Goal: Task Accomplishment & Management: Manage account settings

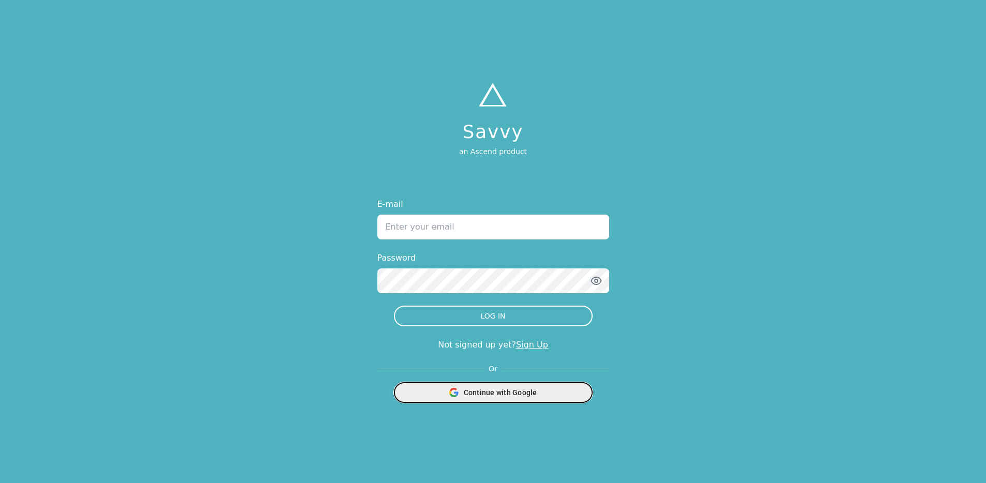
click at [538, 394] on div "Continue with Google" at bounding box center [492, 393] width 185 height 20
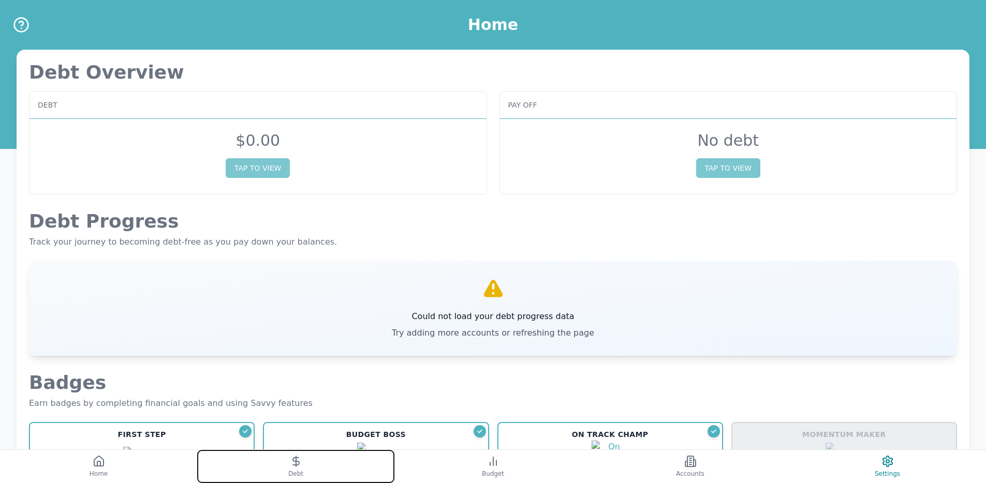
click at [376, 457] on button "Debt" at bounding box center [295, 466] width 197 height 33
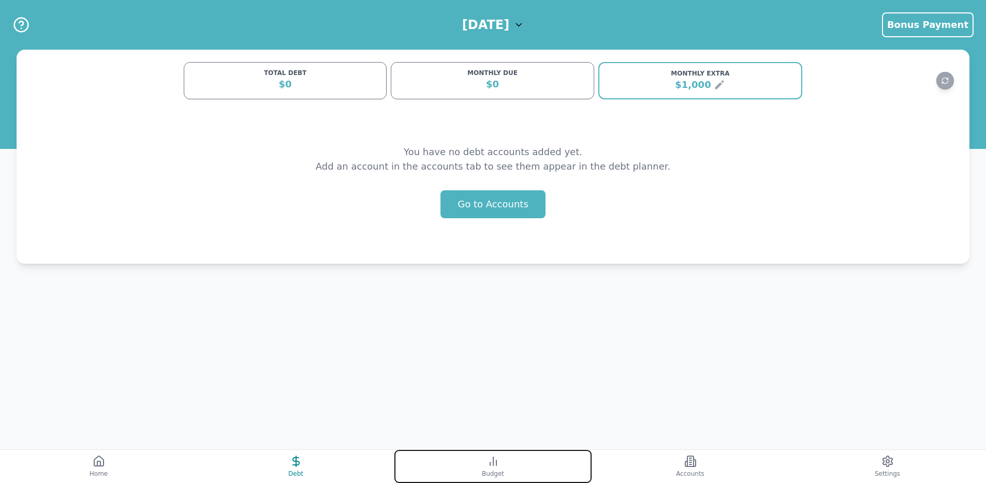
click at [479, 465] on button "Budget" at bounding box center [492, 466] width 197 height 33
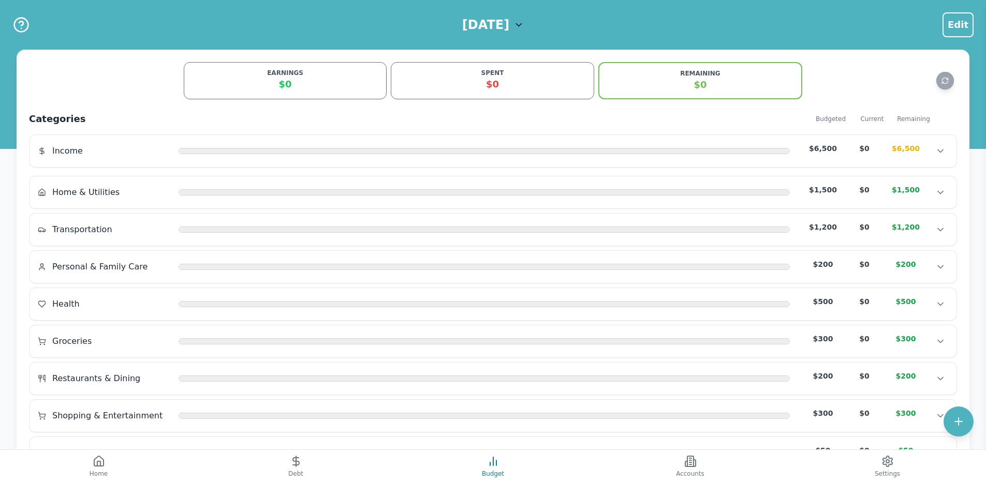
click at [509, 24] on h1 "[DATE]" at bounding box center [485, 25] width 47 height 17
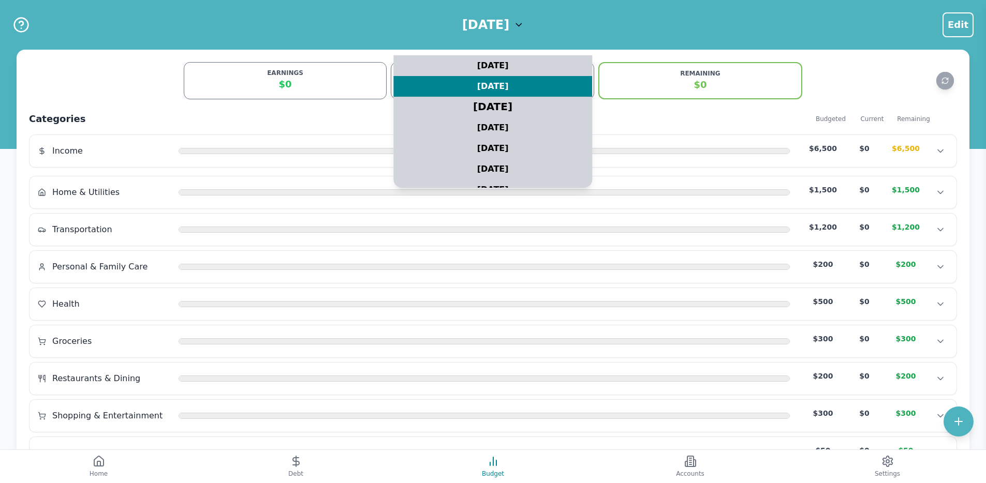
click at [511, 105] on div "[DATE]" at bounding box center [493, 107] width 248 height 26
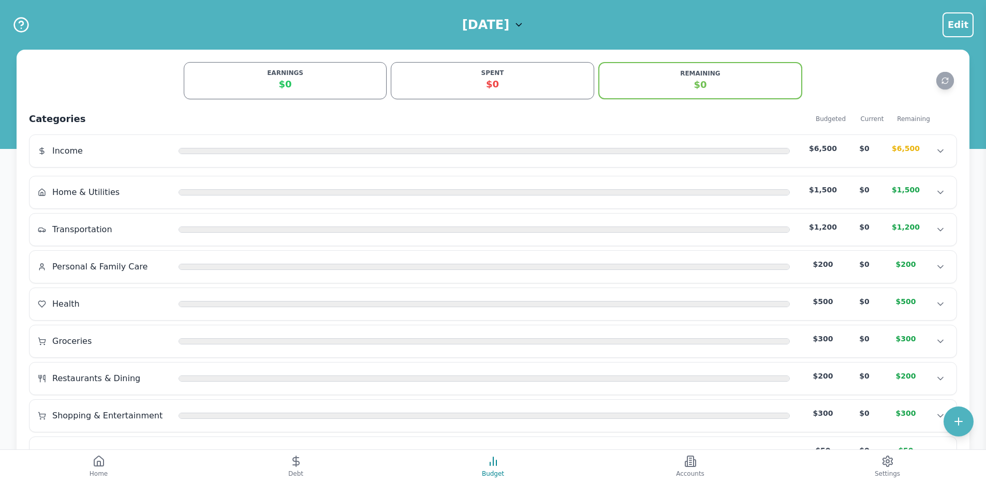
click at [488, 26] on h1 "[DATE]" at bounding box center [485, 25] width 47 height 17
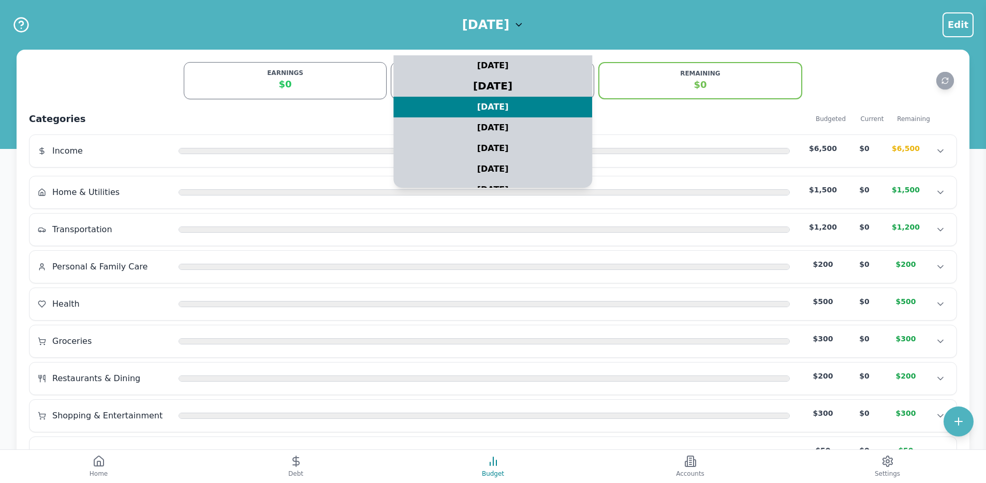
click at [491, 85] on div "[DATE]" at bounding box center [493, 86] width 248 height 26
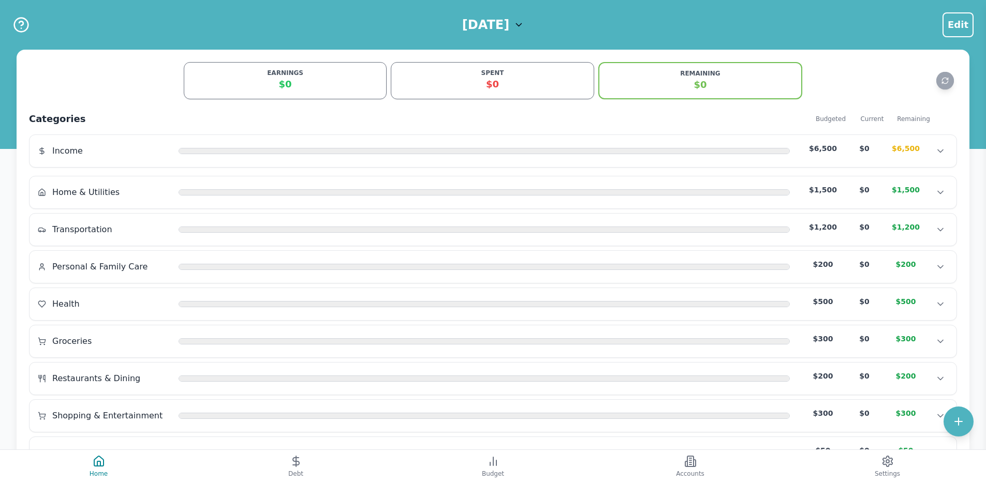
click at [509, 25] on h1 "[DATE]" at bounding box center [485, 25] width 47 height 17
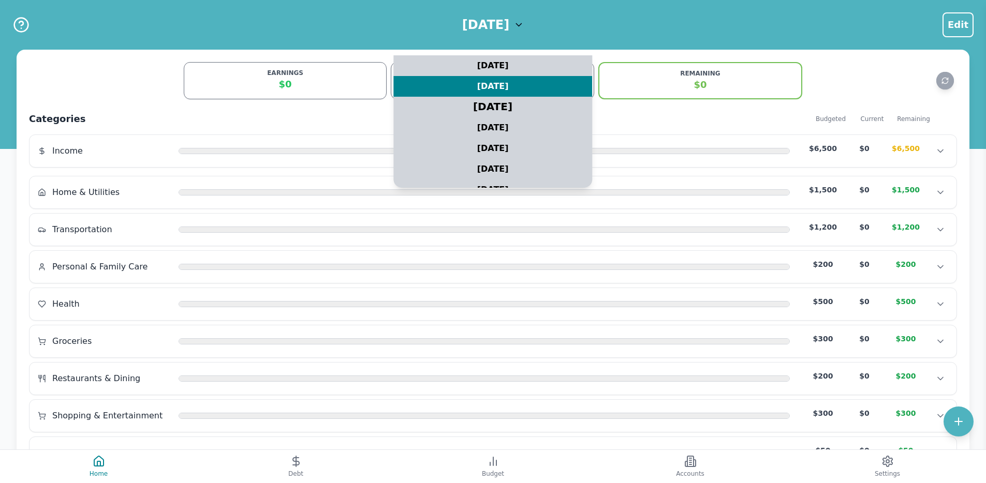
click at [503, 106] on div "August 2025" at bounding box center [493, 107] width 248 height 26
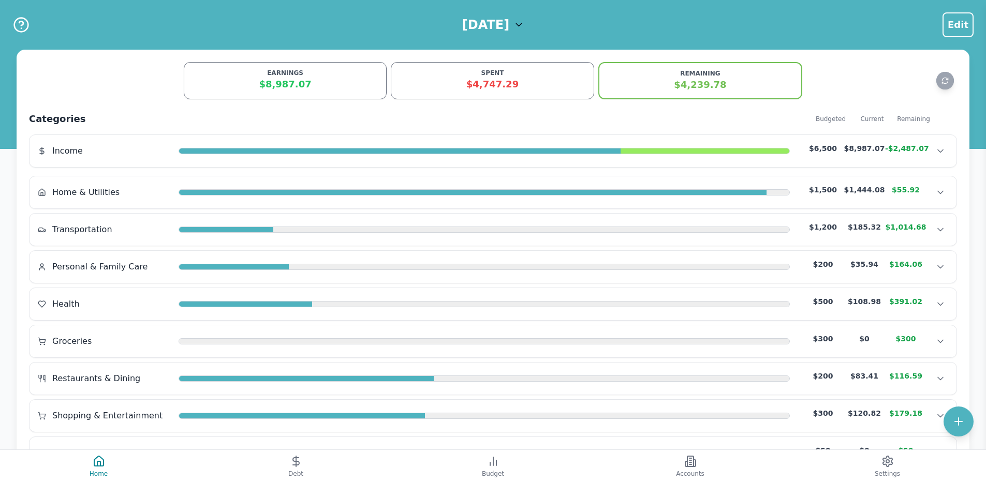
click at [509, 22] on h1 "August 2025" at bounding box center [485, 25] width 47 height 17
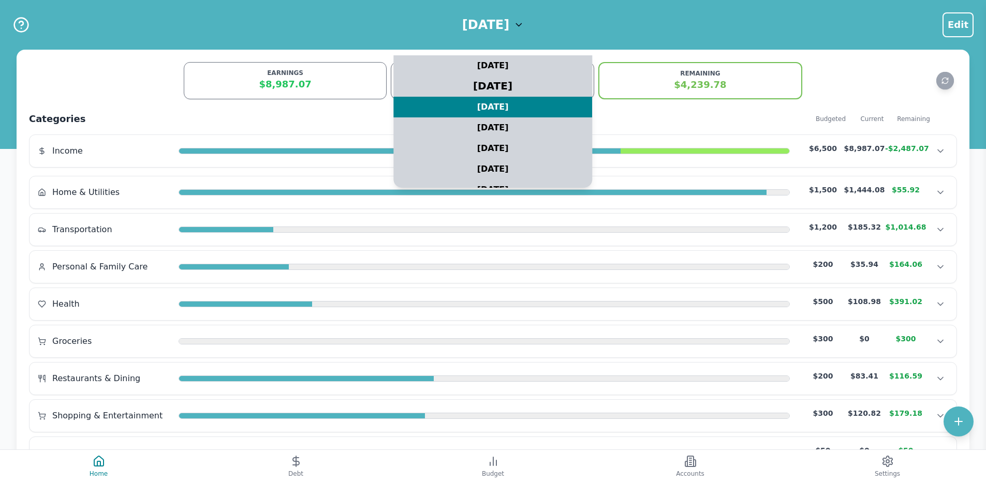
click at [515, 81] on div "[DATE]" at bounding box center [493, 86] width 248 height 26
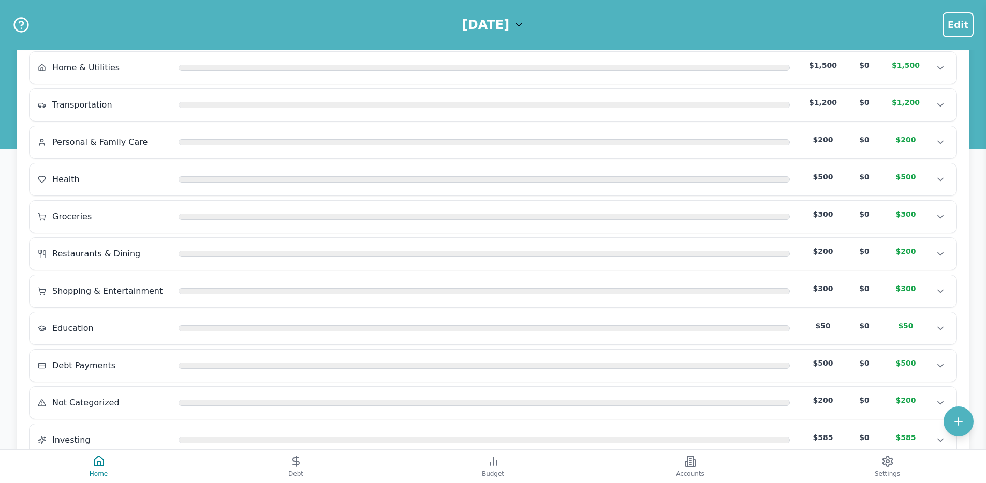
scroll to position [165, 0]
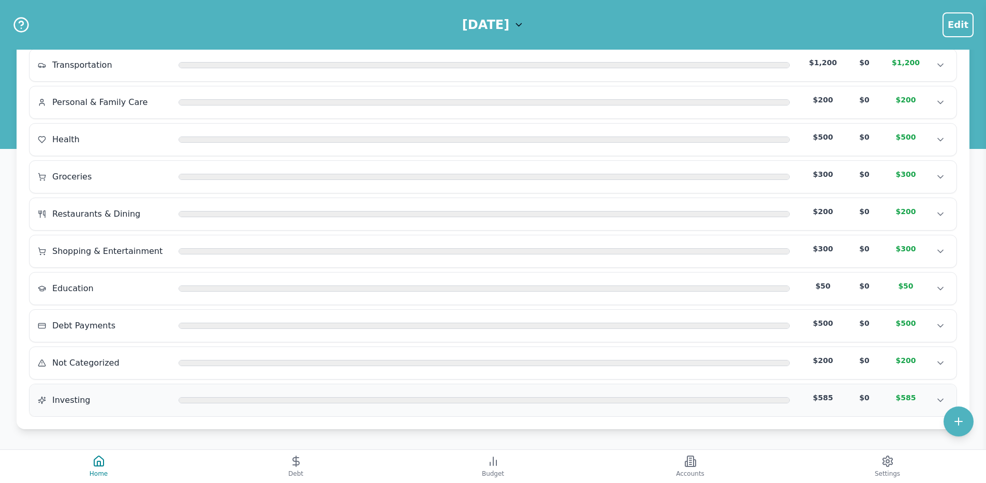
click at [319, 388] on div "Investing $585 $0 $585 Investing $585 $0 $585 Investing $585 $0 $585" at bounding box center [492, 400] width 927 height 32
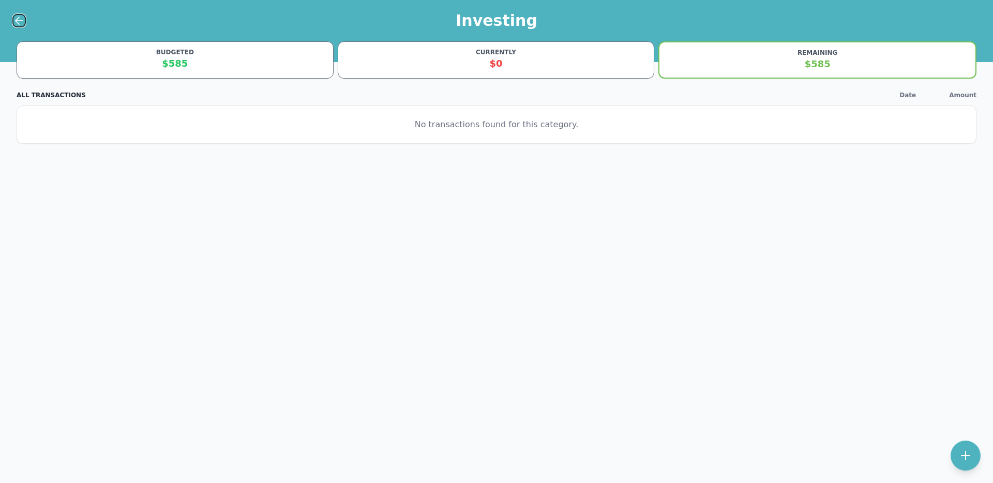
click at [24, 20] on icon at bounding box center [19, 20] width 12 height 12
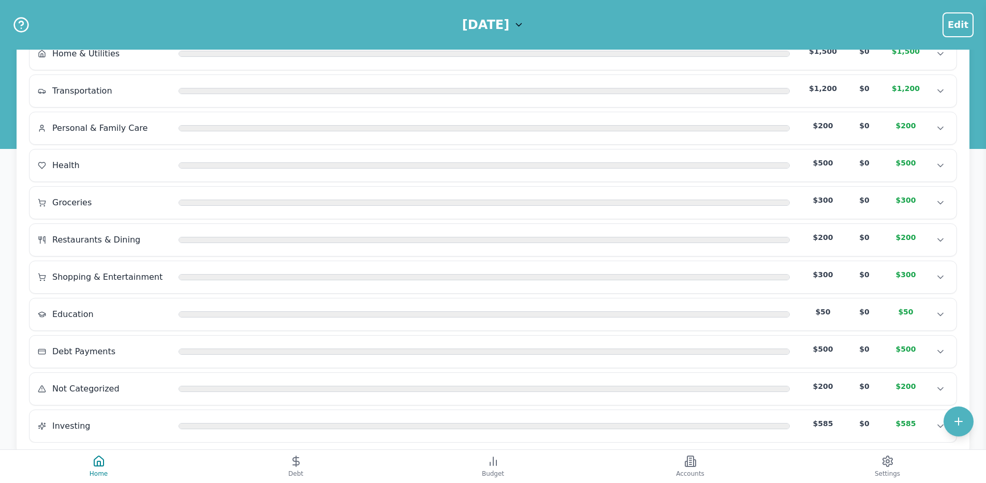
scroll to position [165, 0]
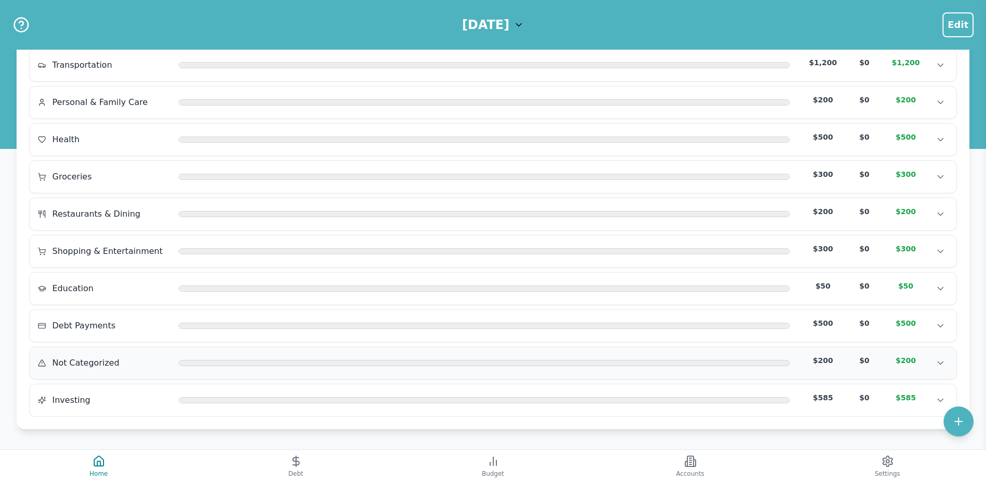
click at [142, 367] on div "Not Categorized" at bounding box center [104, 363] width 132 height 12
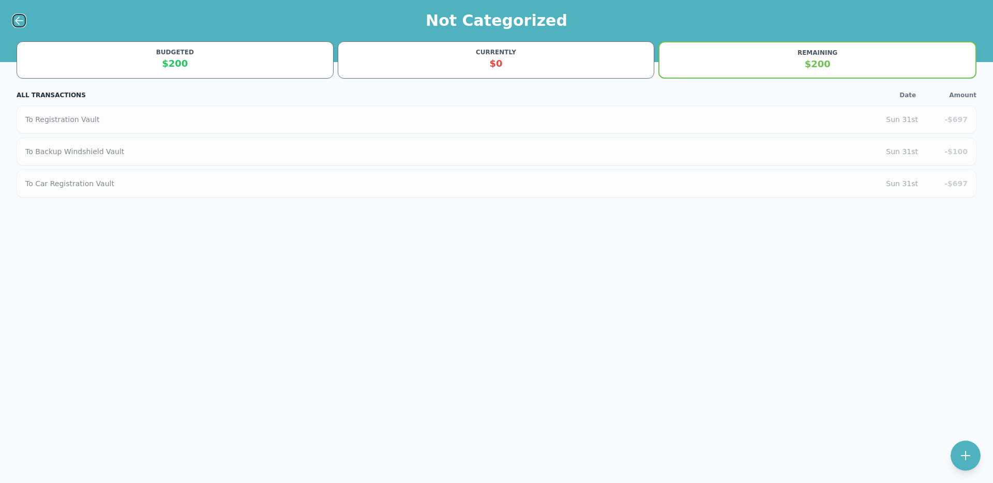
click at [14, 23] on icon at bounding box center [19, 20] width 12 height 12
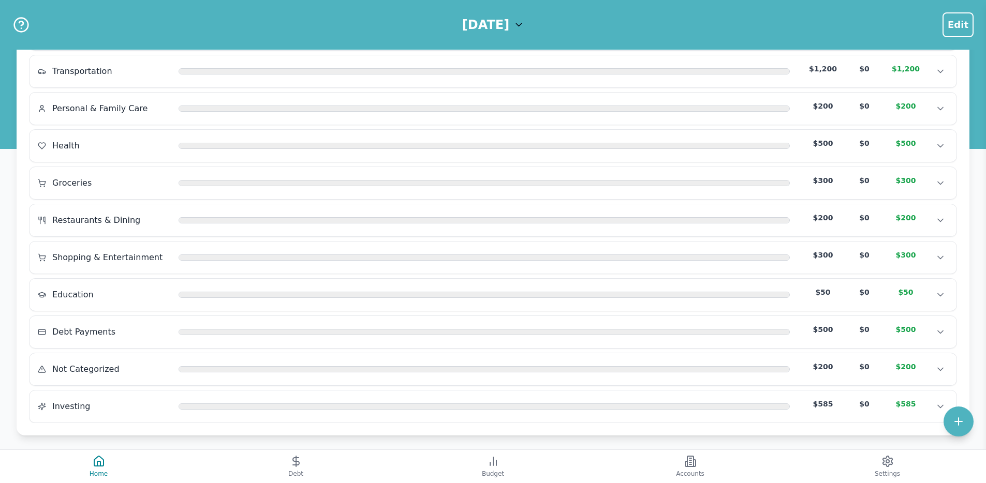
scroll to position [165, 0]
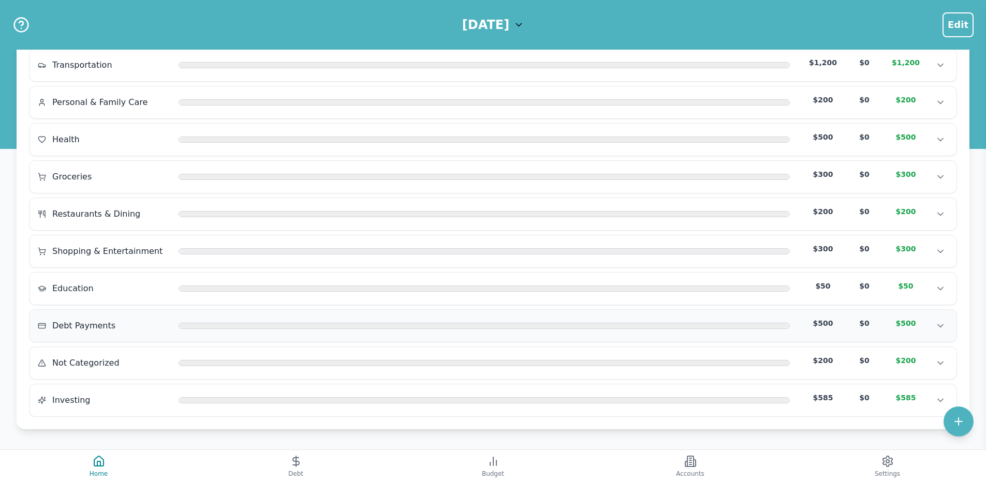
click at [146, 323] on div "Debt Payments" at bounding box center [104, 326] width 132 height 12
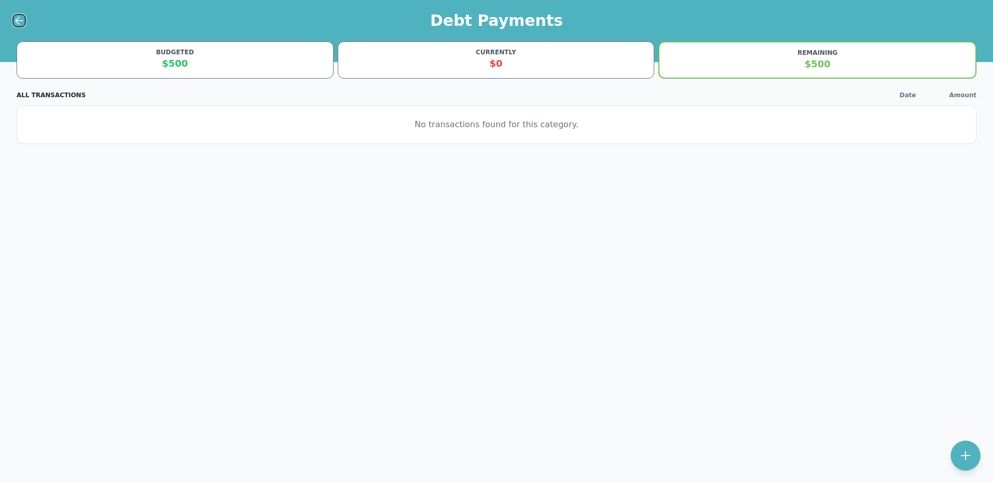
click at [19, 19] on icon at bounding box center [19, 20] width 12 height 12
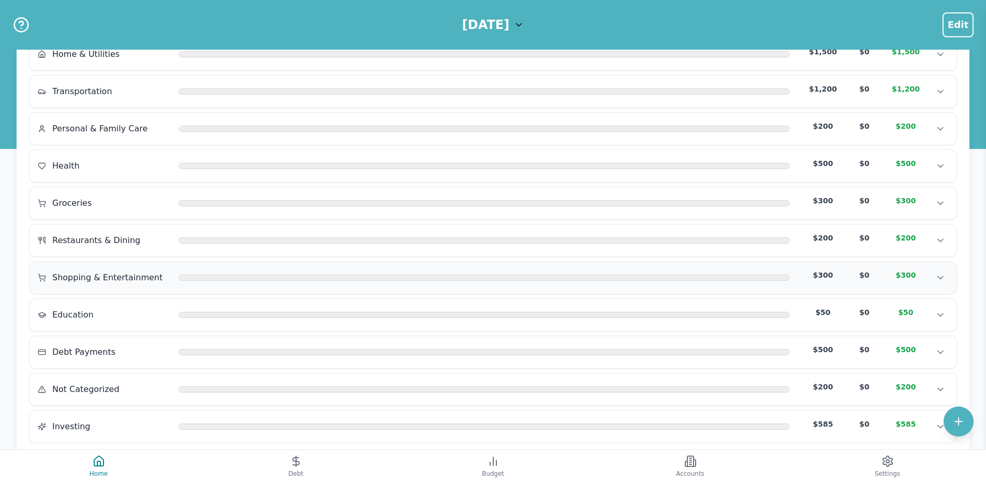
scroll to position [165, 0]
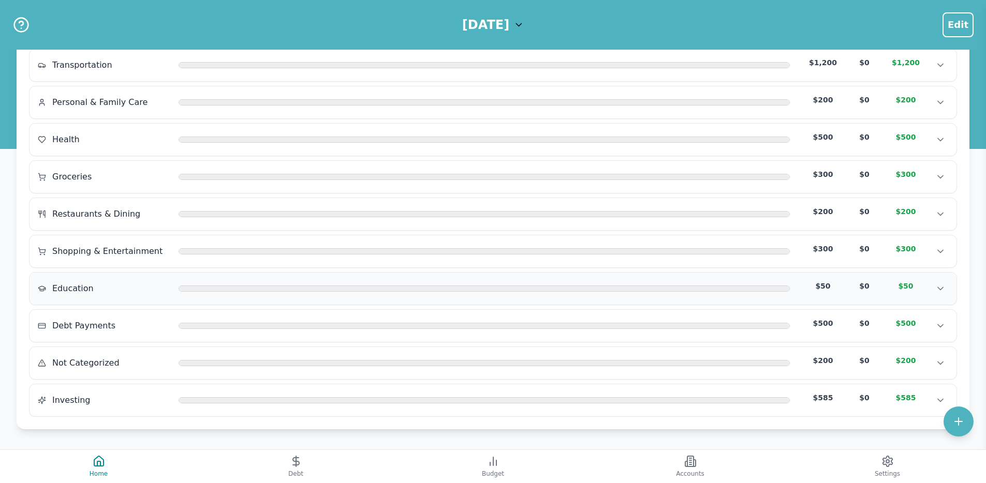
click at [116, 277] on div "Education $50 $0 $50 Education $50 $0 $50 Education $50 $0 $50" at bounding box center [492, 289] width 927 height 32
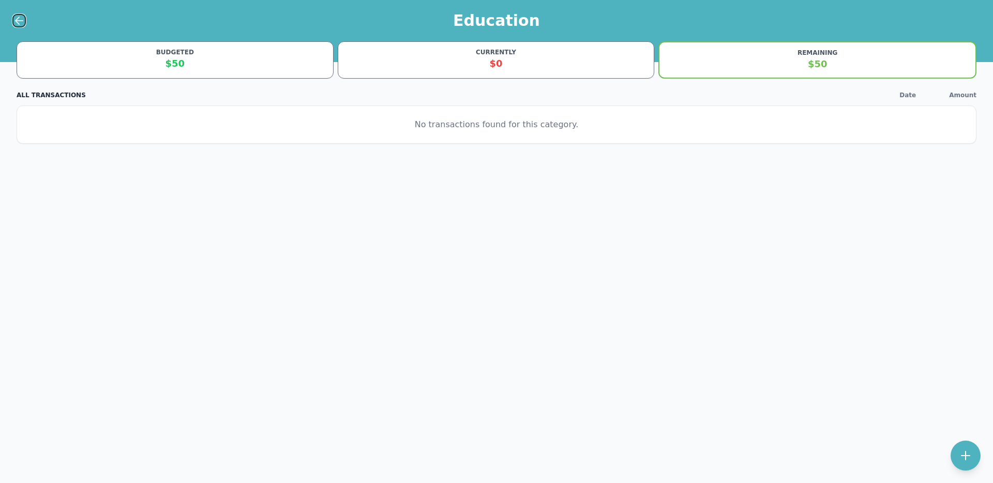
click at [13, 26] on icon at bounding box center [19, 20] width 12 height 12
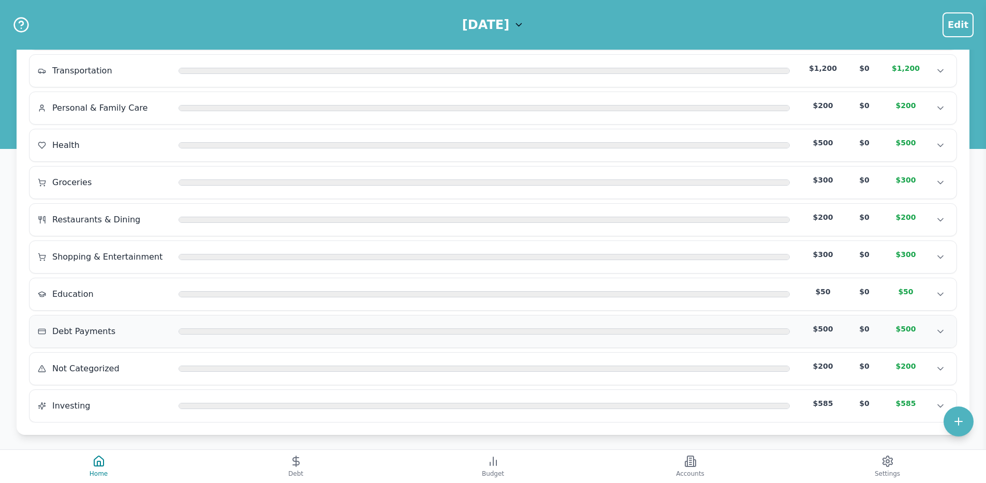
scroll to position [165, 0]
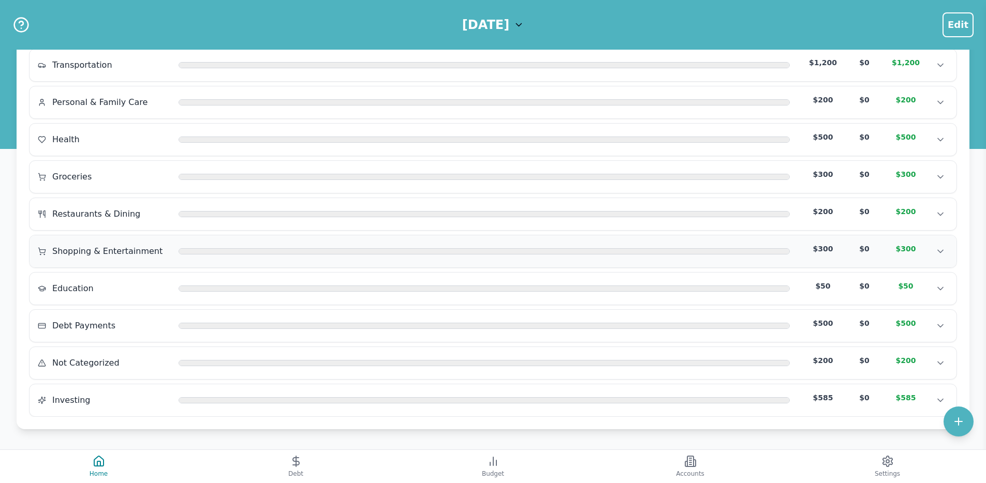
click at [94, 254] on span "Shopping & Entertainment" at bounding box center [107, 251] width 110 height 12
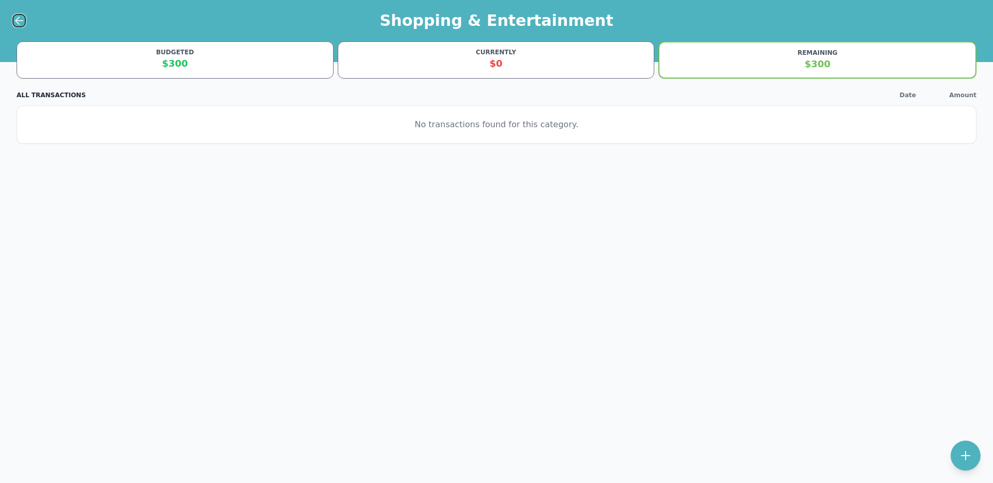
click at [14, 17] on icon at bounding box center [19, 20] width 12 height 12
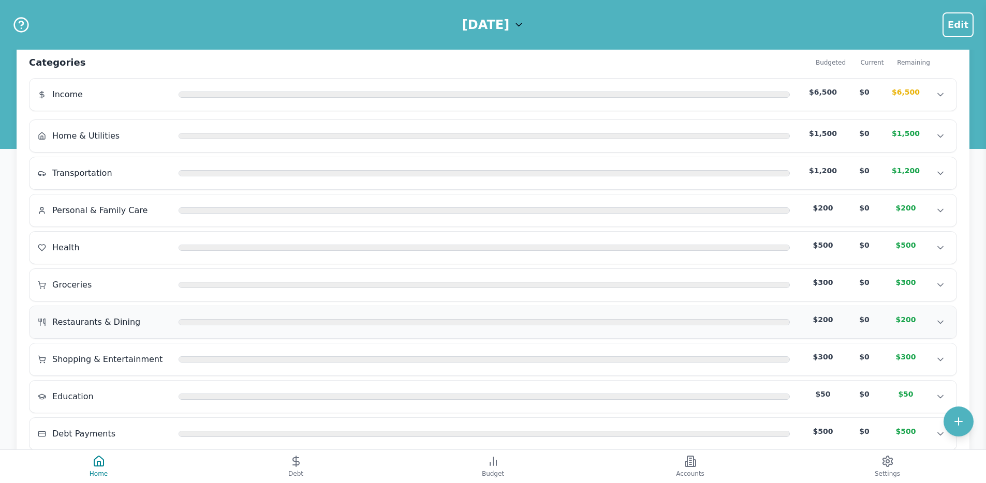
scroll to position [165, 0]
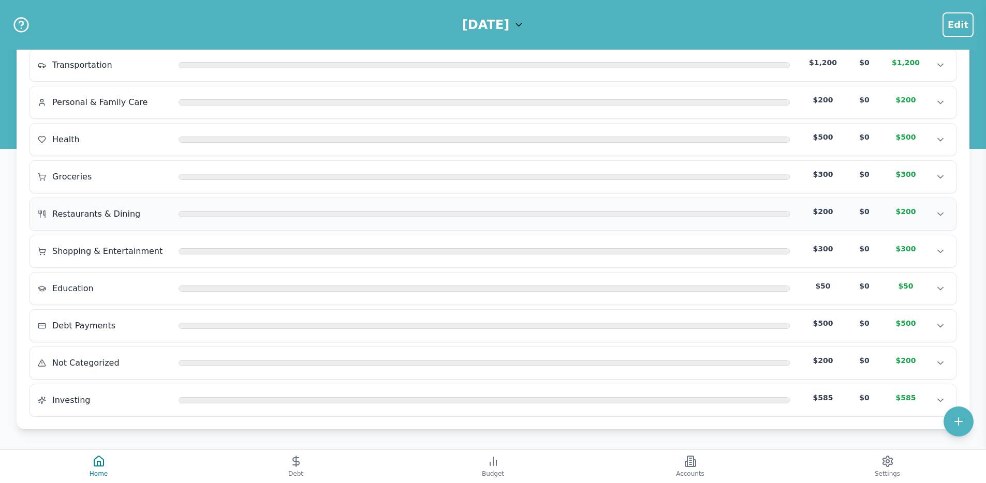
click at [78, 215] on span "Restaurants & Dining" at bounding box center [96, 214] width 88 height 12
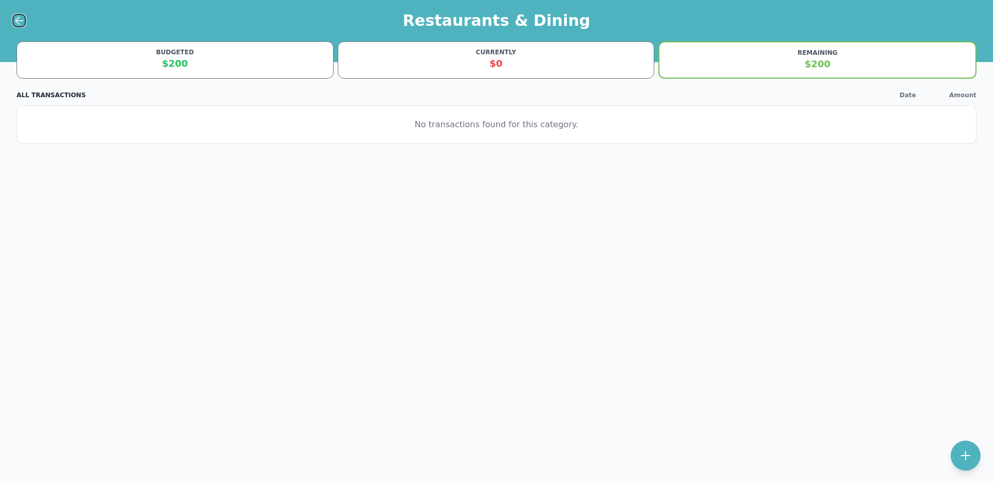
click at [16, 21] on icon at bounding box center [19, 21] width 7 height 0
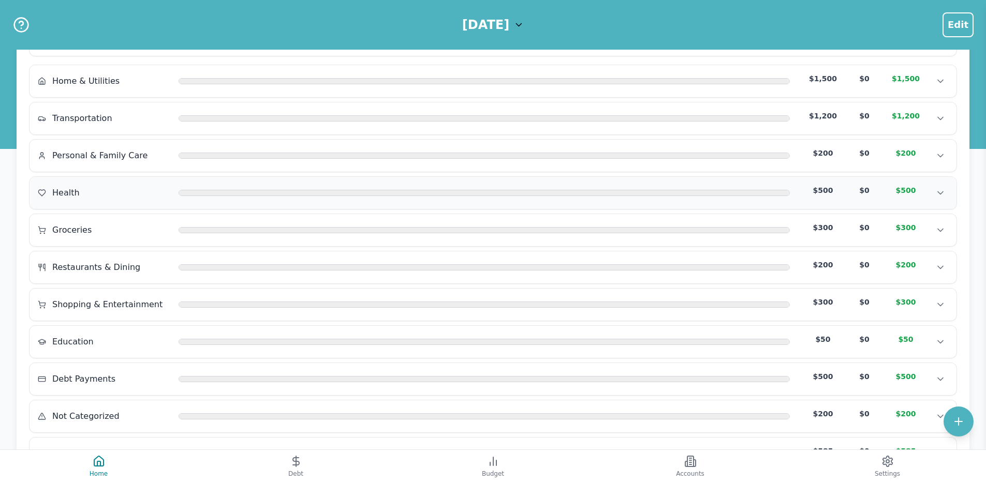
scroll to position [165, 0]
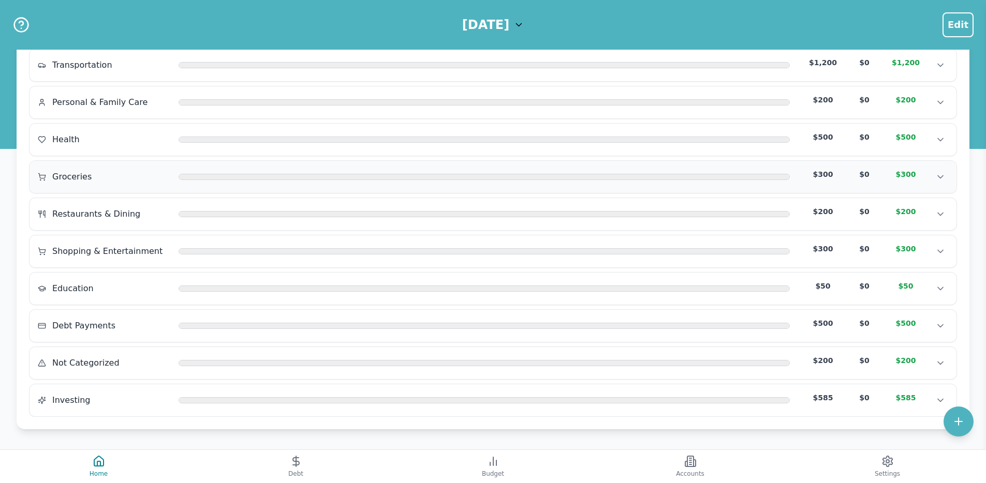
click at [86, 188] on div "Groceries $300 $0 $300 Groceries $300 $0 $300 Groceries $300 $0 $300" at bounding box center [492, 177] width 927 height 32
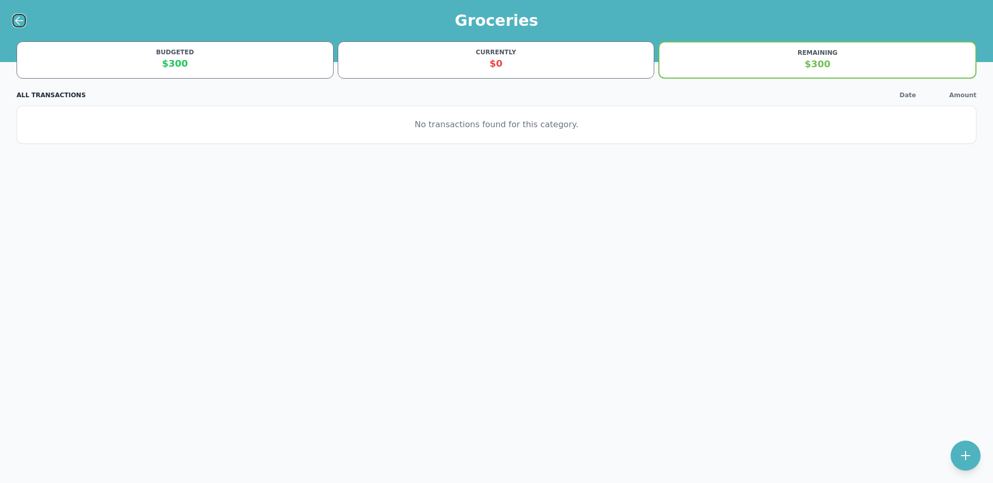
click at [23, 25] on icon at bounding box center [19, 20] width 12 height 12
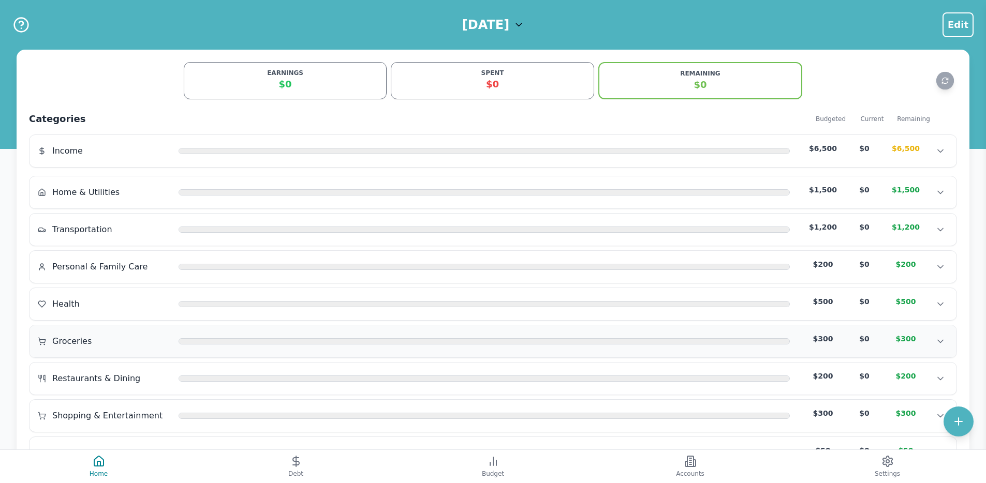
click at [87, 337] on span "Groceries" at bounding box center [71, 341] width 39 height 12
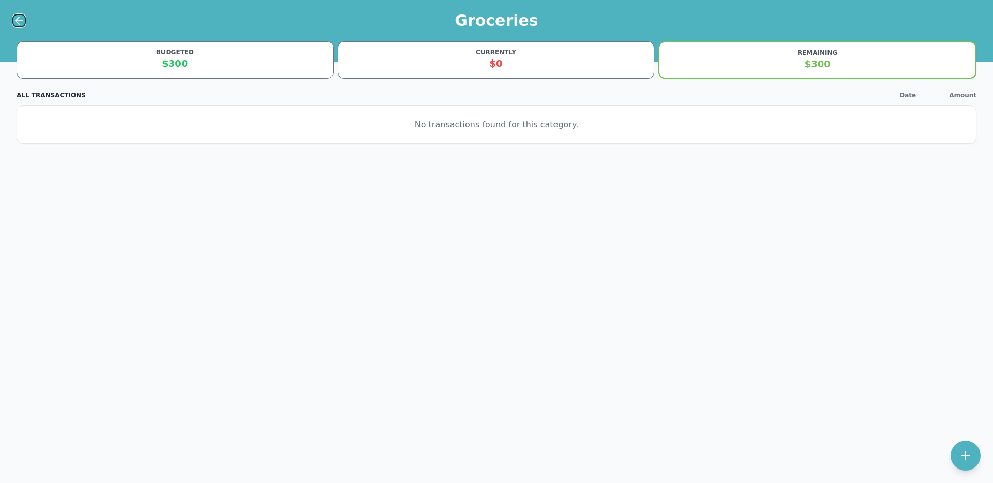
click at [21, 18] on icon at bounding box center [19, 20] width 12 height 12
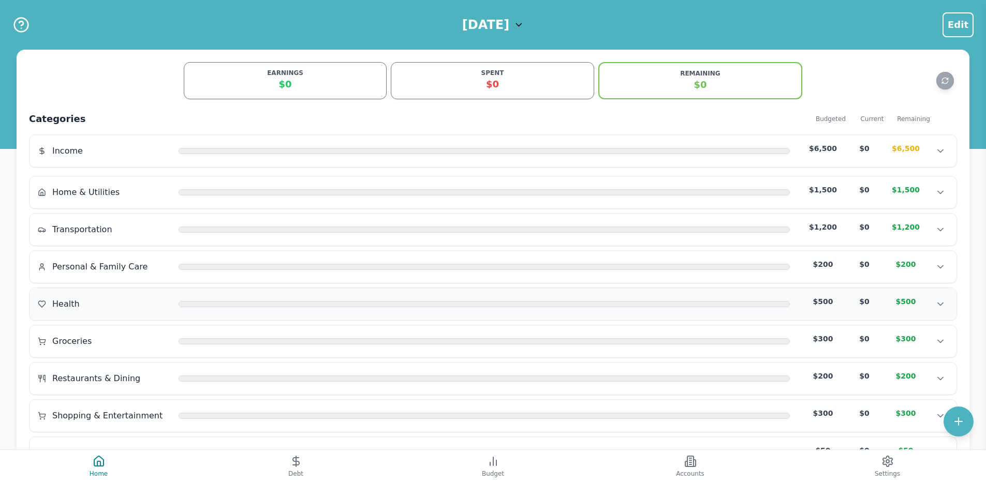
click at [107, 302] on div "Health" at bounding box center [104, 304] width 132 height 12
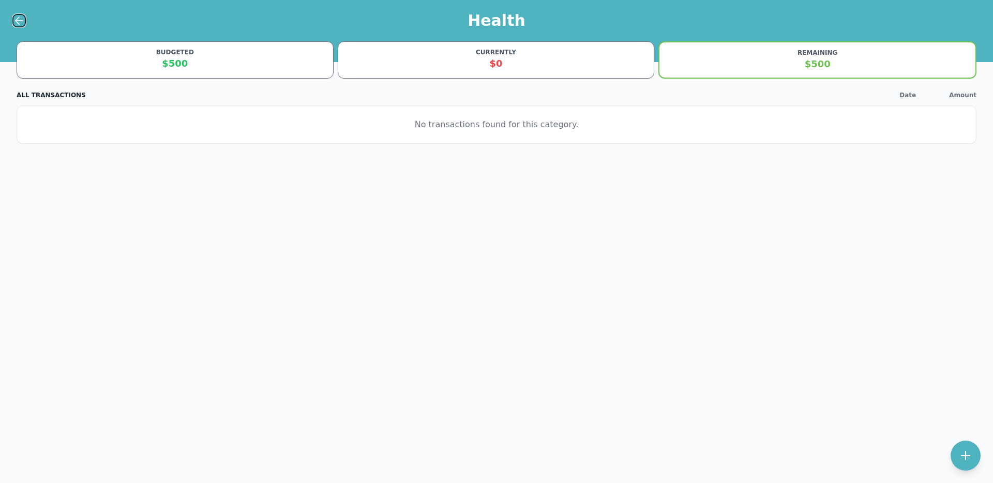
click at [19, 22] on icon at bounding box center [19, 20] width 12 height 12
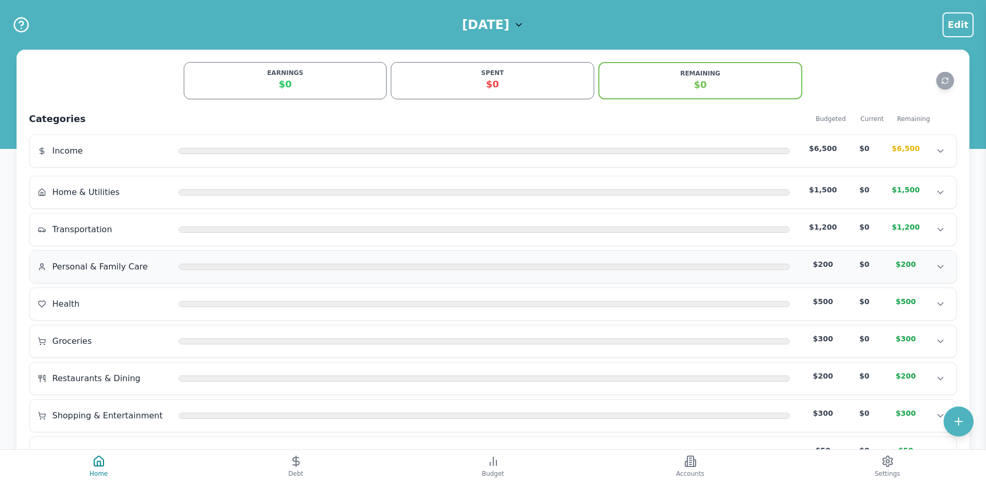
click at [104, 263] on span "Personal & Family Care" at bounding box center [99, 267] width 95 height 12
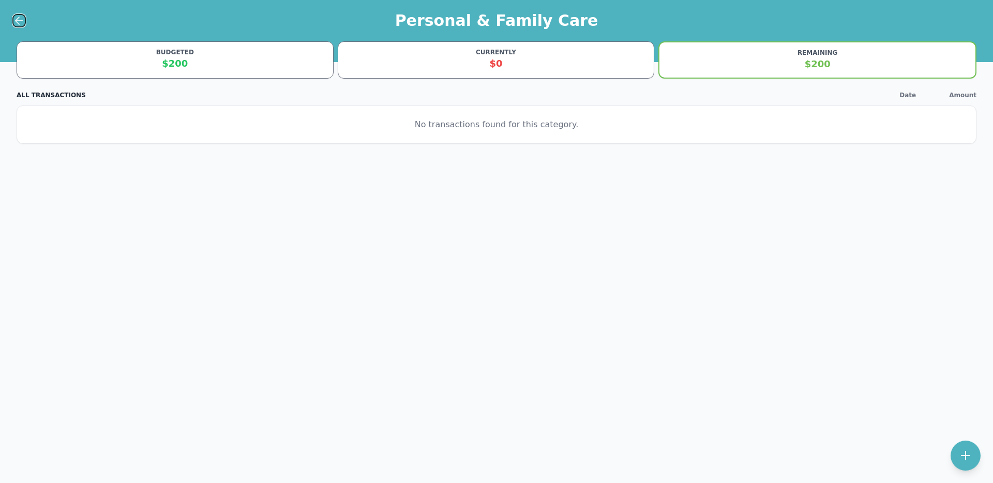
click at [20, 18] on icon at bounding box center [19, 20] width 12 height 12
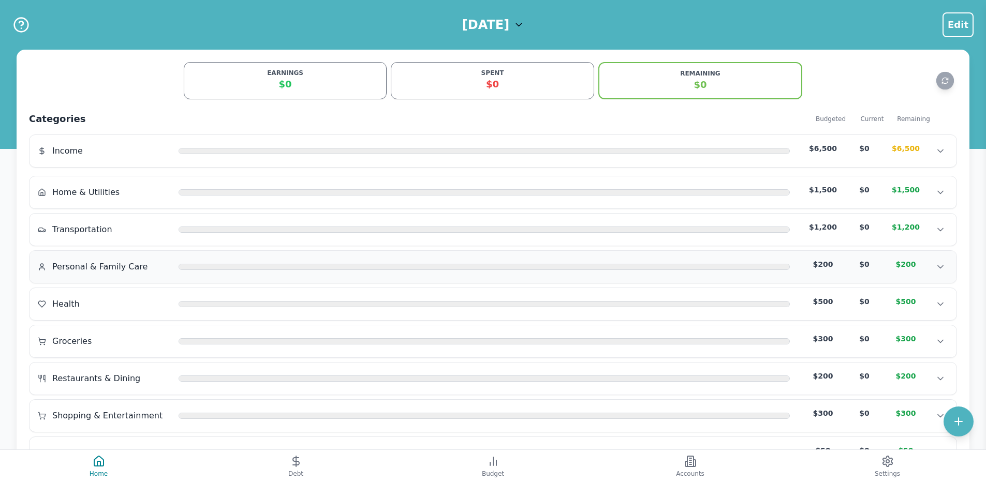
click at [102, 256] on div "Personal & Family Care $200 $0 $200 Personal & Family Care $200 $0 $200 Persona…" at bounding box center [492, 267] width 927 height 32
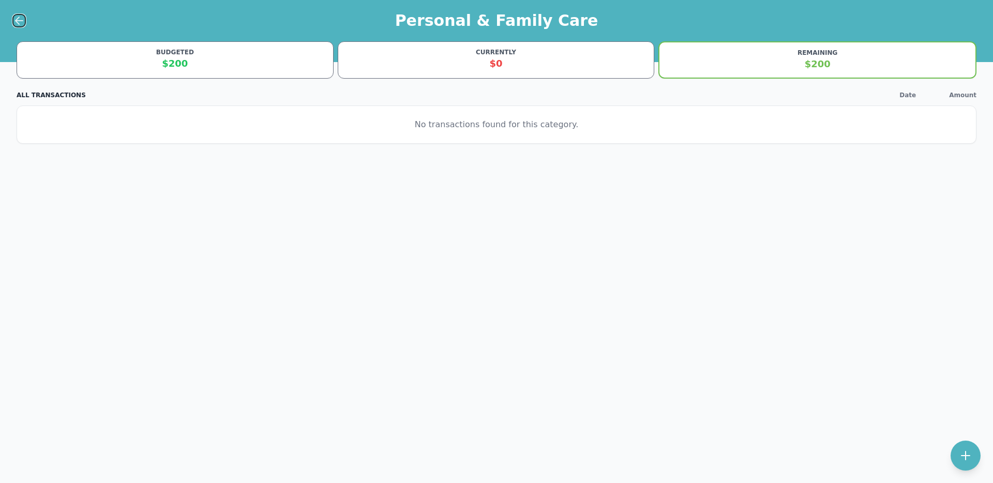
click at [22, 25] on icon at bounding box center [19, 20] width 12 height 12
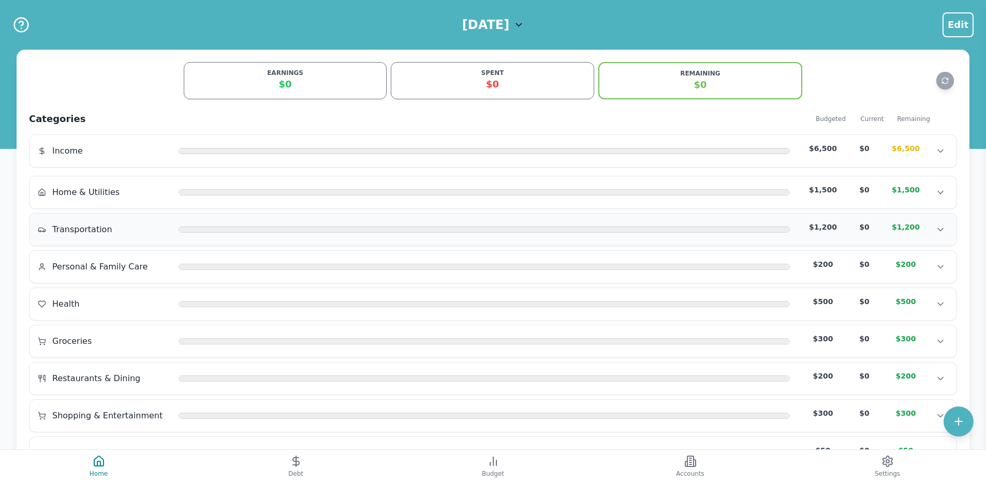
click at [102, 241] on div "Transportation $1,200 $0 $1,200 Transportation $1,200 $0 $1,200 Transportation …" at bounding box center [492, 230] width 927 height 32
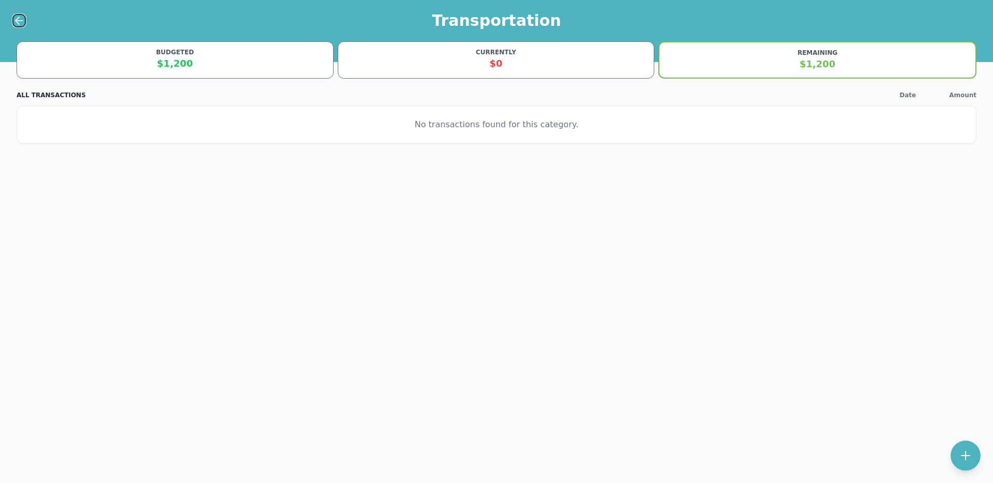
click at [13, 23] on icon at bounding box center [19, 20] width 12 height 12
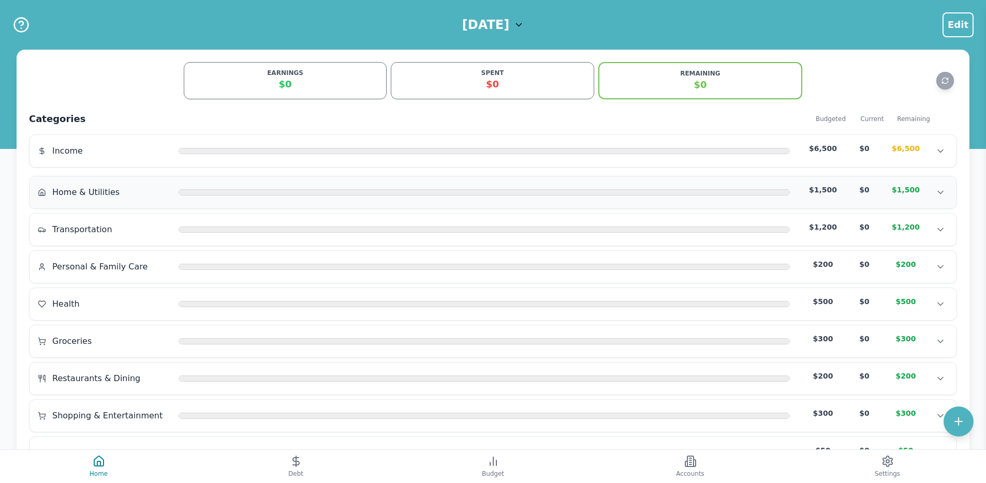
click at [78, 184] on div "Home & Utilities $1,500 $0 $1,500 Home & Utilities $1,500 $0 $1,500 Home & Util…" at bounding box center [492, 192] width 927 height 32
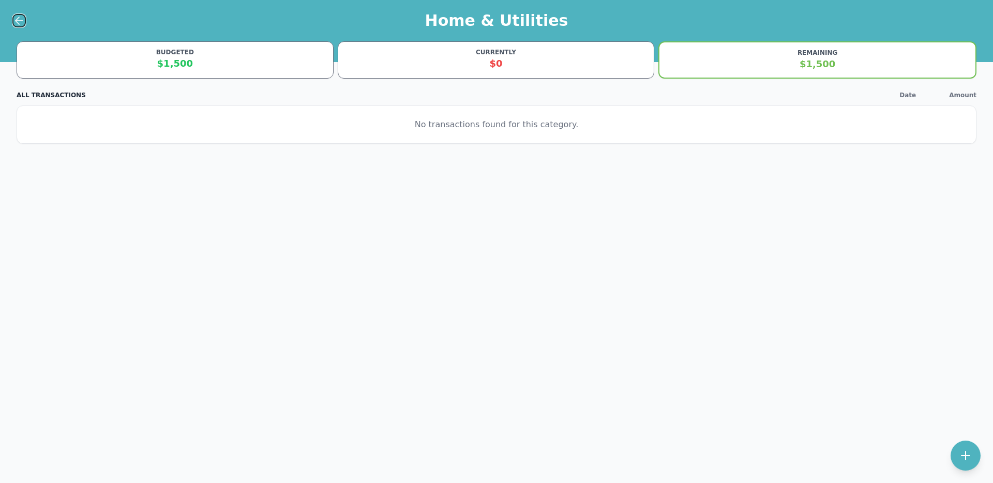
click at [18, 21] on icon at bounding box center [19, 21] width 7 height 0
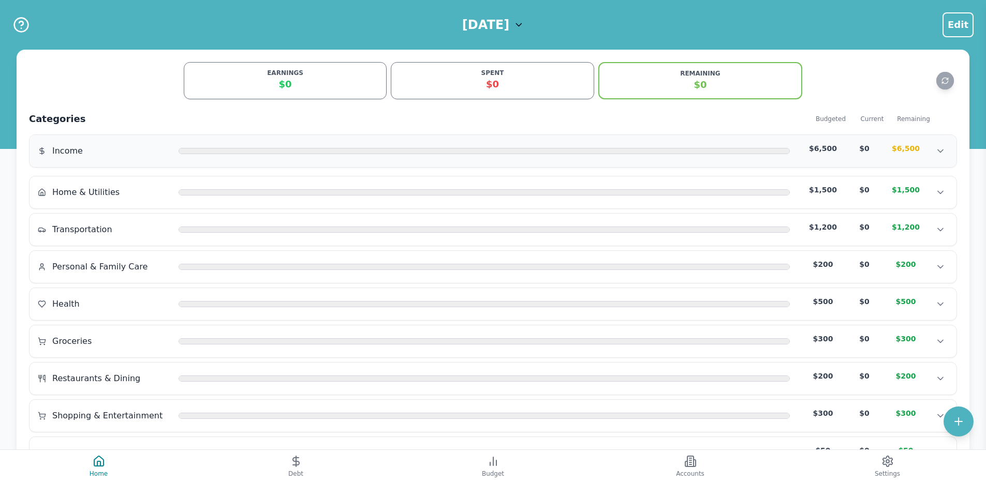
click at [89, 156] on div "Income" at bounding box center [104, 151] width 132 height 12
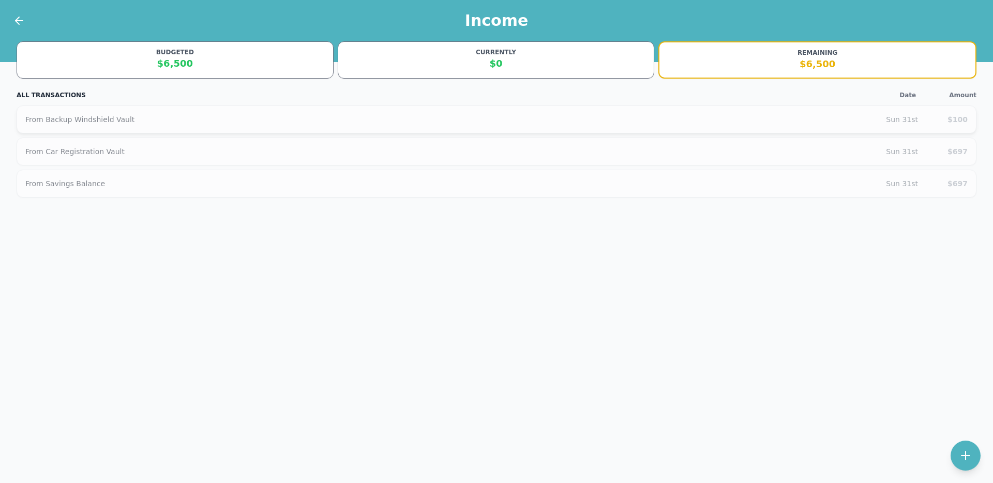
click at [146, 114] on div "From Backup Windshield Vault" at bounding box center [455, 119] width 861 height 10
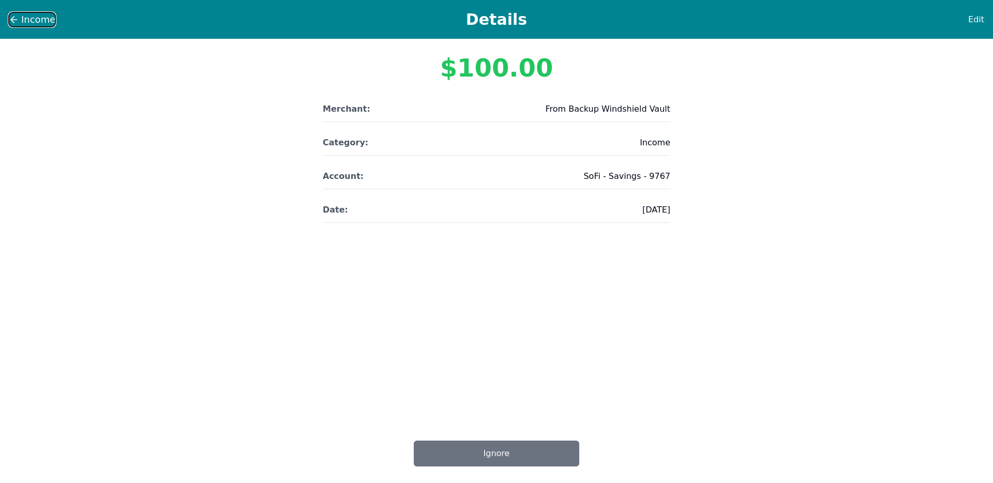
click at [21, 16] on span "Income" at bounding box center [38, 19] width 34 height 14
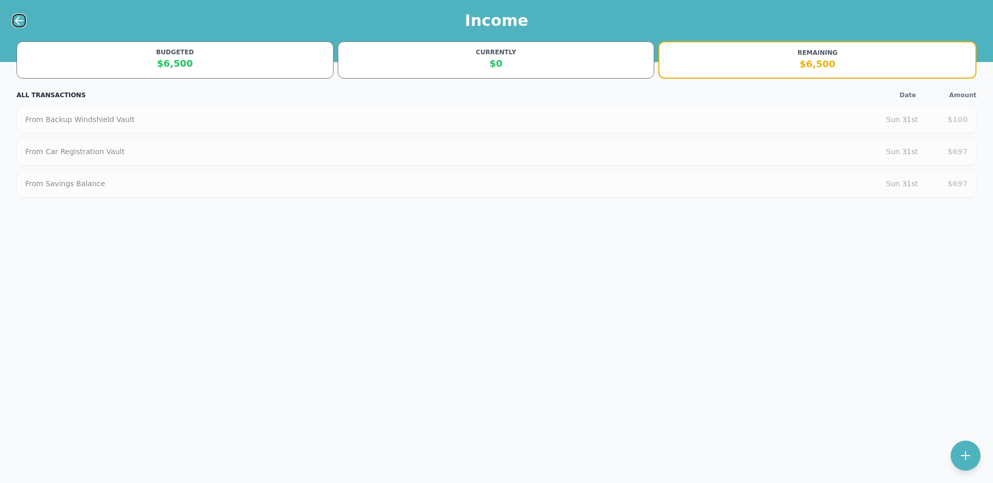
click at [21, 16] on icon at bounding box center [19, 20] width 12 height 12
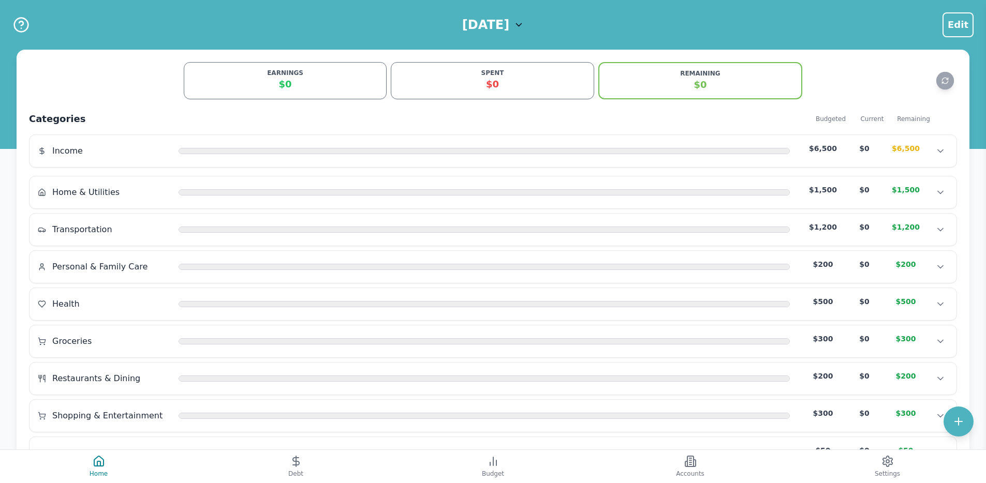
click at [509, 22] on h1 "[DATE]" at bounding box center [485, 25] width 47 height 17
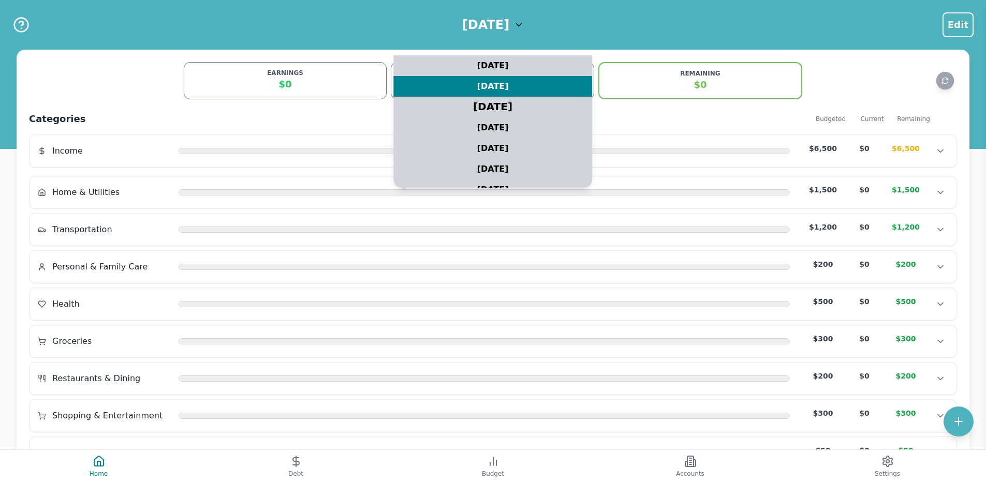
click at [497, 103] on div "August 2025" at bounding box center [493, 107] width 248 height 26
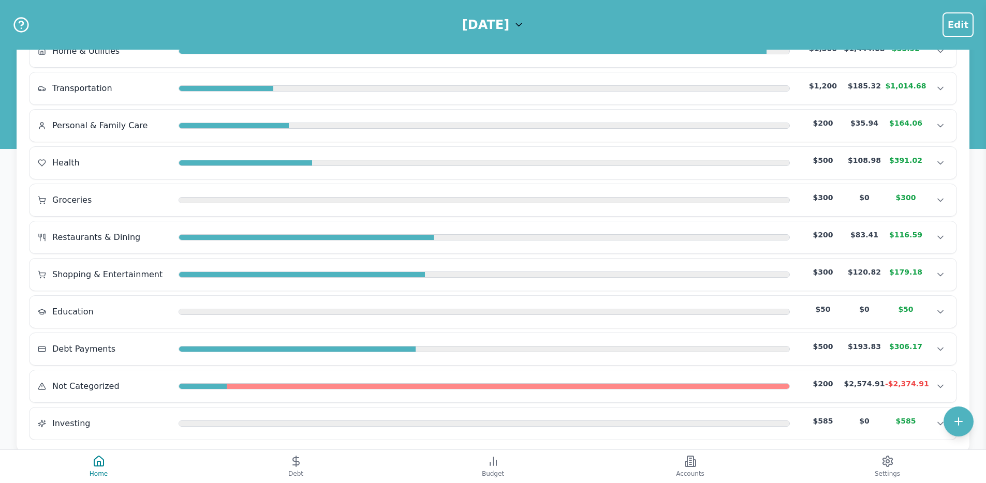
scroll to position [165, 0]
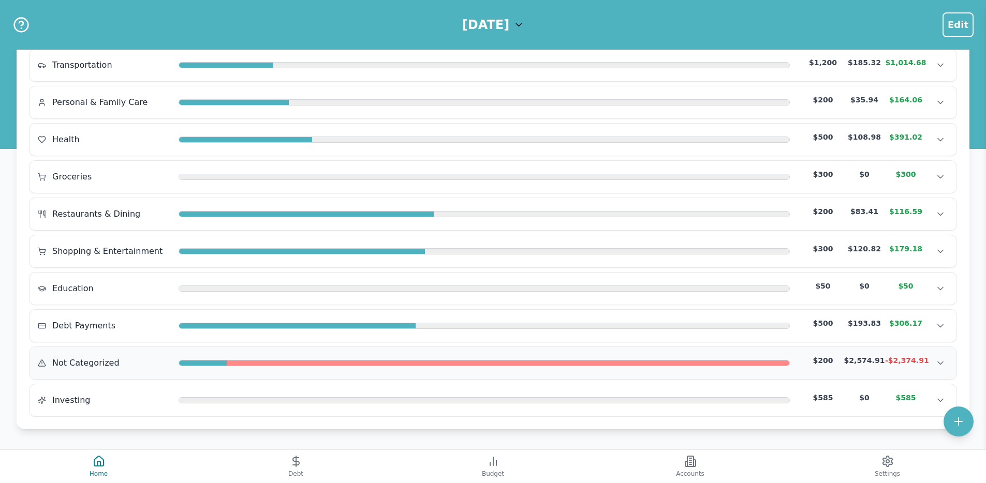
click at [183, 363] on div at bounding box center [203, 364] width 48 height 6
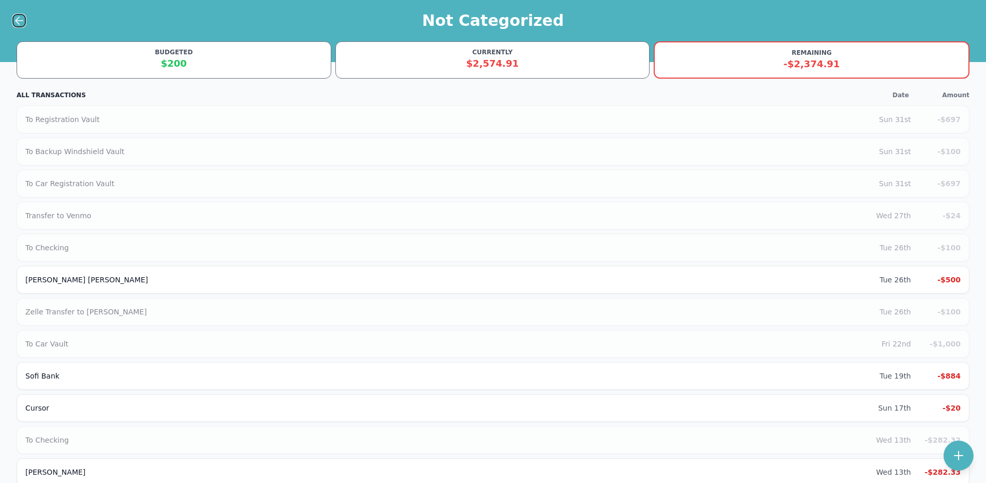
click at [15, 23] on icon at bounding box center [19, 20] width 12 height 12
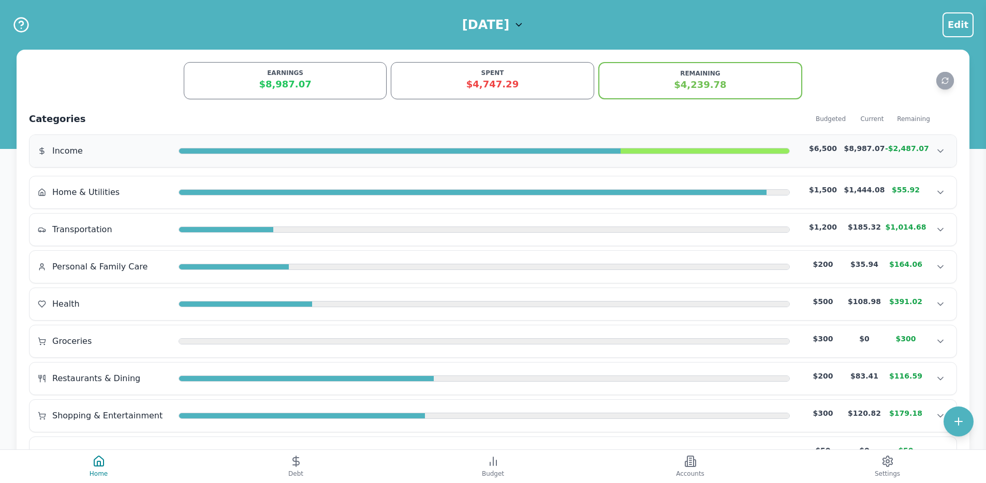
click at [419, 152] on div at bounding box center [399, 152] width 441 height 6
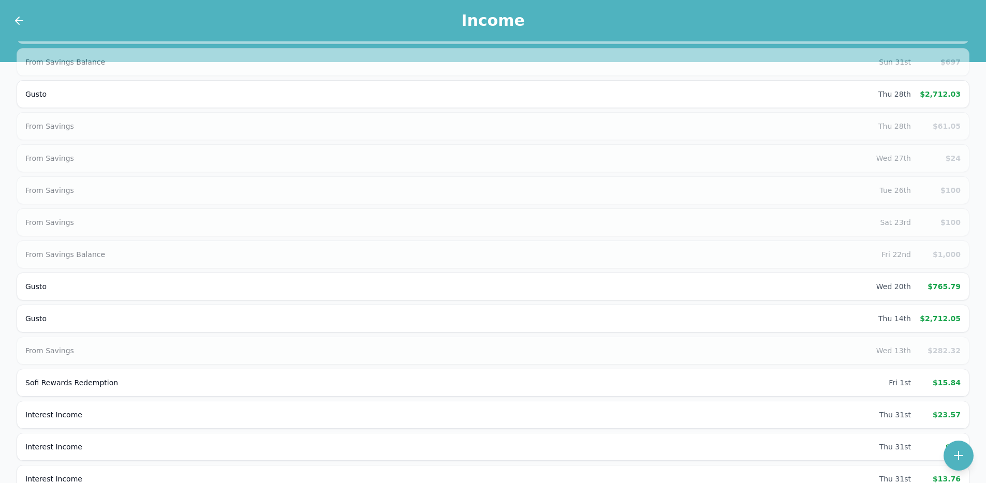
scroll to position [217, 0]
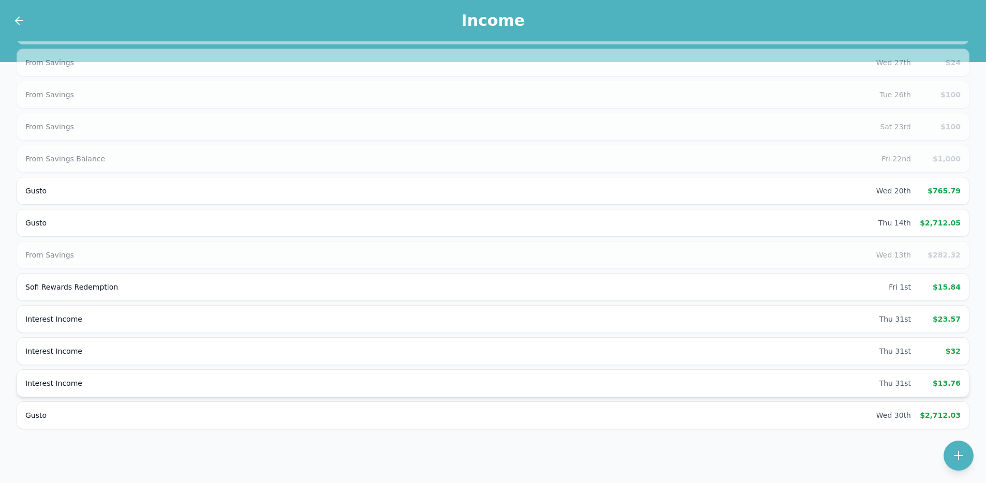
click at [814, 384] on div "Interest Income" at bounding box center [452, 383] width 854 height 10
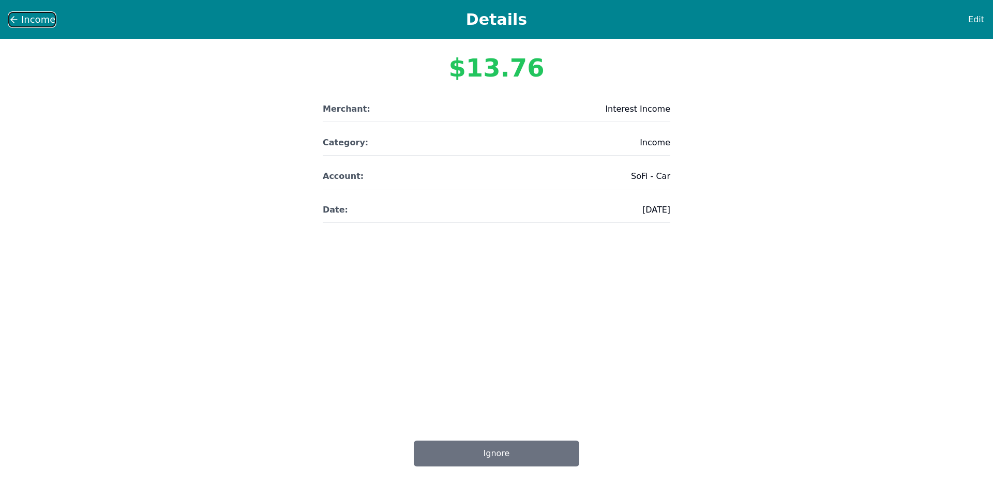
click at [30, 19] on span "Income" at bounding box center [38, 19] width 34 height 14
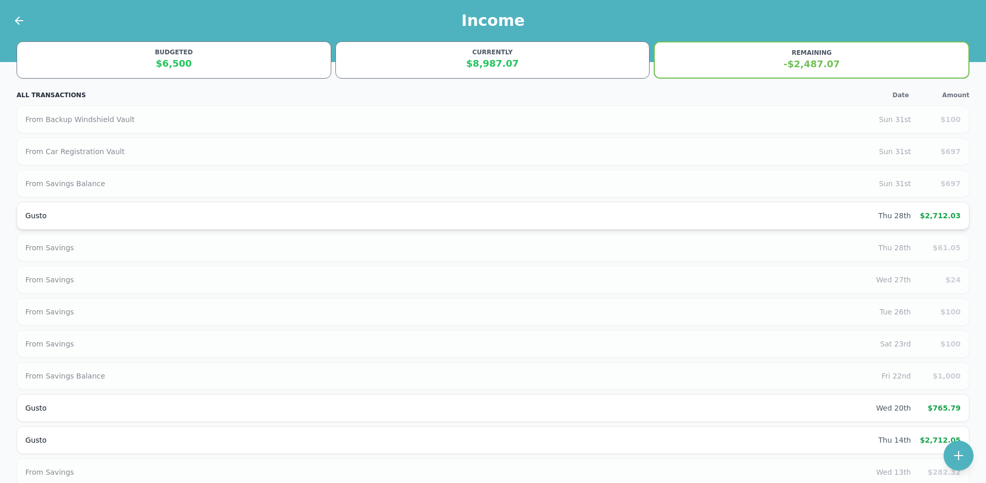
scroll to position [214, 0]
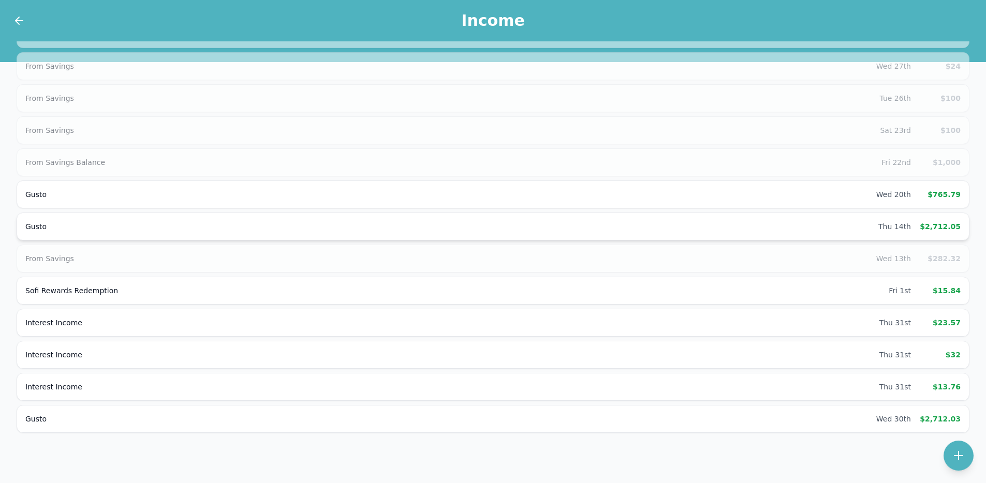
click at [671, 226] on div "Gusto" at bounding box center [451, 226] width 853 height 10
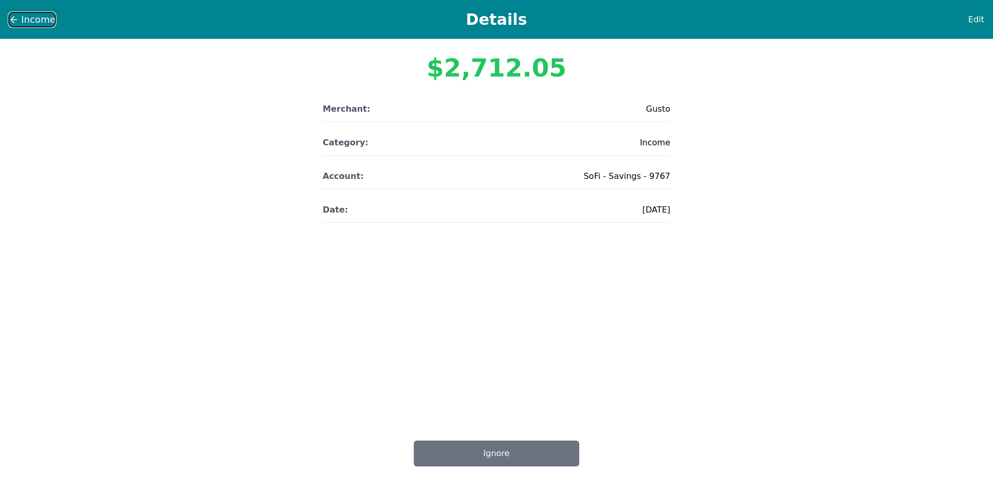
click at [49, 14] on span "Income" at bounding box center [38, 19] width 34 height 14
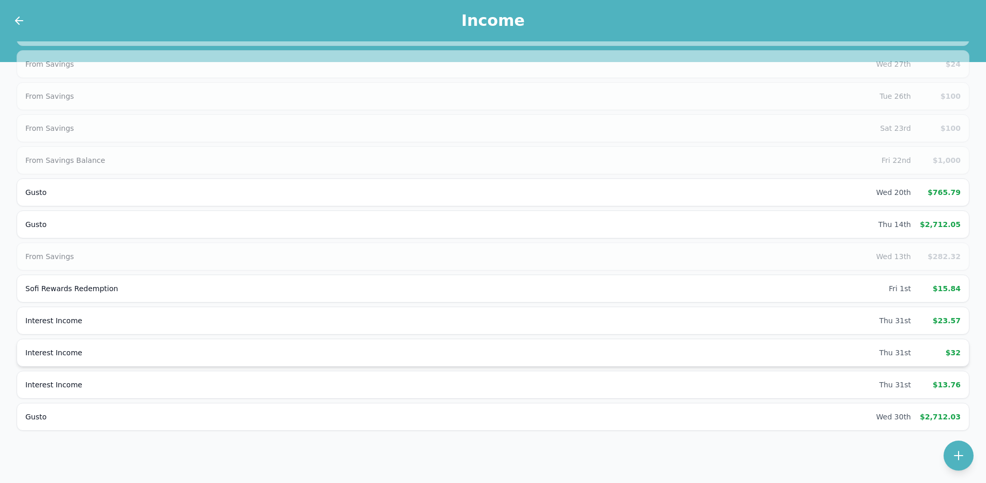
scroll to position [217, 0]
click at [860, 353] on div "Interest Income" at bounding box center [452, 351] width 854 height 10
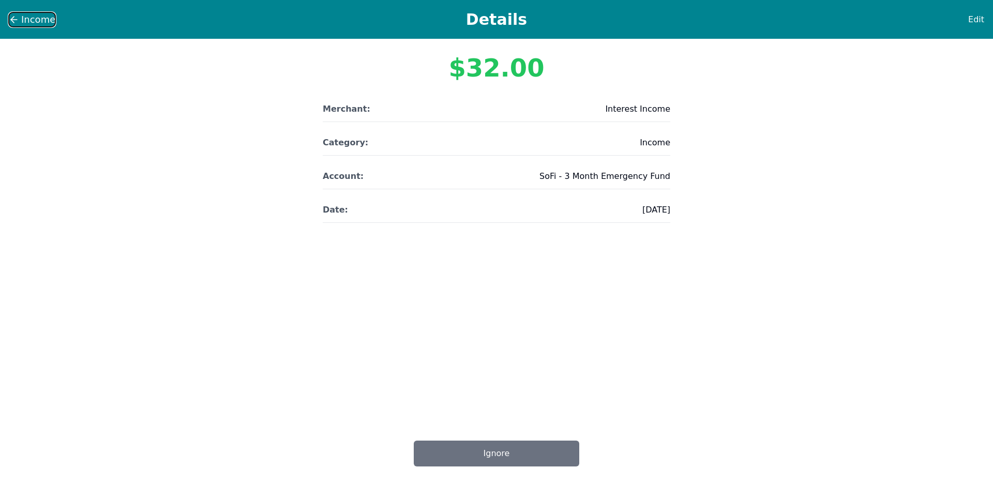
click at [37, 20] on span "Income" at bounding box center [38, 19] width 34 height 14
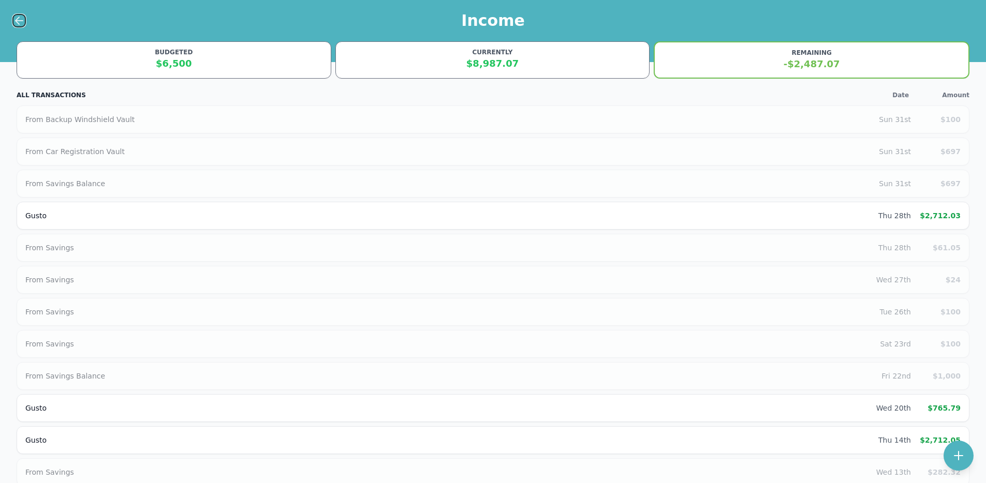
click at [19, 23] on icon at bounding box center [19, 20] width 12 height 12
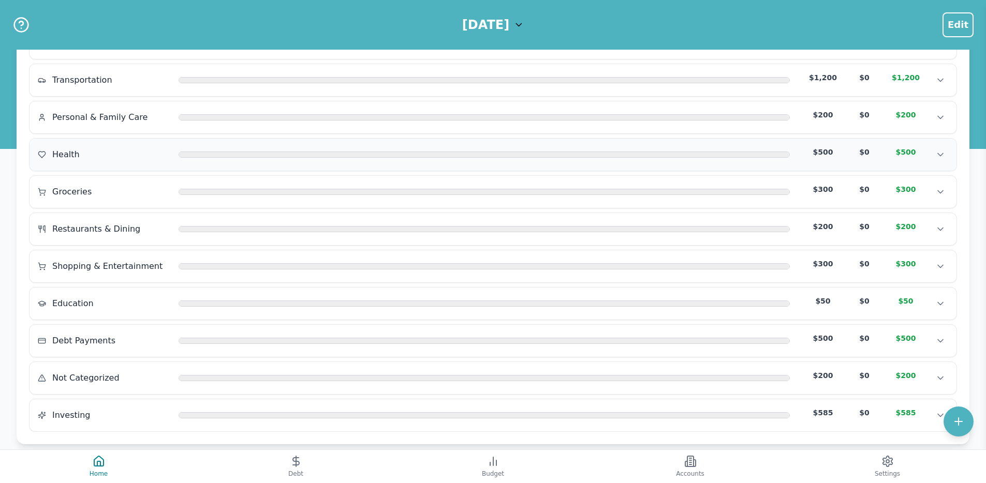
scroll to position [165, 0]
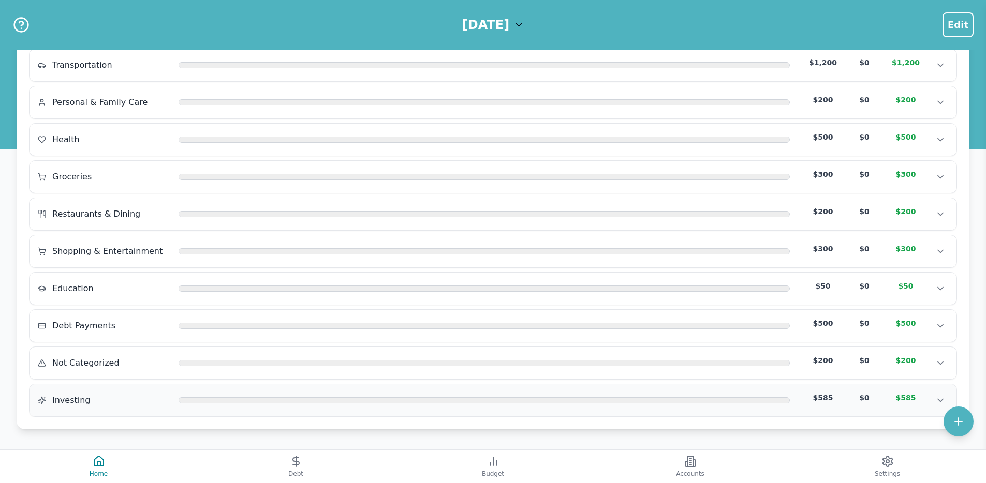
click at [368, 399] on div at bounding box center [484, 401] width 610 height 6
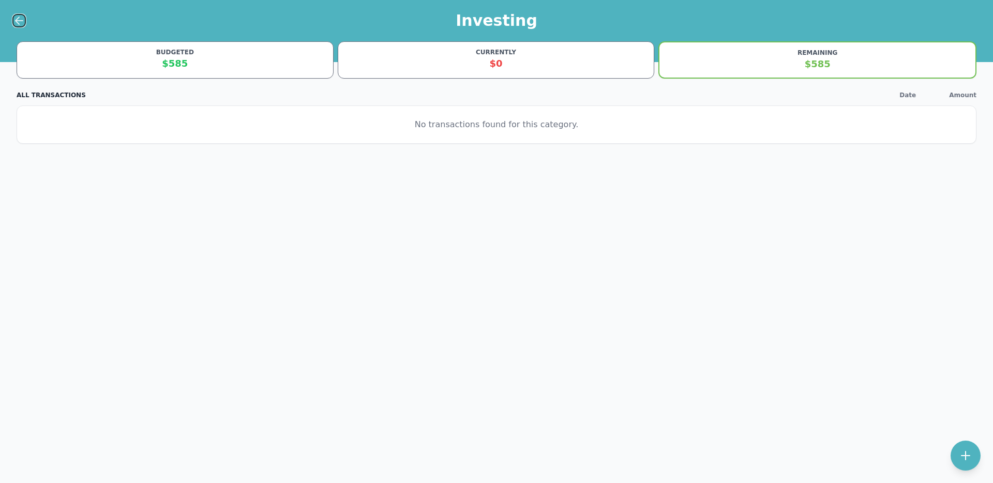
click at [22, 21] on icon at bounding box center [19, 20] width 12 height 12
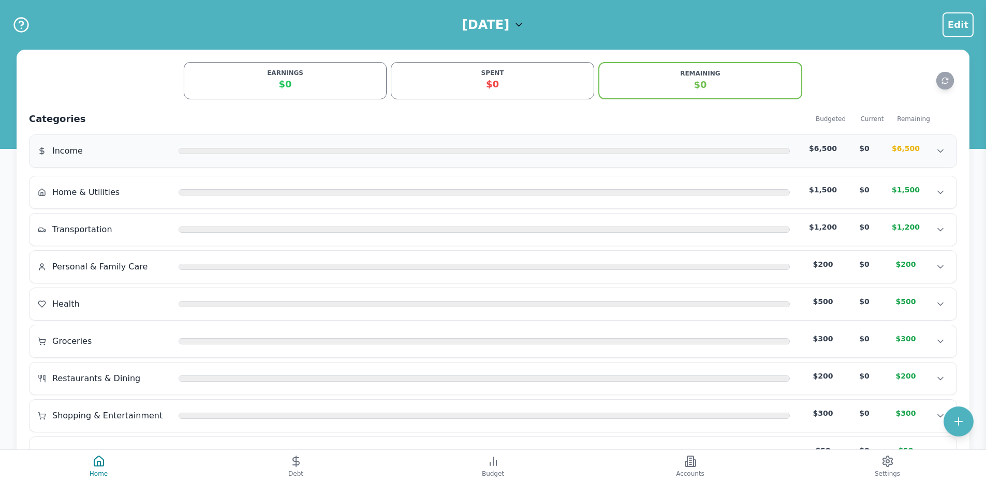
click at [182, 141] on div "Income $6,500 $0 $6,500 Income $6,500 $0 $6,500 Income $6,500 $0 $6,500" at bounding box center [492, 151] width 927 height 32
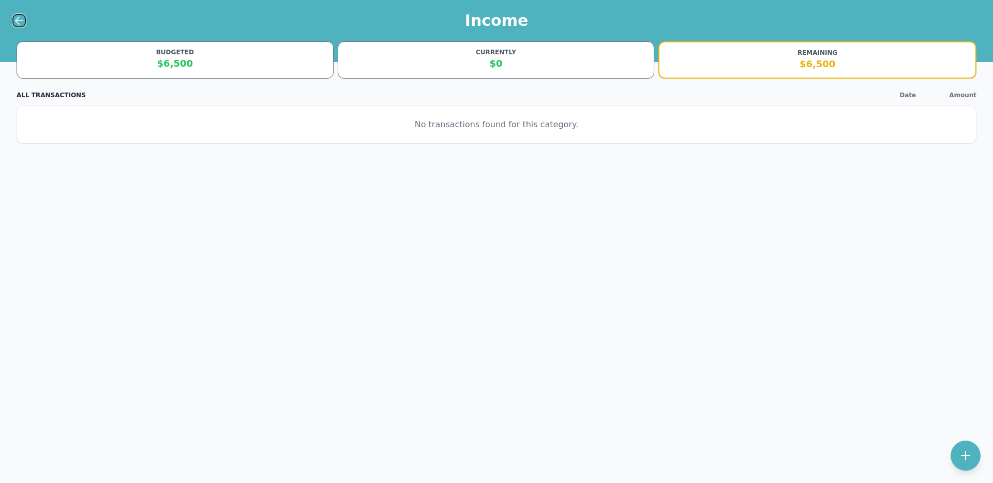
click at [25, 22] on icon at bounding box center [19, 20] width 12 height 12
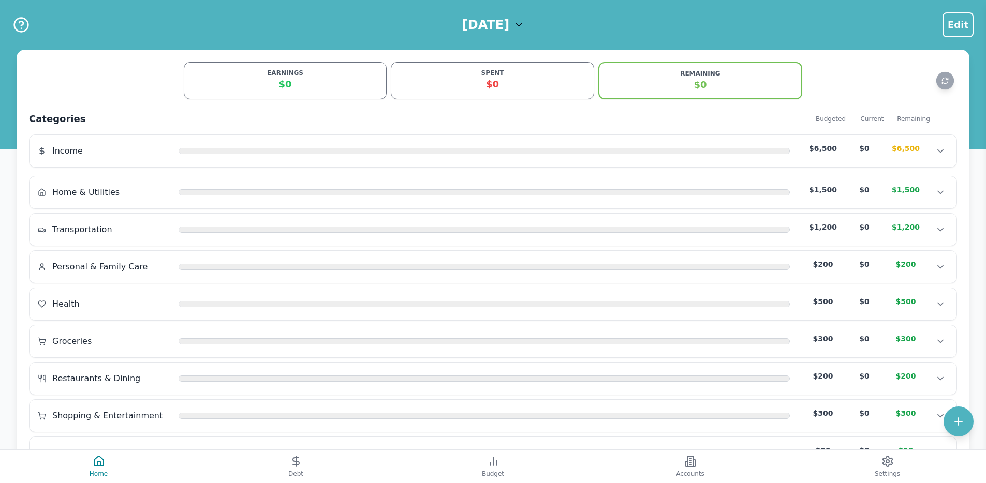
click at [462, 25] on h1 "[DATE]" at bounding box center [485, 25] width 47 height 17
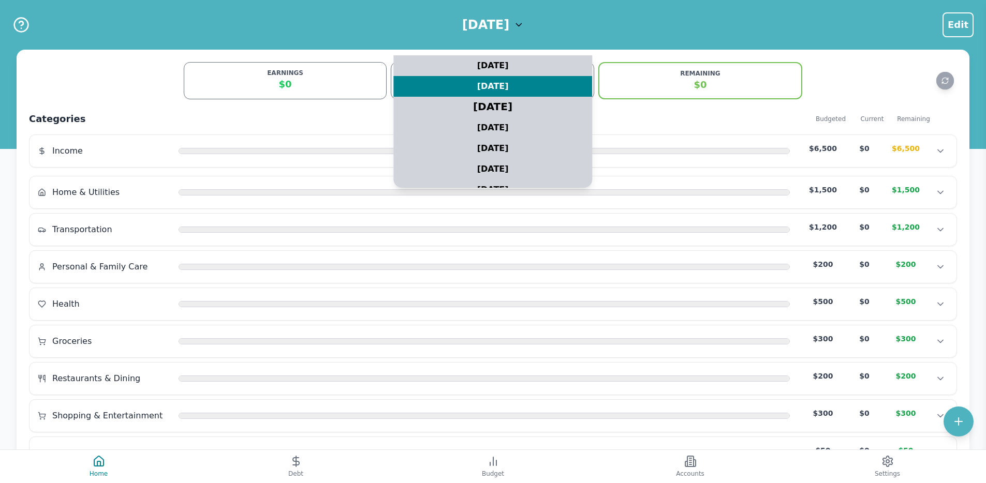
click at [470, 105] on div "August 2025" at bounding box center [493, 107] width 248 height 26
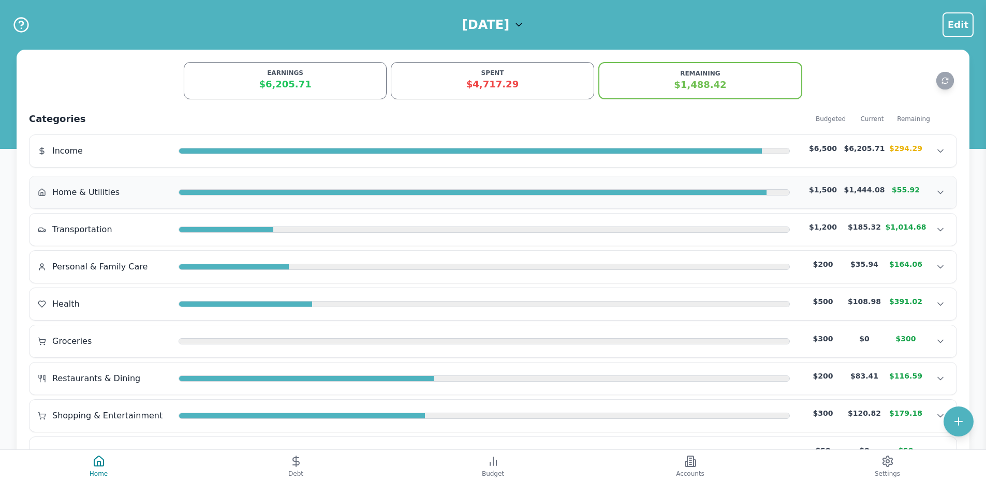
click at [555, 190] on div at bounding box center [472, 193] width 587 height 6
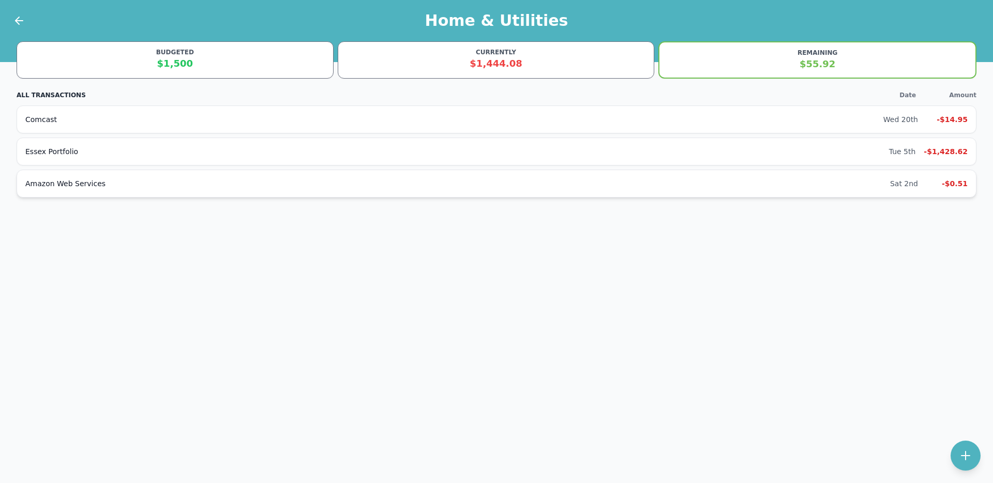
click at [899, 189] on div "Amazon Web Services Sat 2nd -$0.51" at bounding box center [497, 184] width 960 height 28
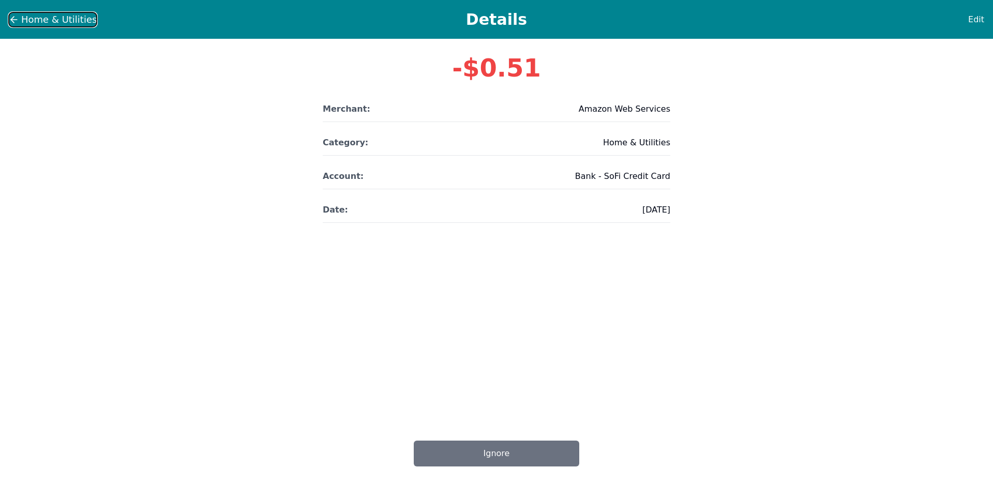
click at [11, 24] on icon at bounding box center [14, 19] width 10 height 10
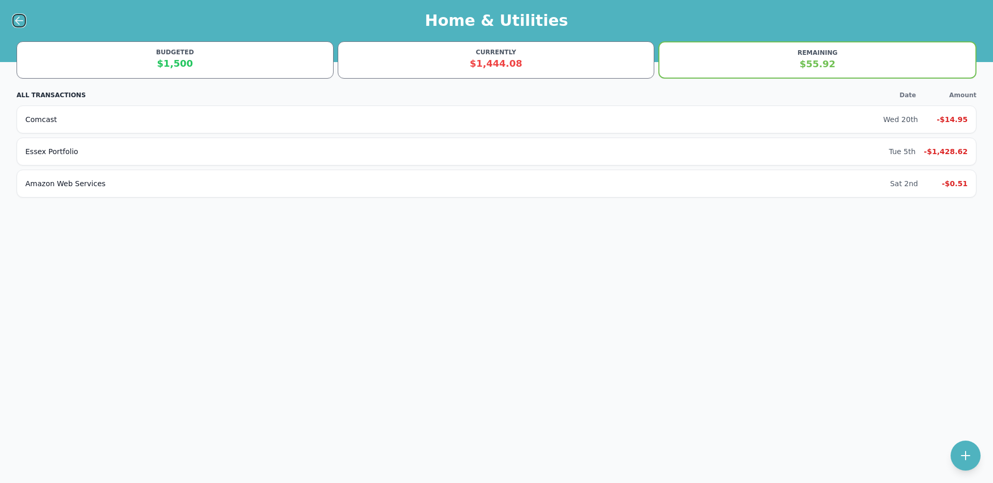
click at [18, 18] on icon at bounding box center [18, 20] width 4 height 7
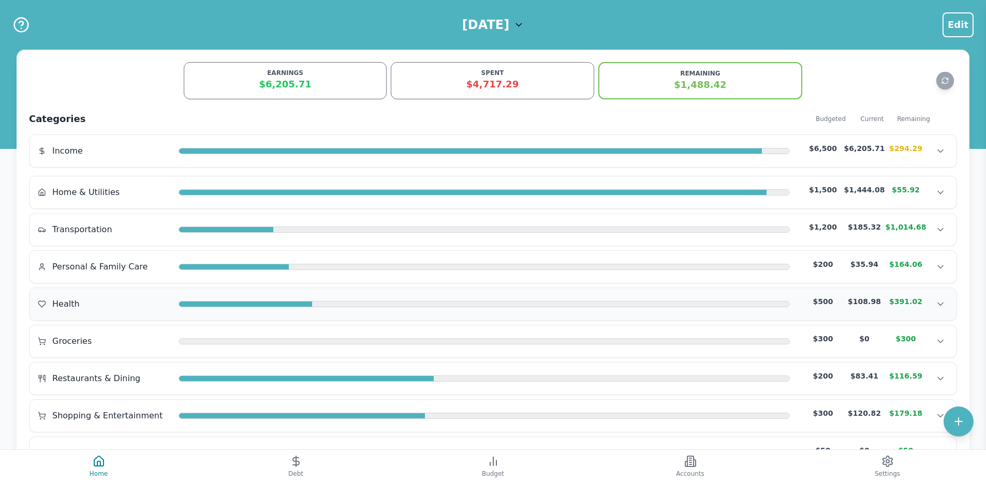
click at [439, 307] on div at bounding box center [484, 304] width 611 height 6
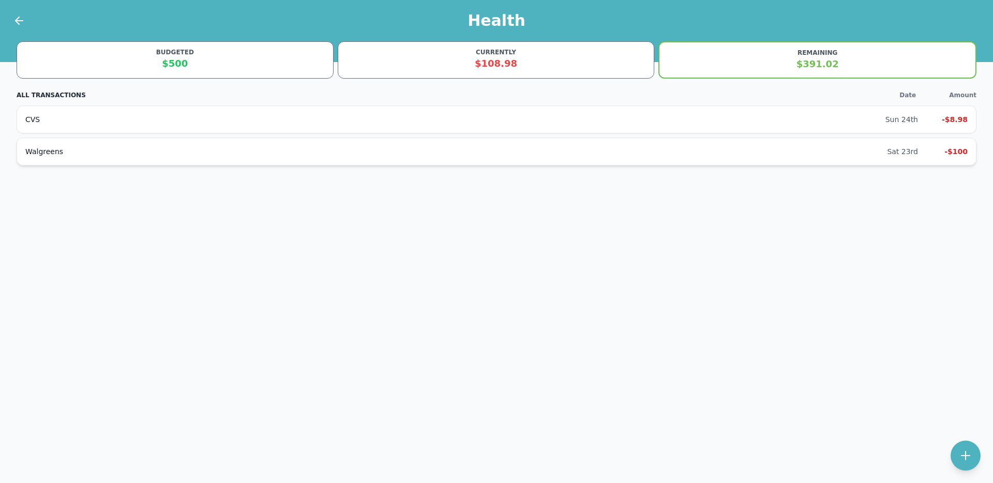
click at [901, 155] on div "Sat 23rd" at bounding box center [902, 151] width 31 height 10
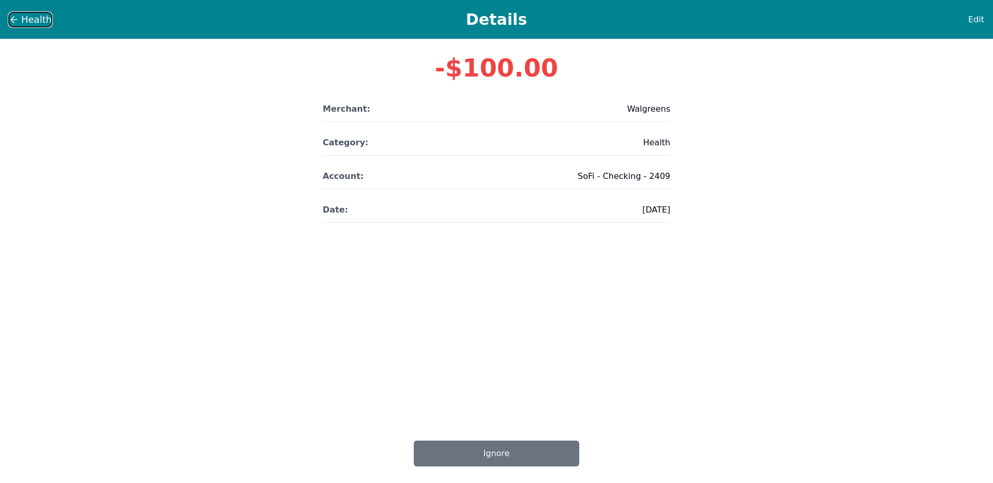
click at [35, 21] on span "Health" at bounding box center [36, 19] width 31 height 14
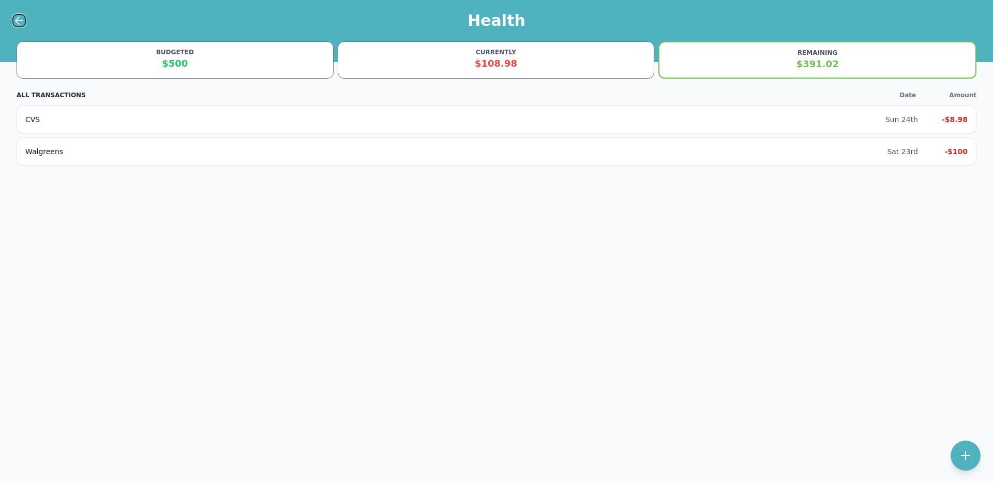
click at [22, 22] on icon at bounding box center [19, 20] width 12 height 12
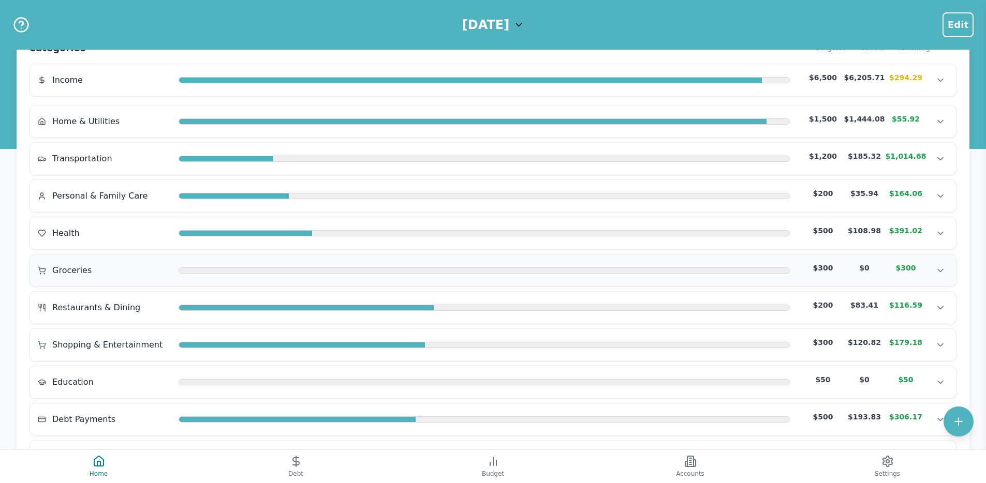
scroll to position [76, 0]
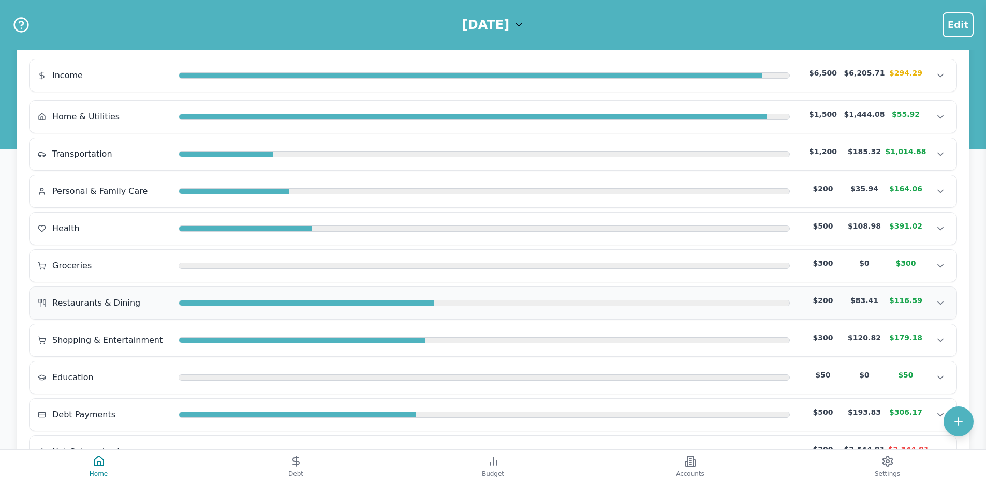
click at [554, 292] on div "Restaurants & Dining $200 $83.41 $116.59 Restaurants & Dining $200 $83.41 $116.…" at bounding box center [492, 303] width 927 height 32
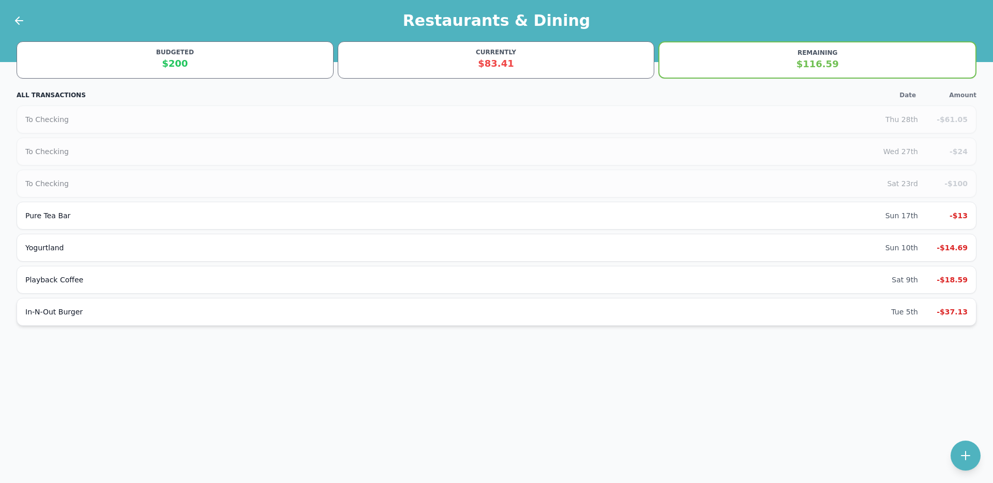
click at [919, 316] on div "Tue 5th -$37.13" at bounding box center [930, 312] width 77 height 10
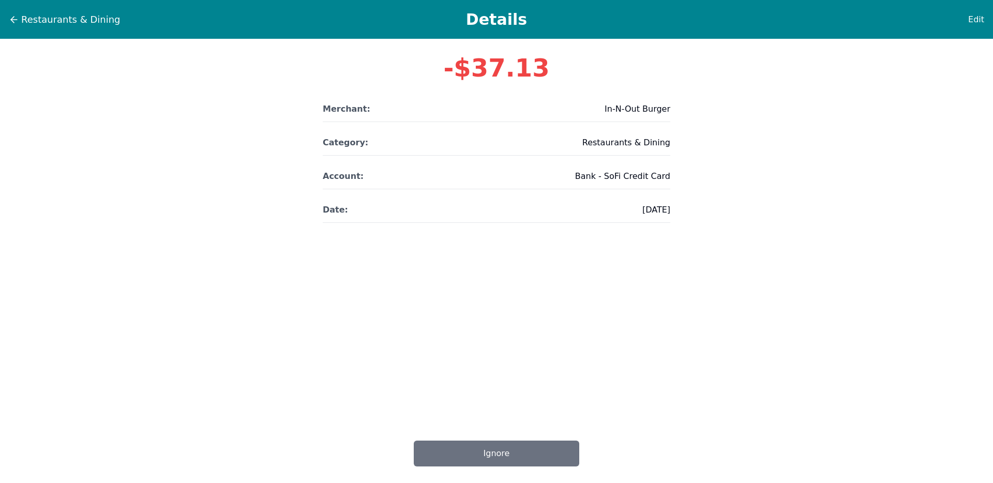
click at [25, 27] on div "Restaurants & Dining Details Edit" at bounding box center [496, 19] width 993 height 39
click at [27, 25] on span "Restaurants & Dining" at bounding box center [70, 19] width 99 height 14
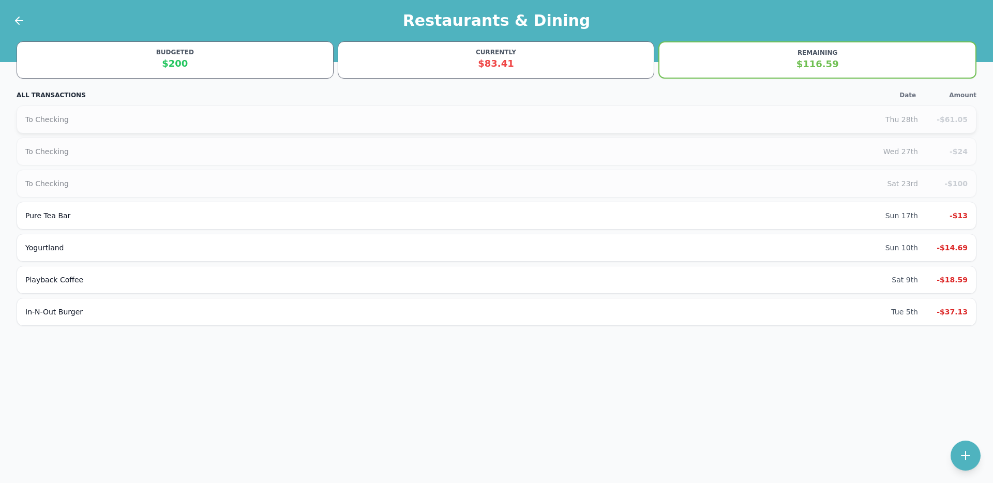
click at [910, 120] on div "Thu 28th" at bounding box center [902, 119] width 33 height 10
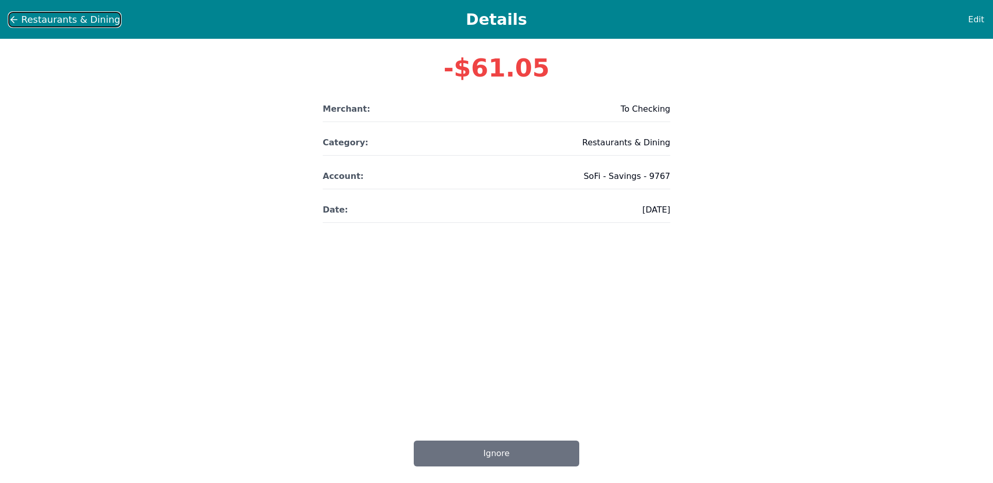
click at [19, 17] on button "Restaurants & Dining" at bounding box center [64, 20] width 113 height 16
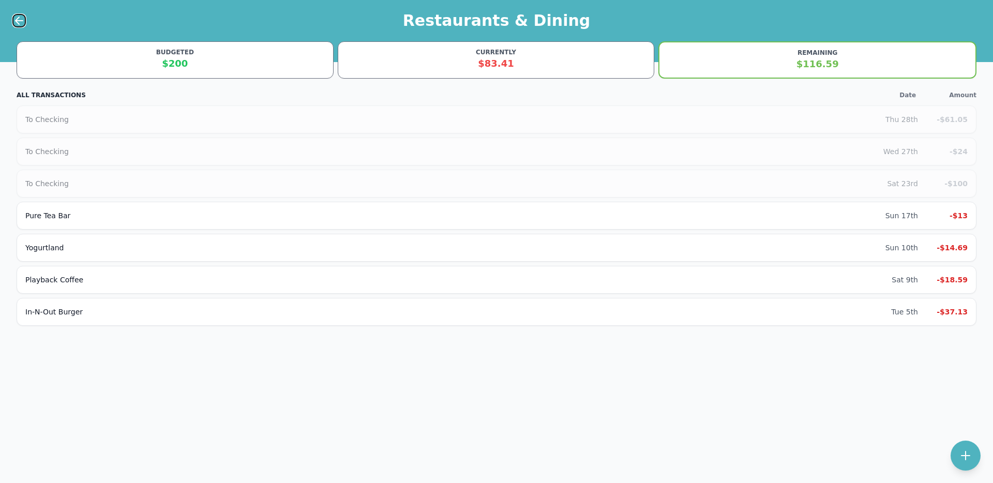
click at [19, 17] on icon at bounding box center [19, 20] width 12 height 12
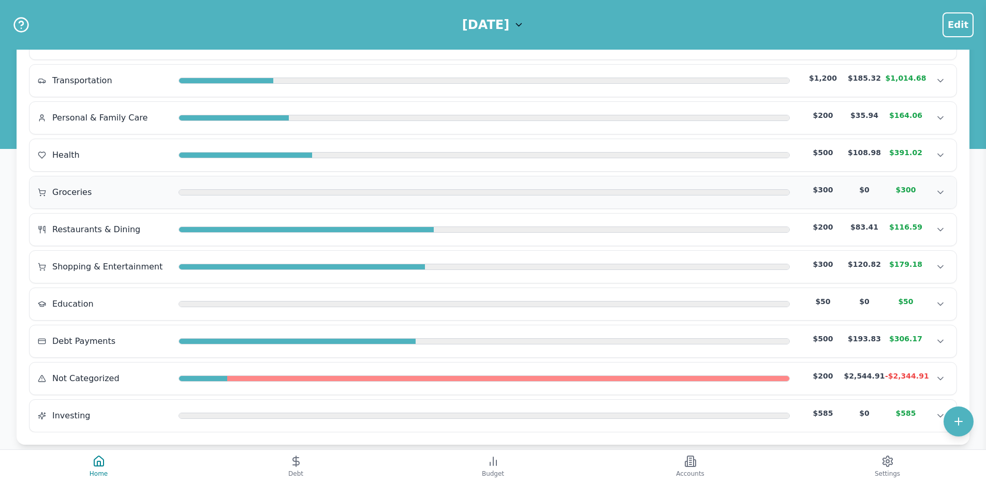
scroll to position [165, 0]
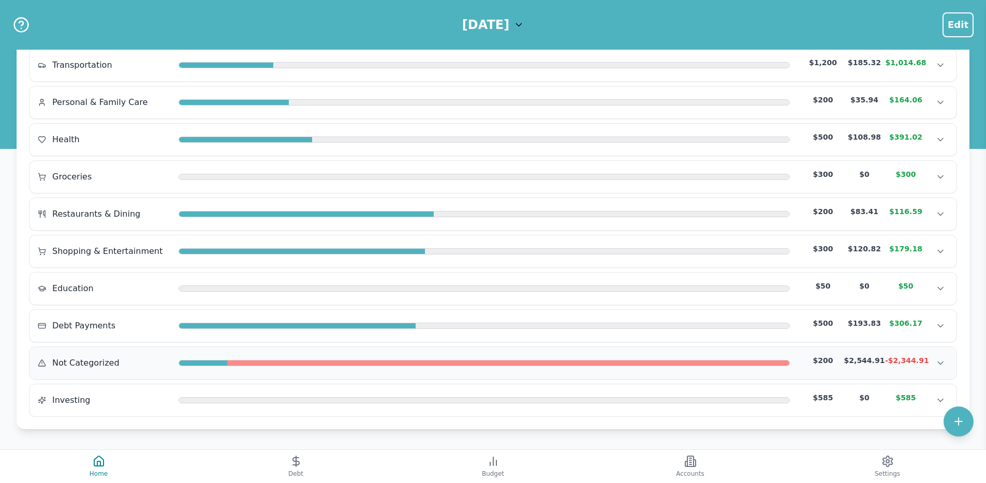
click at [298, 369] on div "Not Categorized $200 $2,544.91 -$2,344.91" at bounding box center [493, 363] width 910 height 16
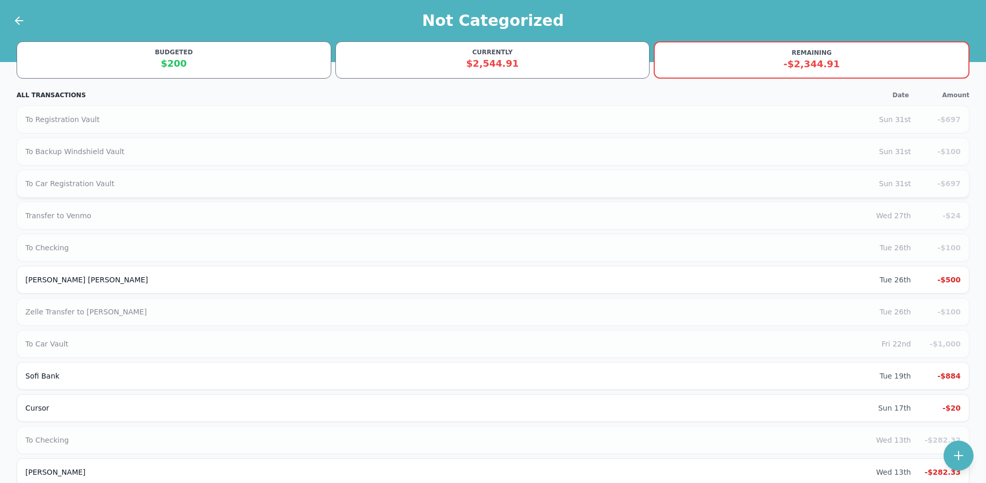
click at [894, 189] on div "To Car Registration Vault Sun 31st -$697" at bounding box center [493, 184] width 953 height 28
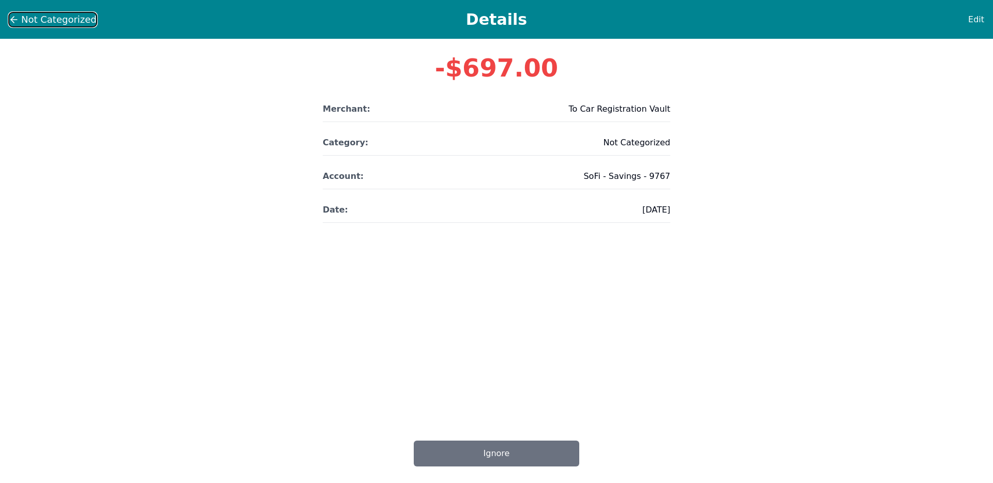
click at [35, 22] on span "Not Categorized" at bounding box center [59, 19] width 76 height 14
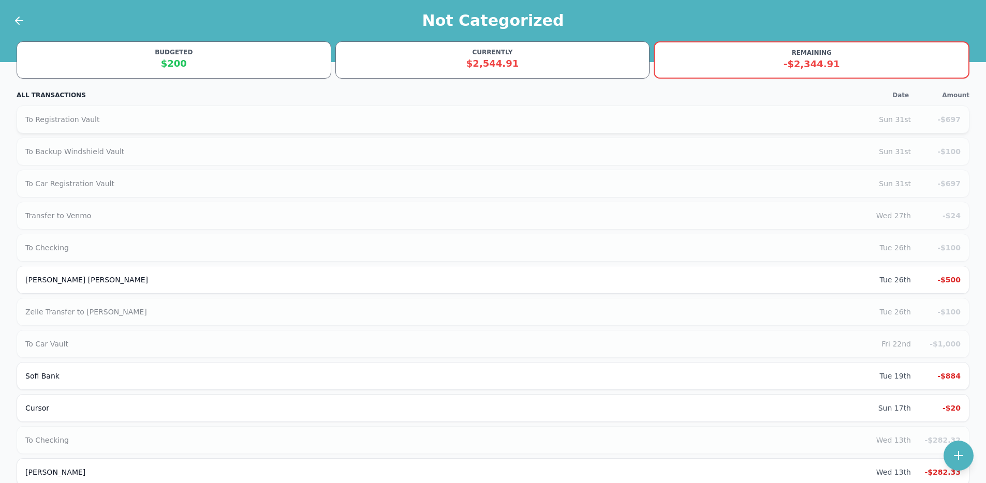
click at [926, 118] on div "-$697" at bounding box center [939, 119] width 41 height 10
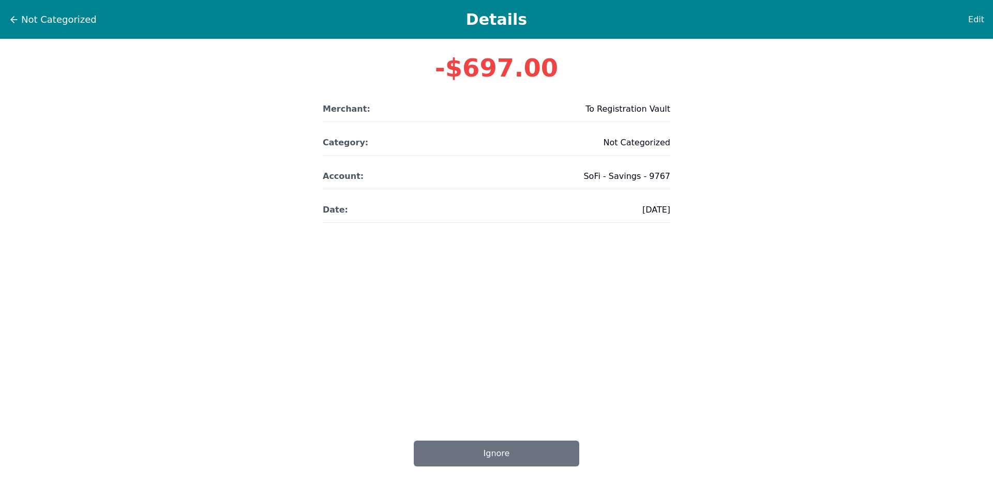
click at [73, 24] on h1 "Details" at bounding box center [496, 19] width 865 height 19
click at [57, 16] on span "Not Categorized" at bounding box center [59, 19] width 76 height 14
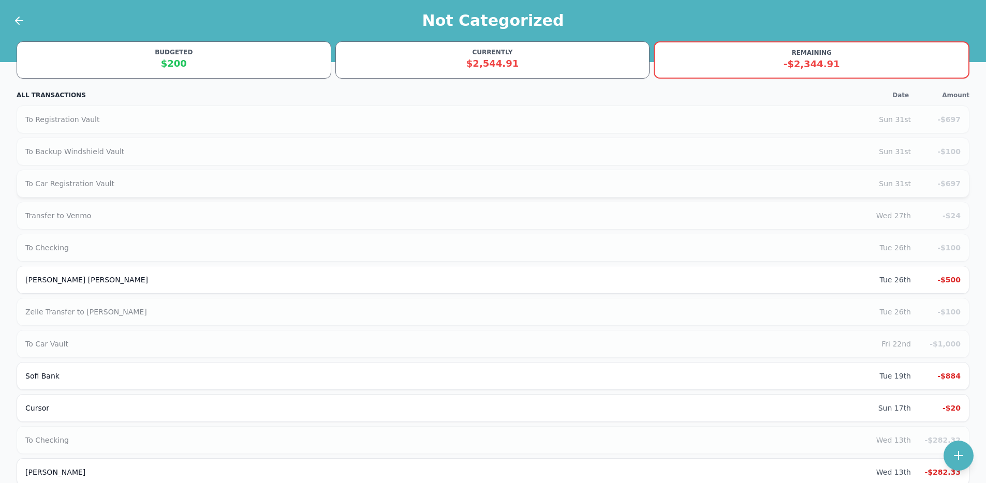
click at [906, 180] on div "Sun 31st" at bounding box center [895, 184] width 32 height 10
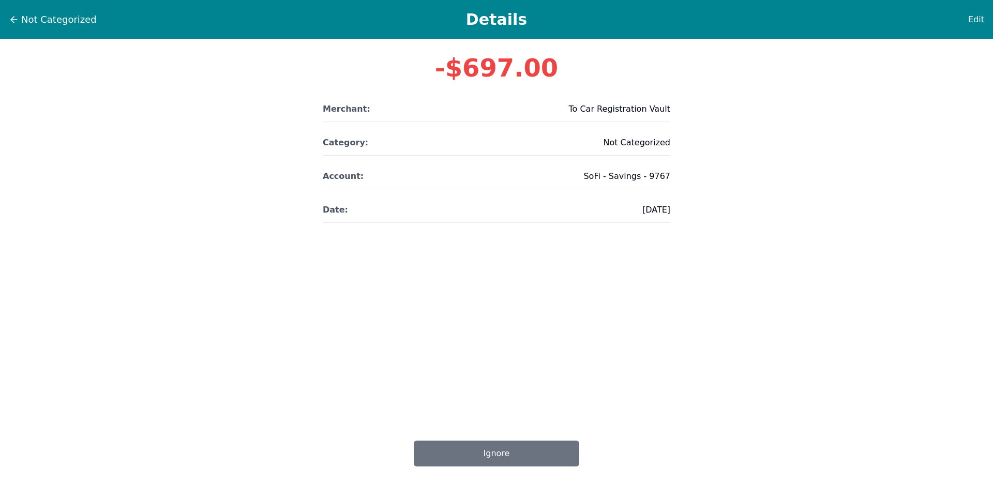
click at [76, 15] on h1 "Details" at bounding box center [496, 19] width 865 height 19
click at [19, 17] on icon at bounding box center [14, 19] width 10 height 10
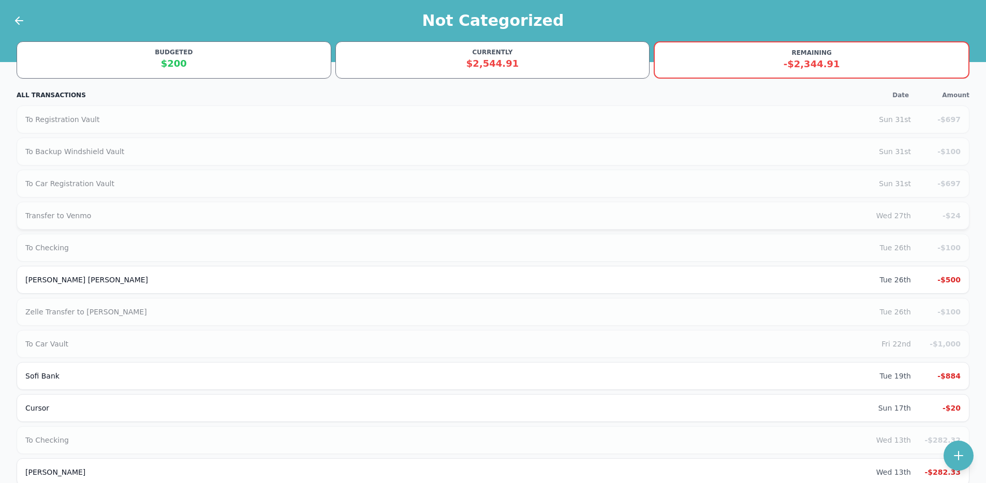
click at [887, 223] on div "Transfer to Venmo Wed 27th -$24" at bounding box center [493, 216] width 953 height 28
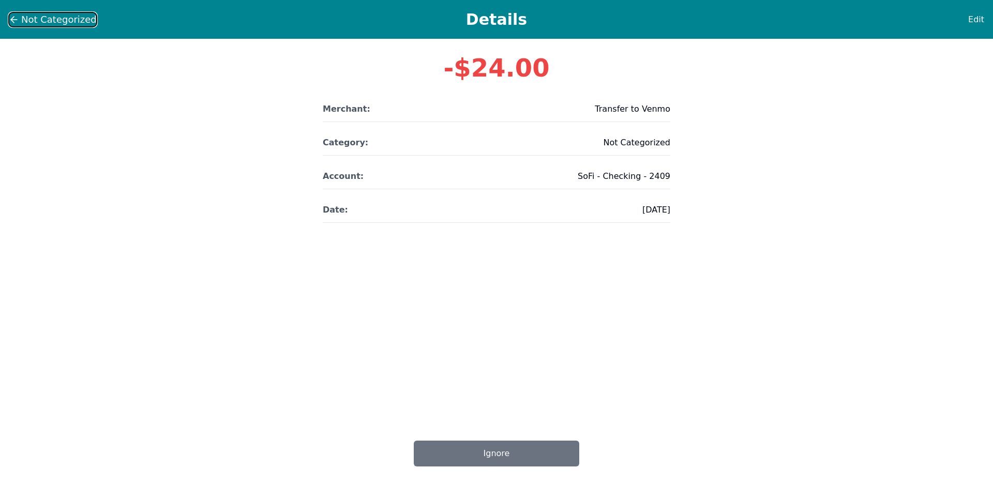
click at [57, 20] on span "Not Categorized" at bounding box center [59, 19] width 76 height 14
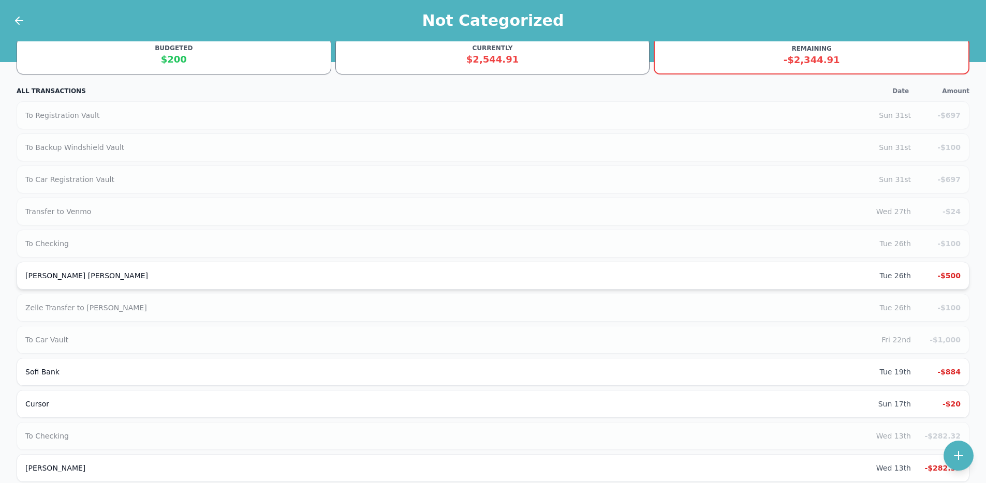
scroll to position [217, 0]
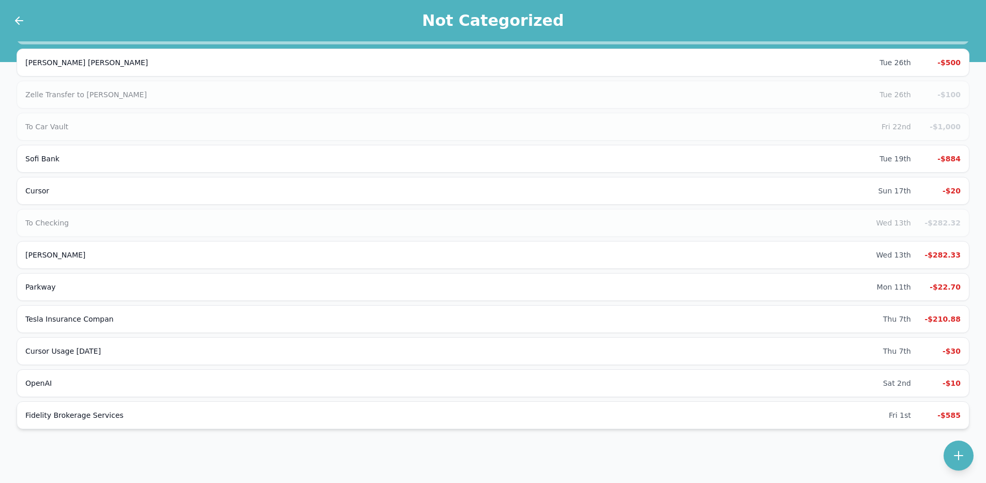
click at [883, 412] on div "Fidelity Brokerage Services" at bounding box center [456, 415] width 863 height 10
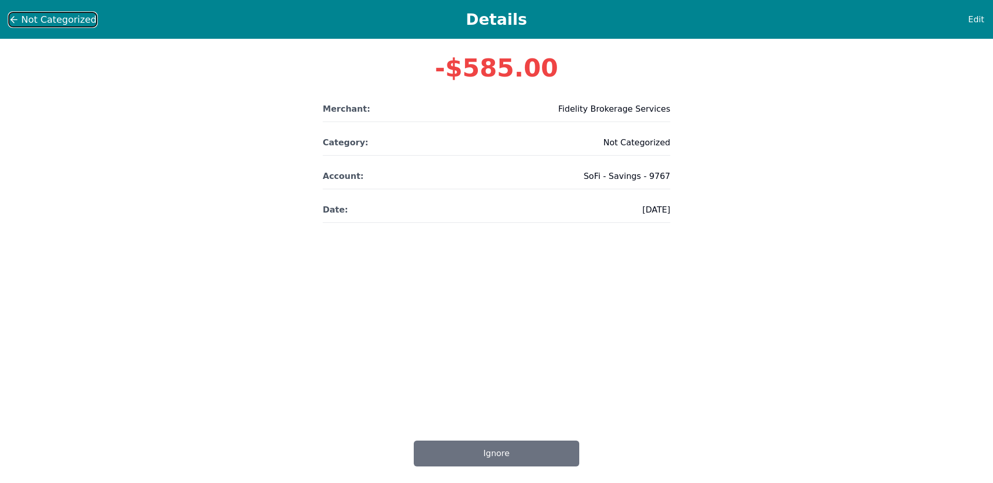
click at [39, 22] on span "Not Categorized" at bounding box center [59, 19] width 76 height 14
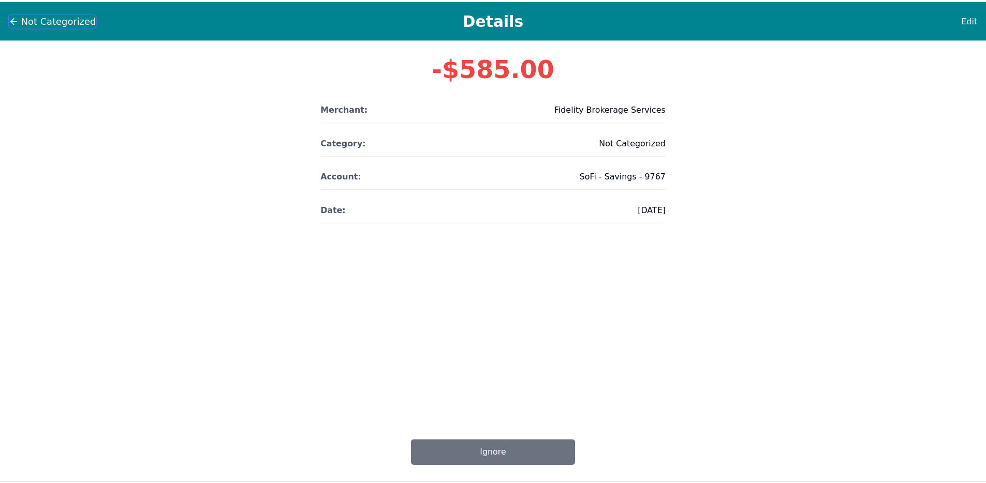
scroll to position [217, 0]
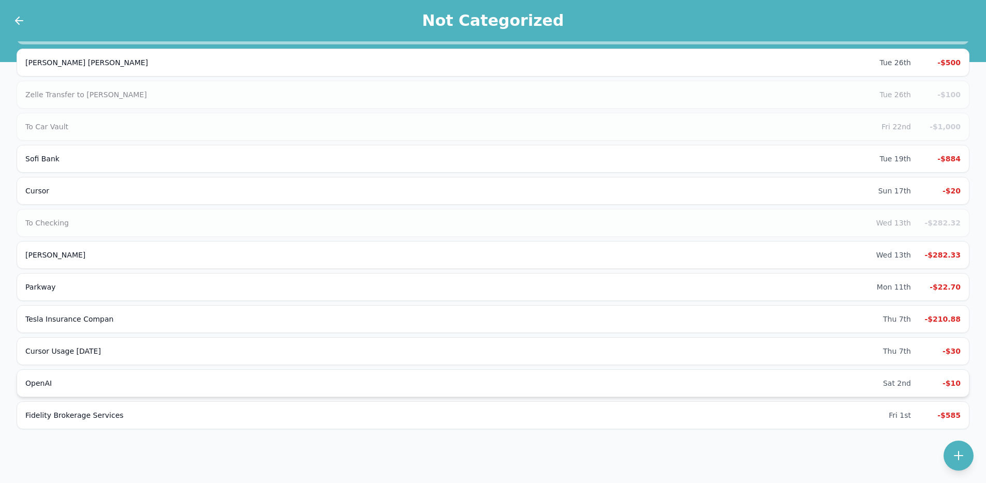
click at [743, 383] on div "OpenAI" at bounding box center [453, 383] width 857 height 10
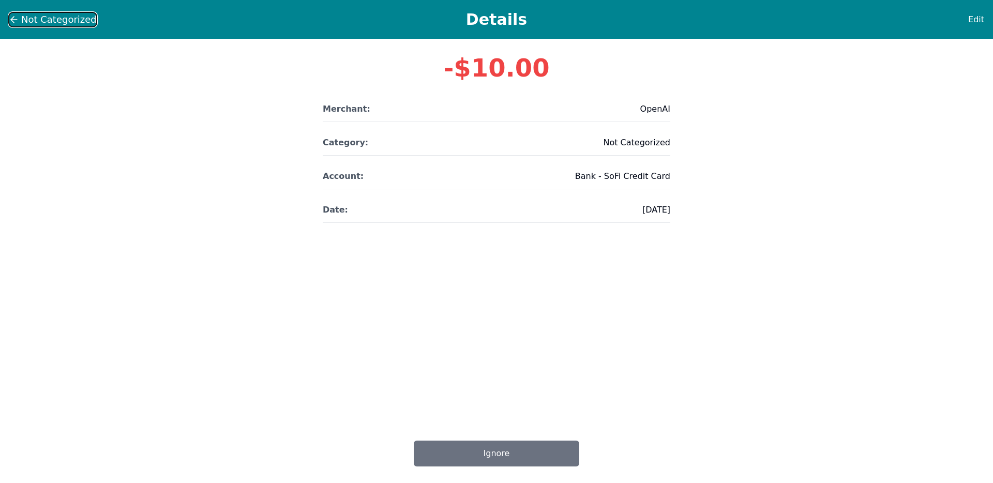
click at [22, 14] on span "Not Categorized" at bounding box center [59, 19] width 76 height 14
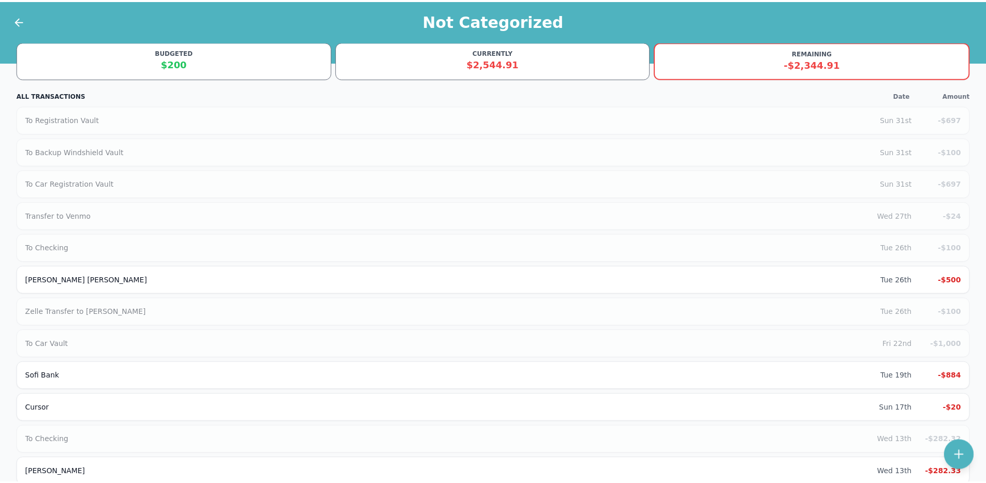
scroll to position [217, 0]
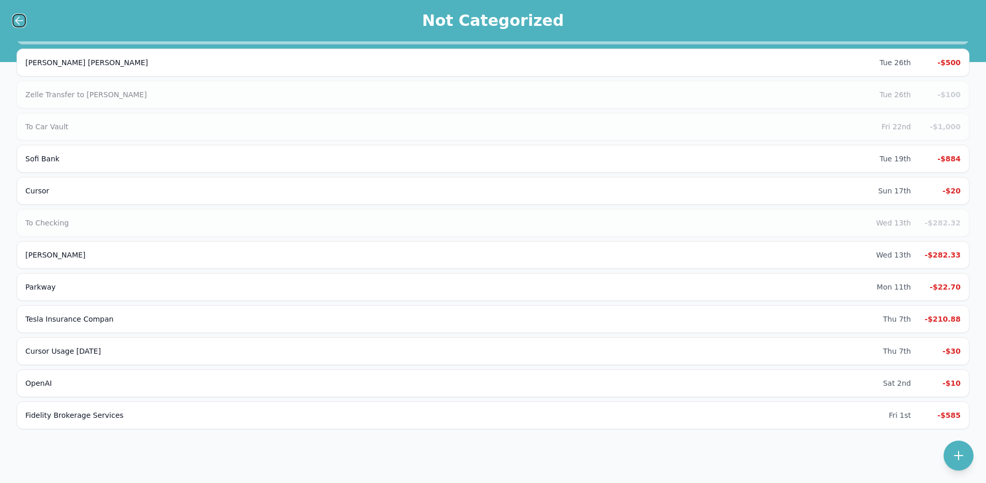
click at [23, 17] on icon at bounding box center [19, 20] width 12 height 12
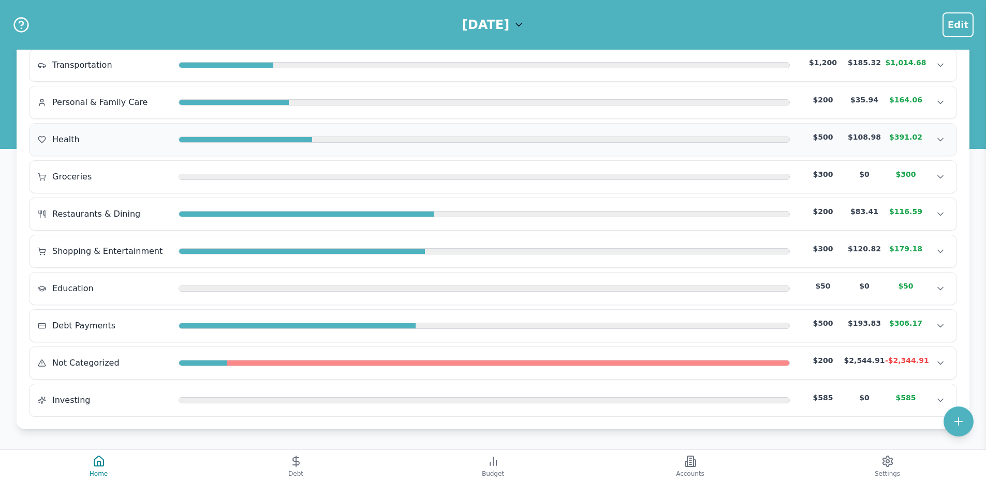
scroll to position [165, 0]
click at [275, 323] on div at bounding box center [484, 326] width 611 height 6
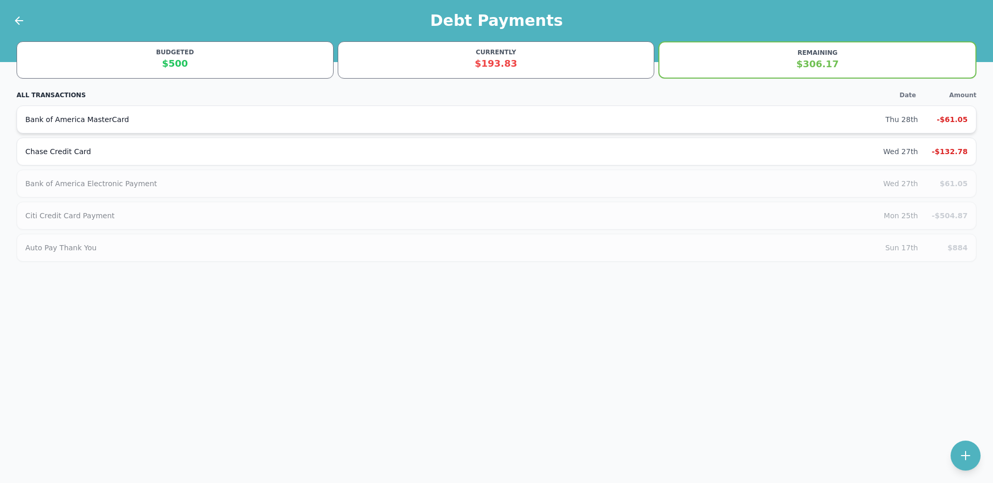
click at [919, 124] on div "Thu 28th -$61.05" at bounding box center [927, 119] width 82 height 10
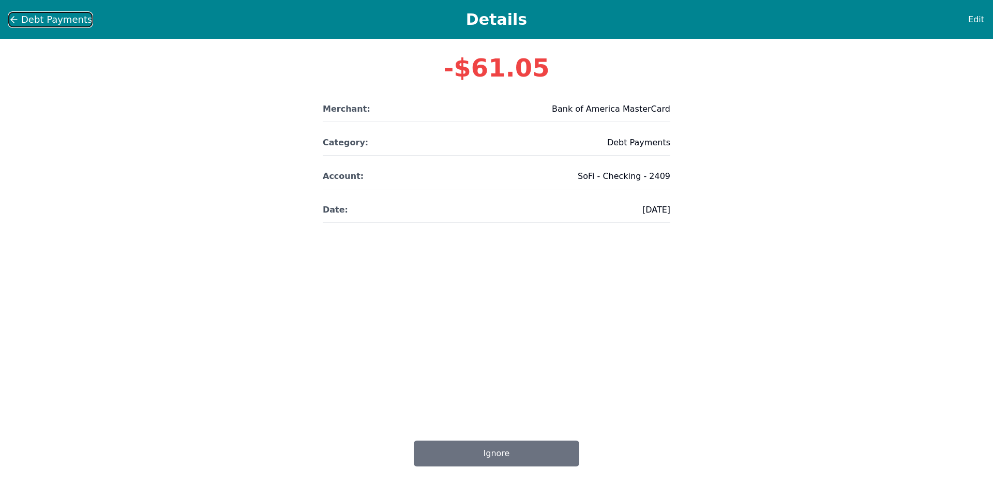
click at [18, 24] on icon at bounding box center [14, 19] width 10 height 10
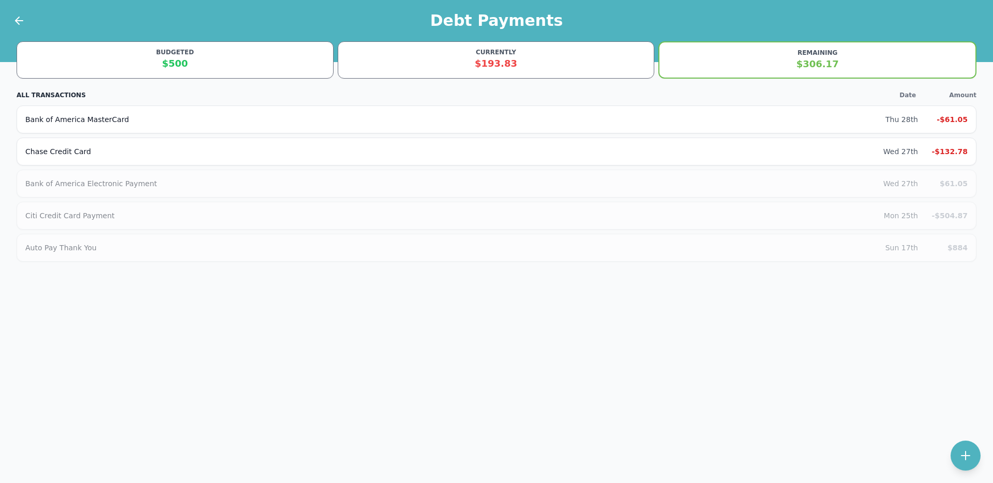
click at [12, 12] on div at bounding box center [13, 20] width 26 height 41
click at [21, 26] on icon at bounding box center [19, 20] width 12 height 12
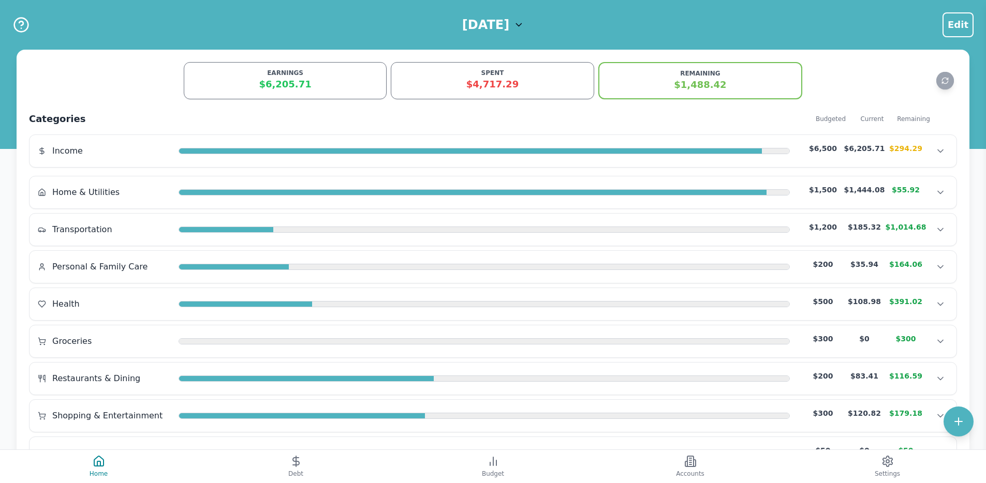
scroll to position [165, 0]
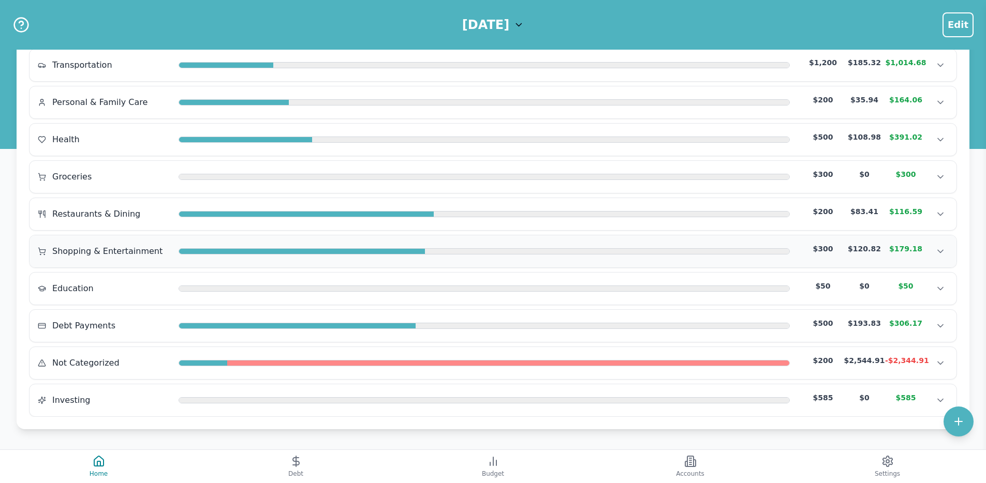
click at [297, 244] on div "Shopping & Entertainment $300 $120.82 $179.18" at bounding box center [493, 252] width 910 height 16
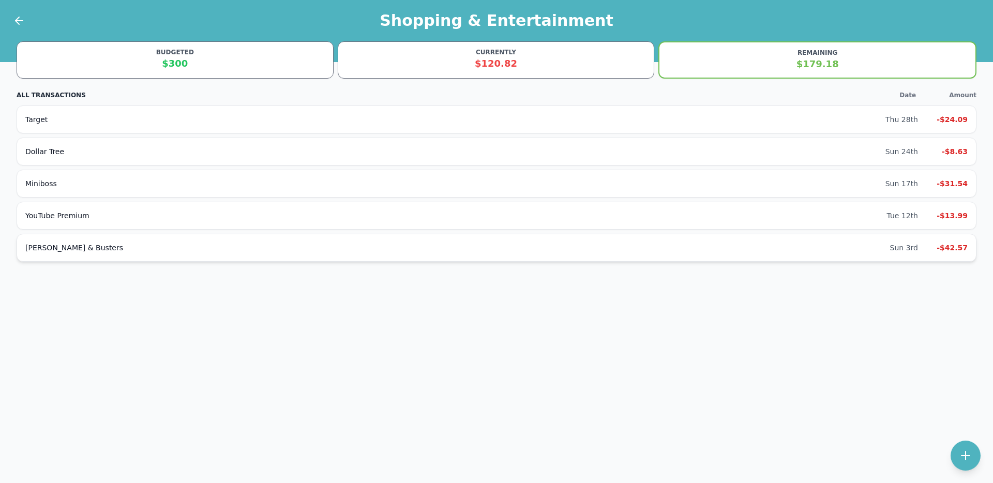
click at [913, 256] on div "Dave & Busters Sun 3rd -$42.57" at bounding box center [497, 248] width 960 height 28
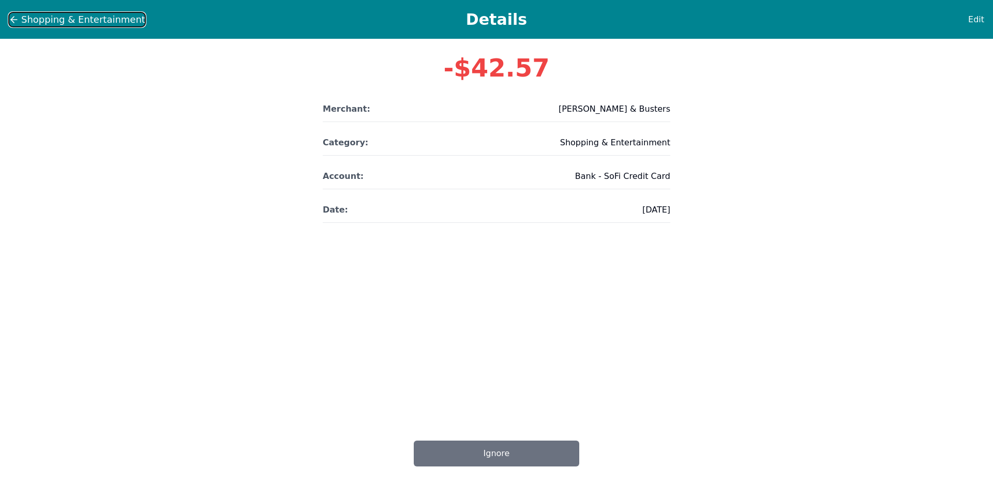
click at [25, 26] on span "Shopping & Entertainment" at bounding box center [83, 19] width 124 height 14
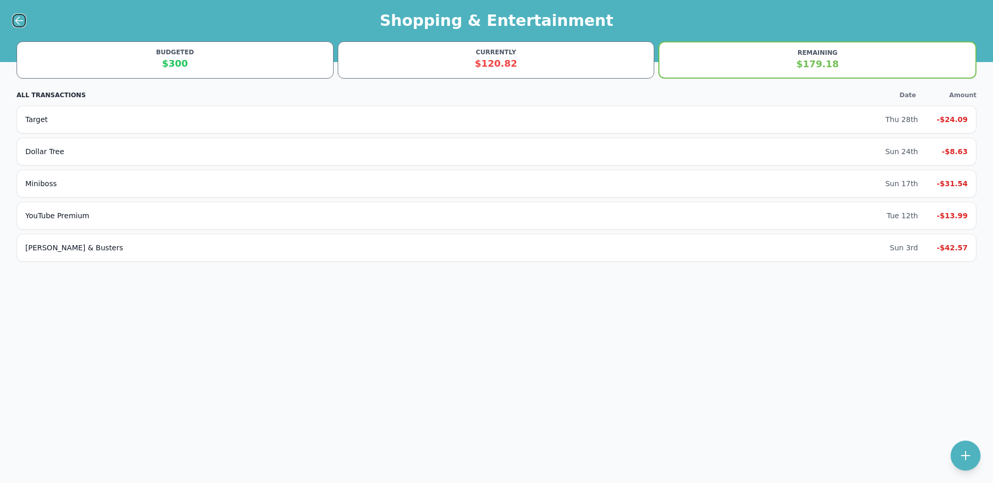
click at [25, 19] on icon at bounding box center [19, 20] width 12 height 12
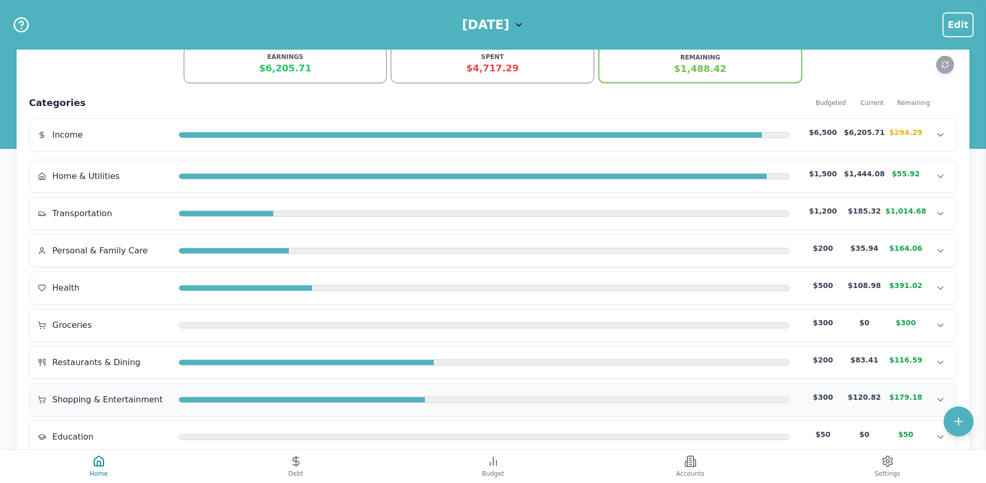
scroll to position [165, 0]
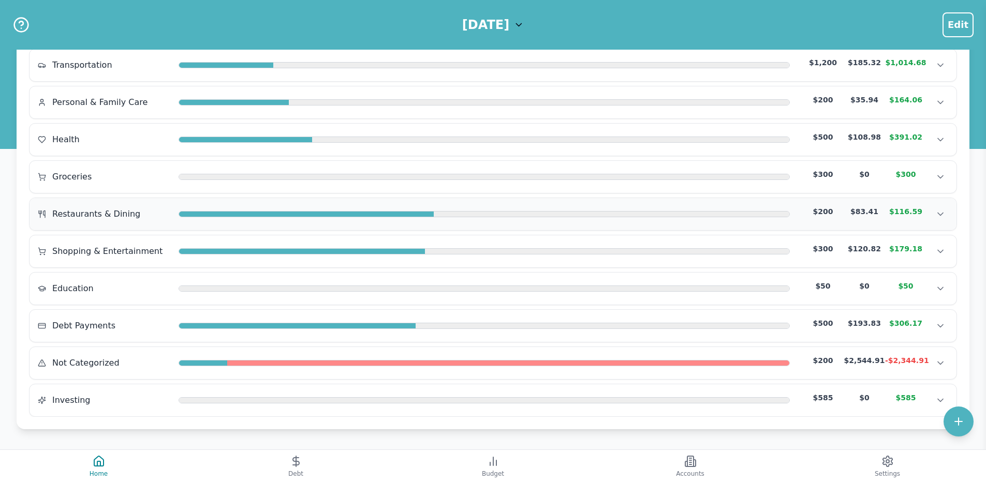
click at [217, 216] on div at bounding box center [306, 215] width 255 height 6
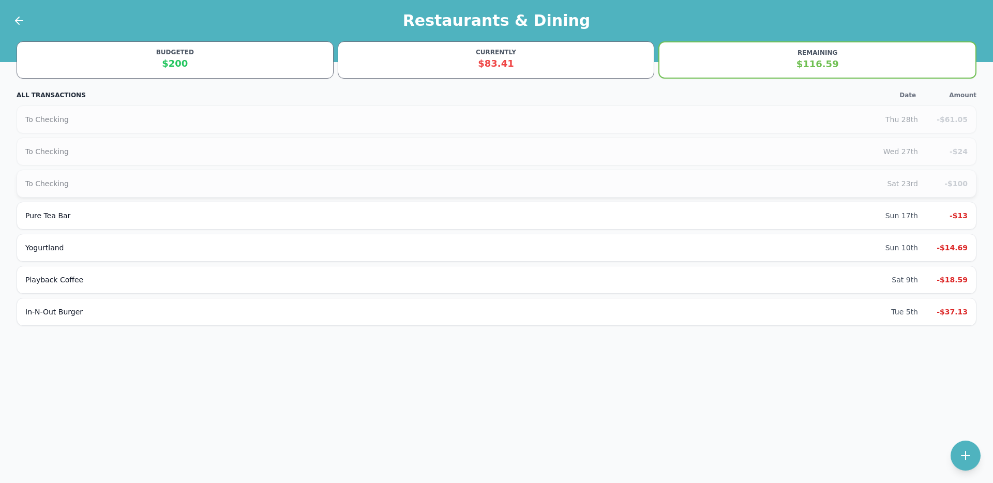
click at [852, 183] on div "To Checking" at bounding box center [456, 184] width 862 height 10
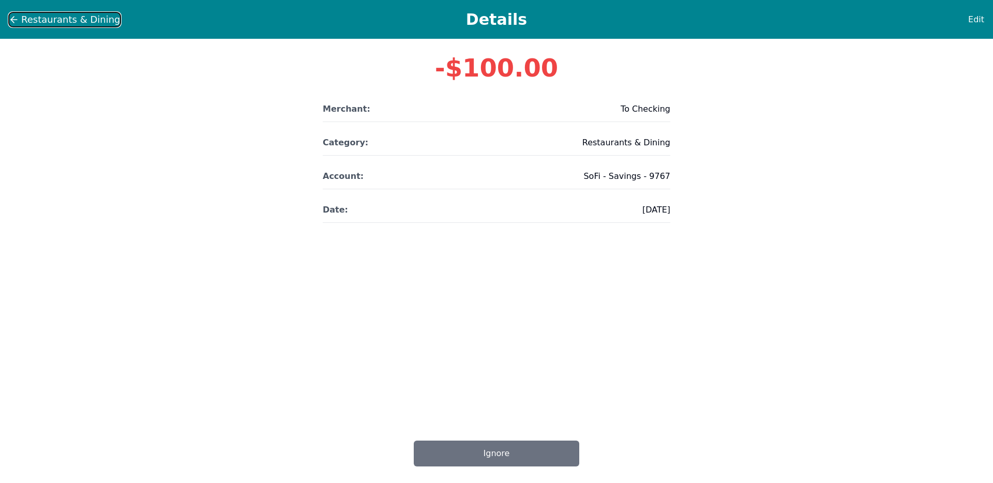
click at [12, 20] on icon at bounding box center [12, 20] width 3 height 6
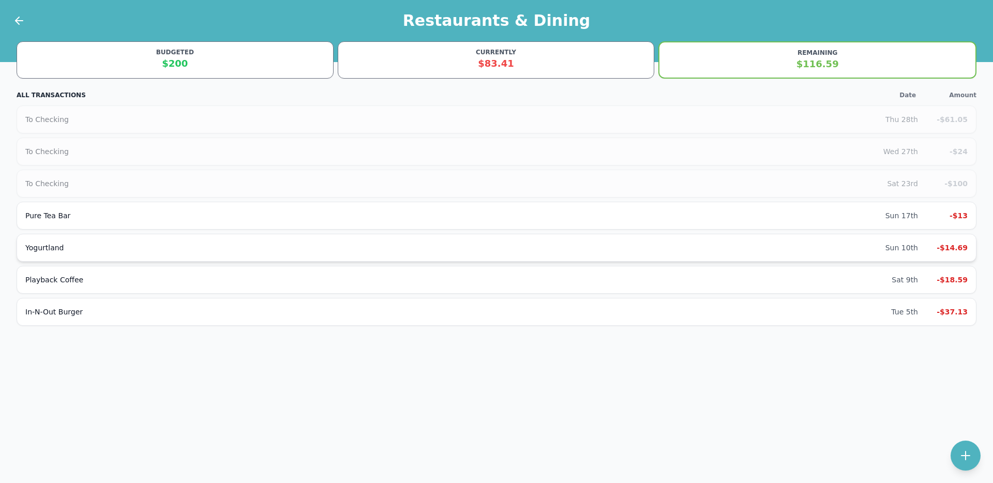
click at [895, 241] on div "Yogurtland Sun 10th -$14.69" at bounding box center [497, 248] width 960 height 28
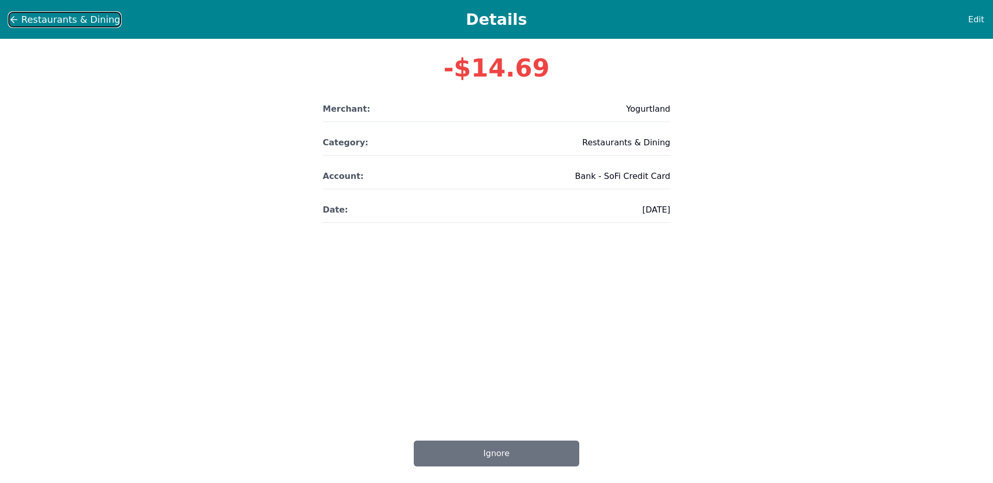
click at [14, 19] on icon at bounding box center [14, 19] width 10 height 10
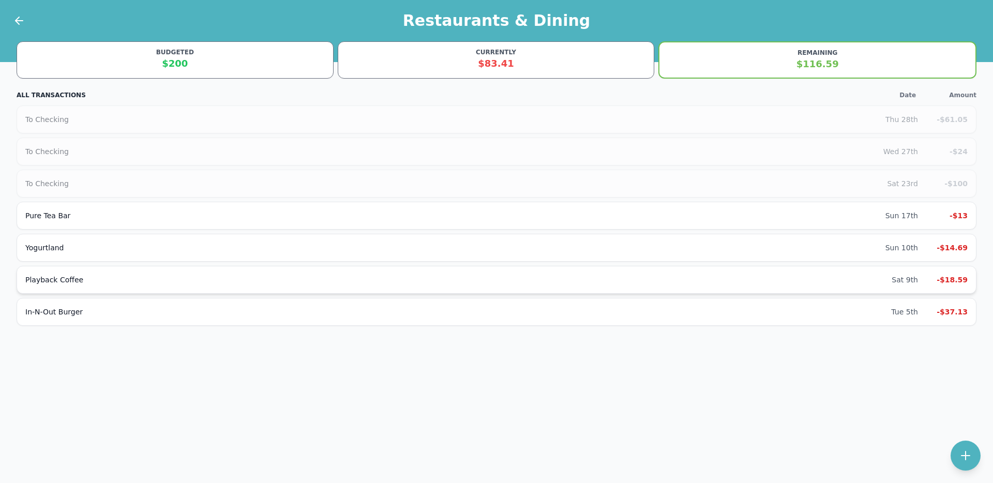
click at [862, 279] on div "Playback Coffee" at bounding box center [458, 280] width 867 height 10
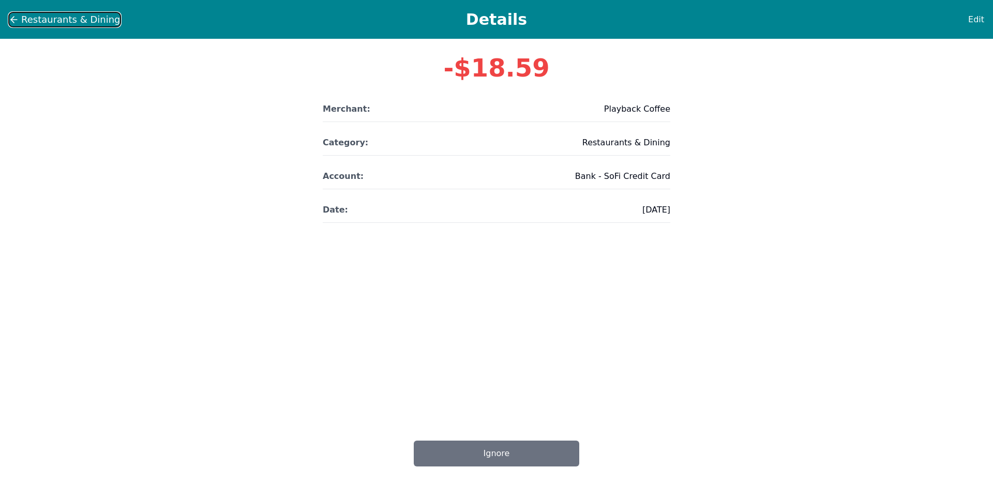
click at [12, 17] on icon at bounding box center [14, 19] width 10 height 10
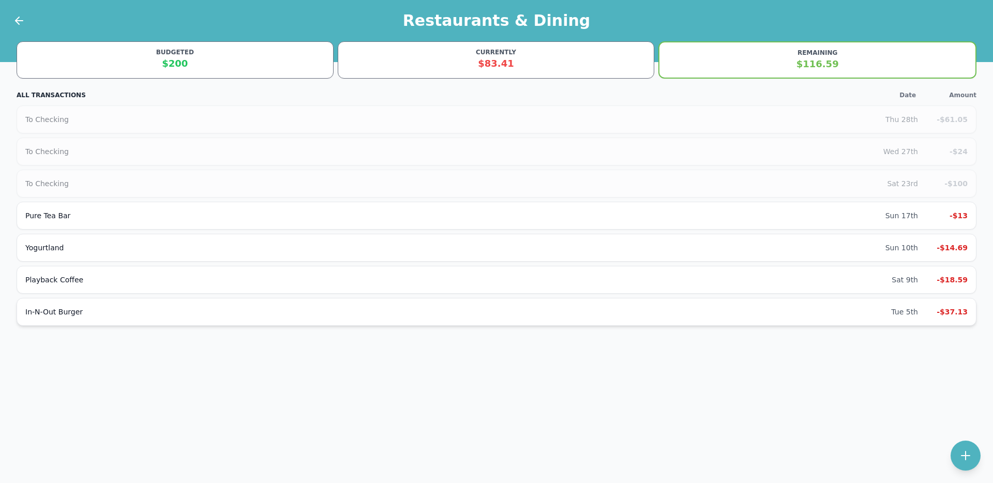
click at [928, 318] on div "In-N-Out Burger Tue 5th -$37.13" at bounding box center [497, 312] width 960 height 28
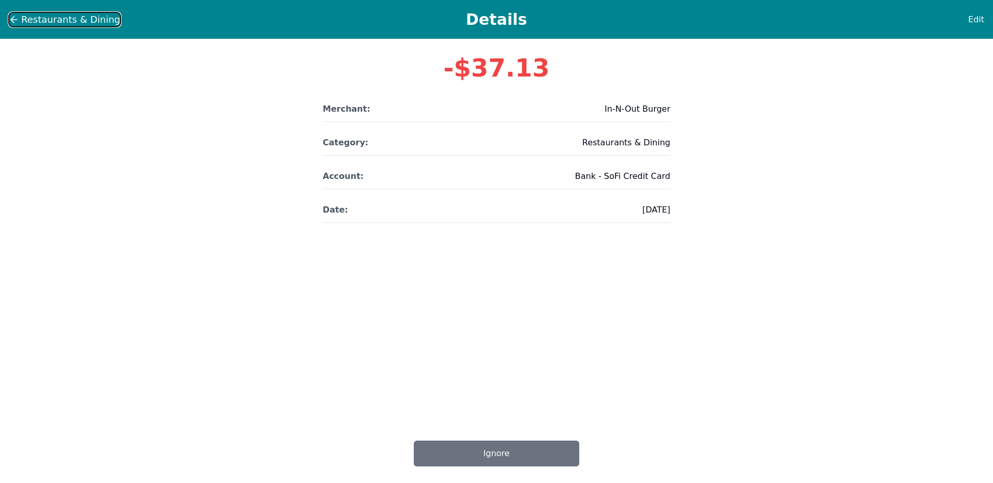
click at [39, 20] on span "Restaurants & Dining" at bounding box center [70, 19] width 99 height 14
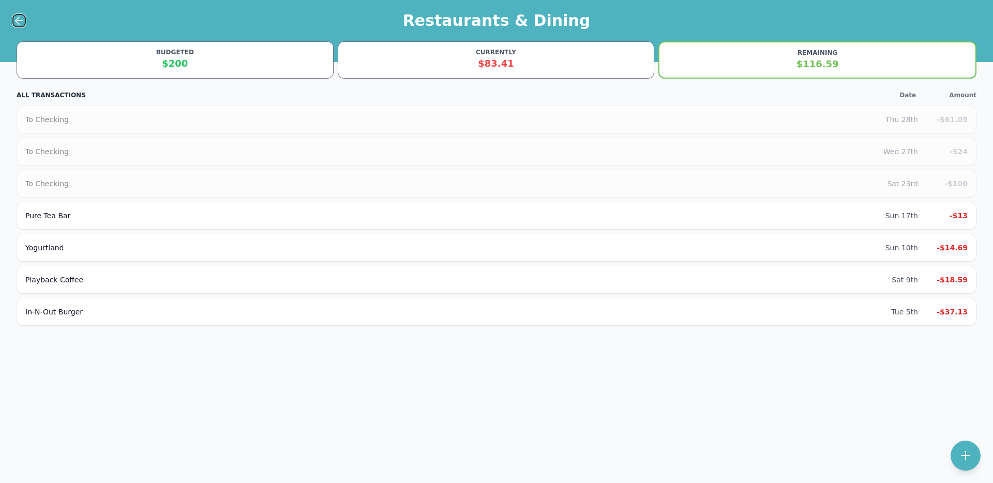
click at [16, 24] on icon at bounding box center [19, 20] width 12 height 12
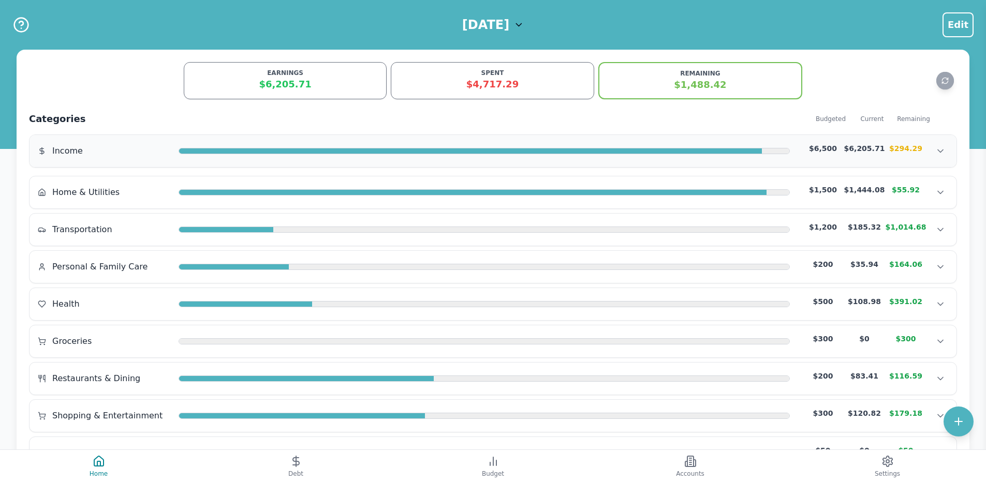
click at [764, 157] on div "Income $6,500 $6,205.71 $294.29" at bounding box center [493, 151] width 910 height 16
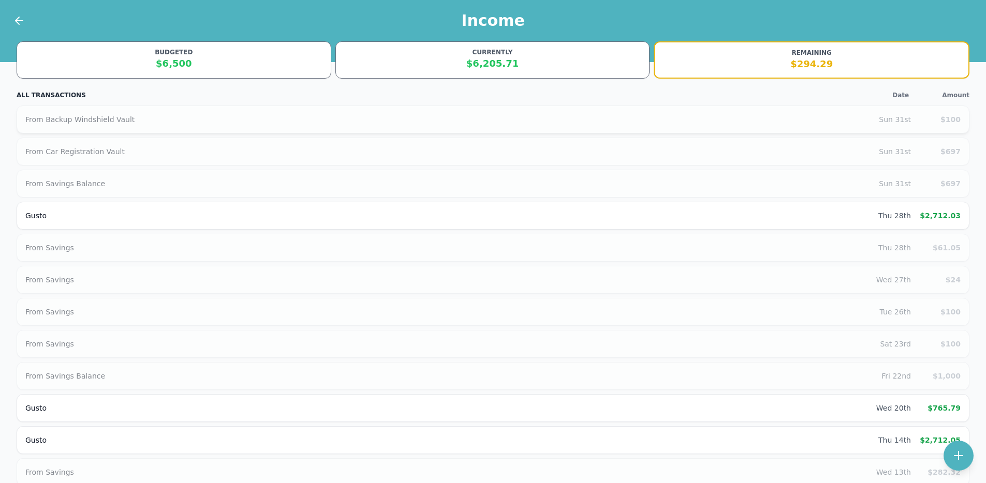
click at [870, 121] on div "From Backup Windshield Vault" at bounding box center [451, 119] width 853 height 10
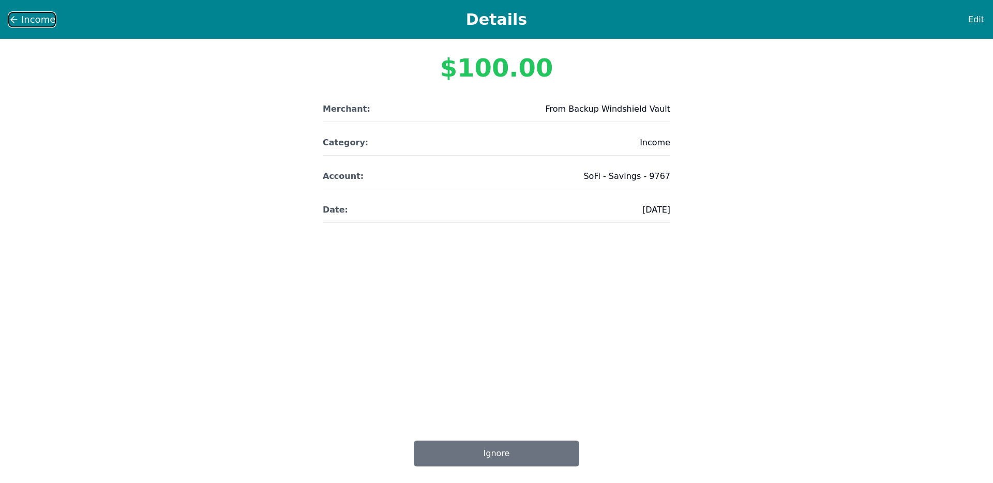
click at [11, 21] on icon at bounding box center [14, 19] width 10 height 10
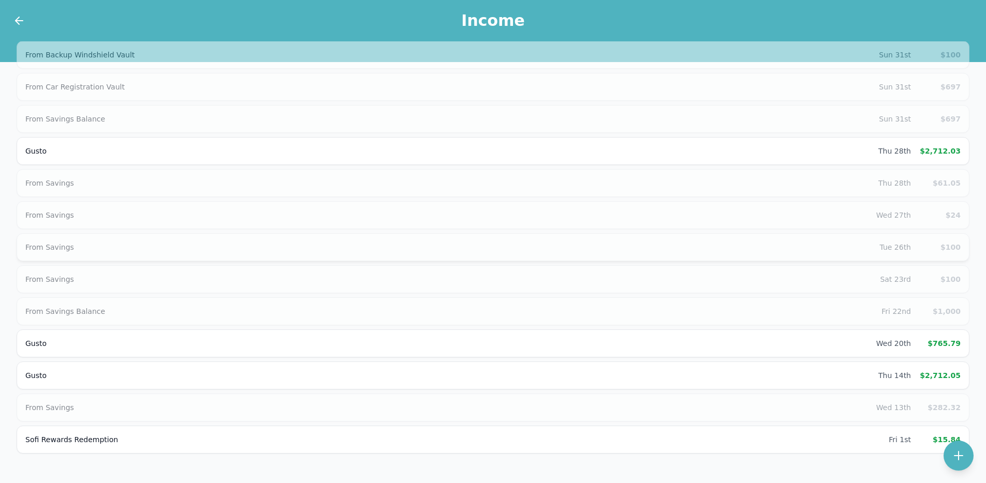
scroll to position [89, 0]
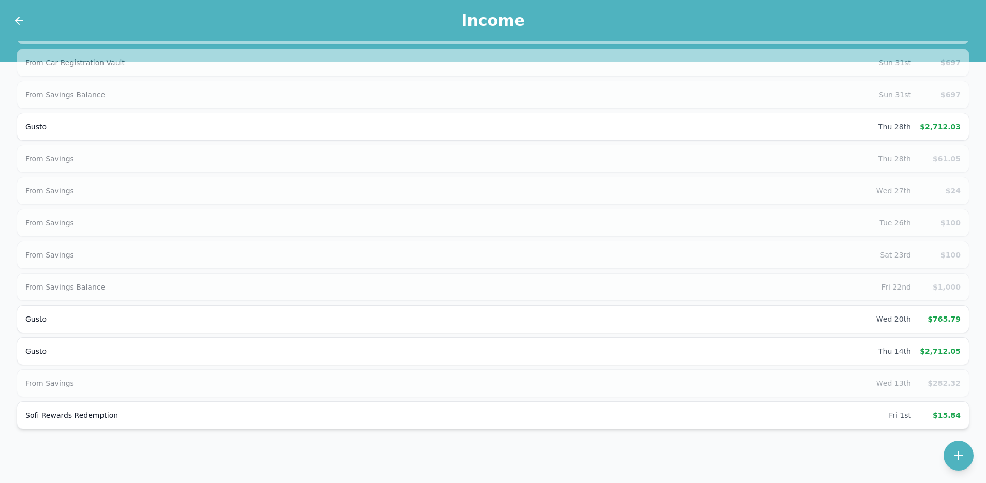
click at [858, 424] on div "Sofi Rewards Redemption Fri 1st $15.84" at bounding box center [493, 416] width 953 height 28
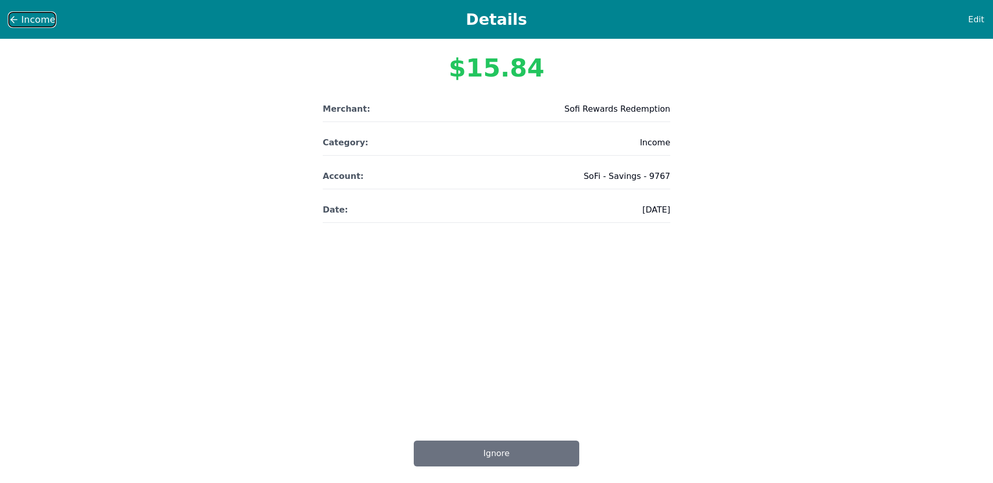
click at [27, 15] on span "Income" at bounding box center [38, 19] width 34 height 14
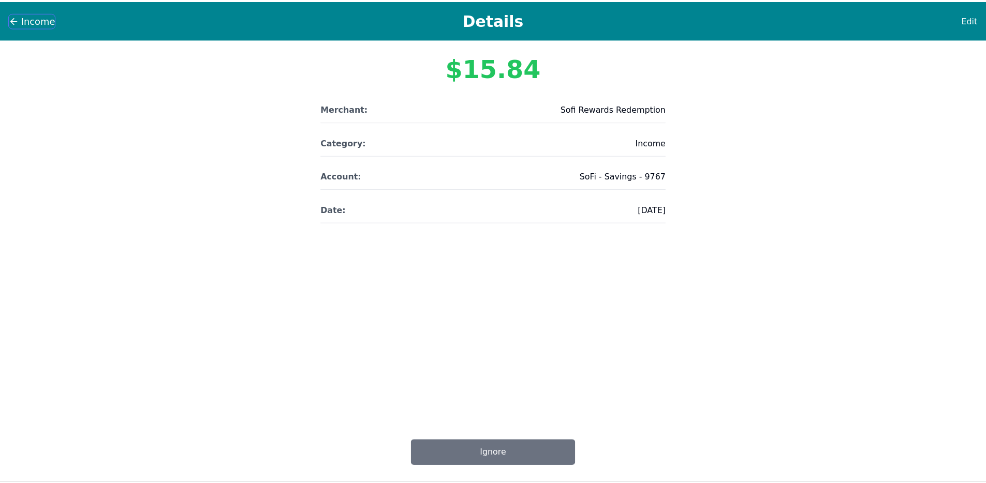
scroll to position [89, 0]
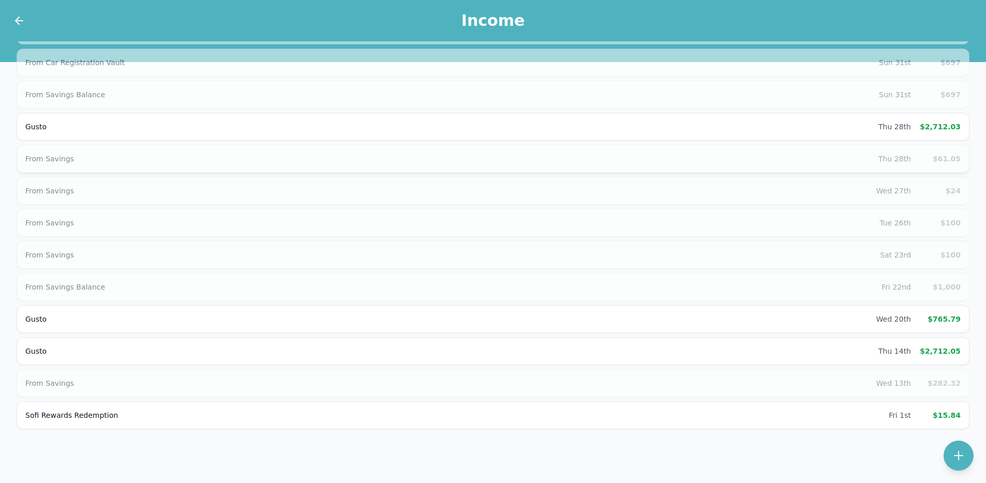
click at [888, 158] on div "Thu 28th" at bounding box center [894, 159] width 33 height 10
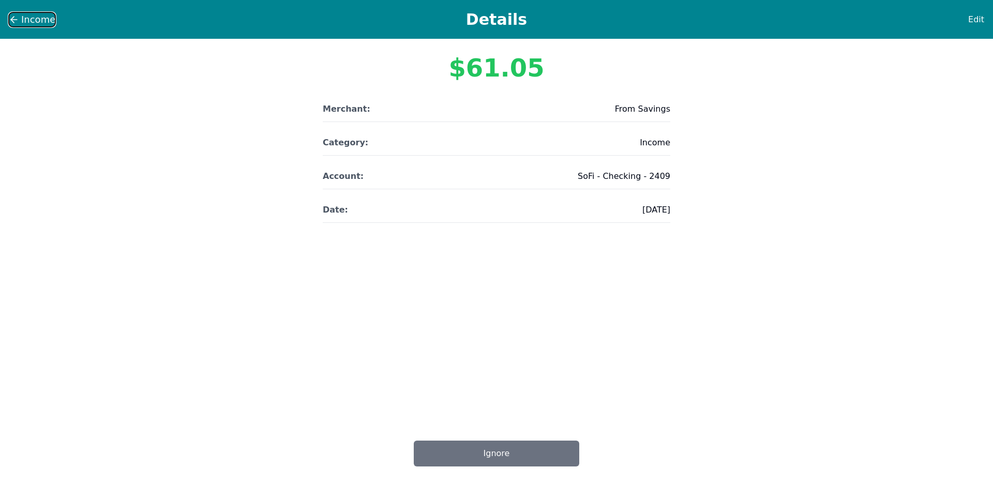
click at [23, 26] on span "Income" at bounding box center [38, 19] width 34 height 14
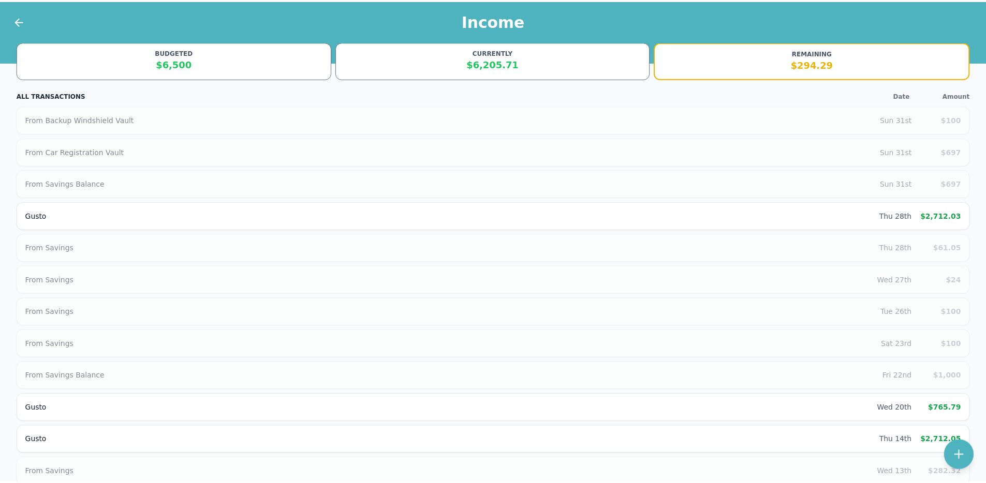
scroll to position [89, 0]
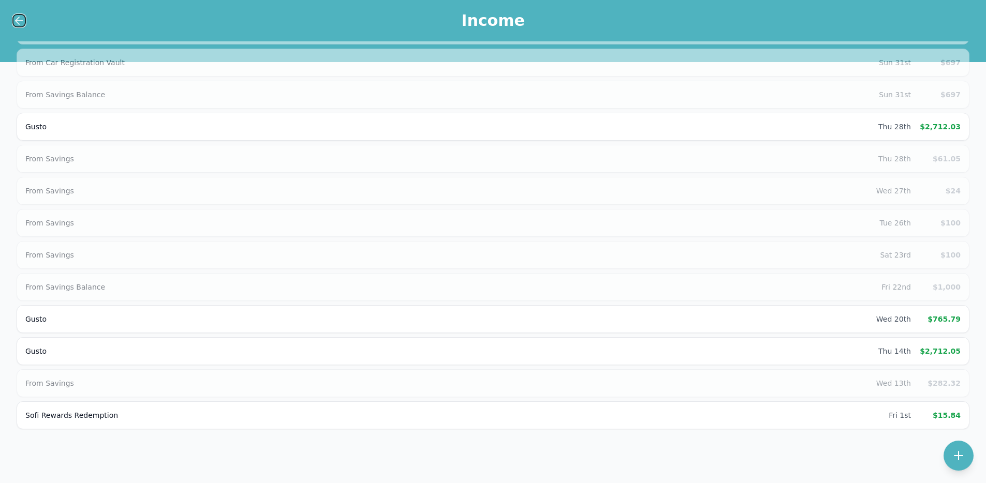
click at [24, 23] on icon at bounding box center [19, 20] width 12 height 12
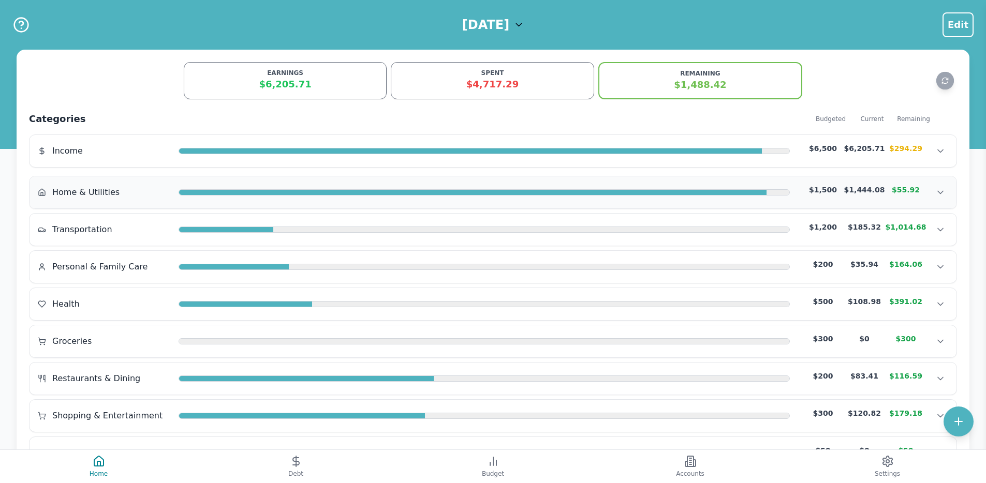
click at [132, 193] on div "Home & Utilities" at bounding box center [104, 192] width 132 height 12
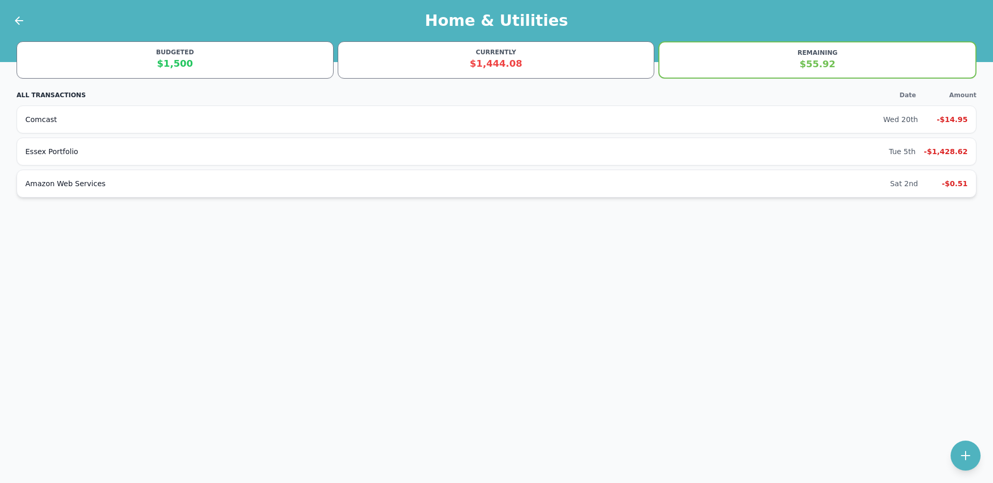
click at [750, 187] on div "Amazon Web Services" at bounding box center [457, 184] width 865 height 10
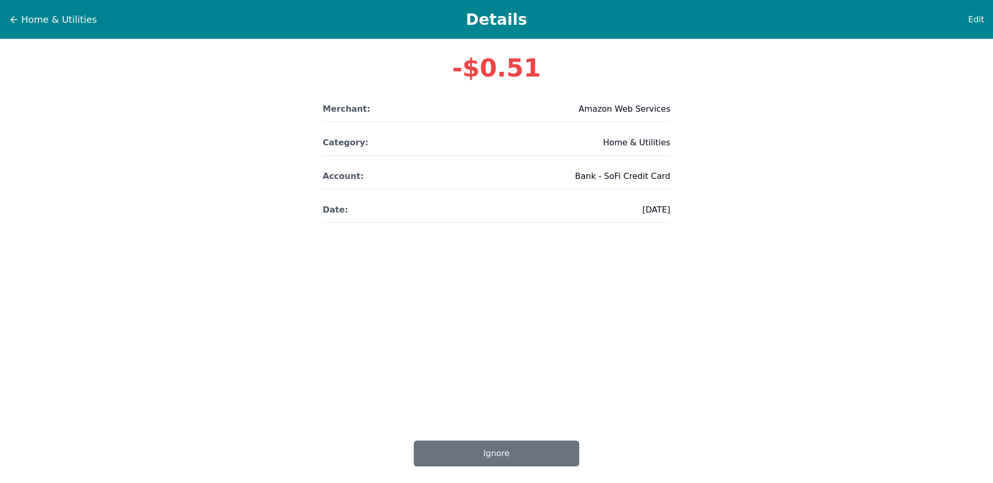
click at [63, 34] on div "Home & Utilities Details Edit" at bounding box center [496, 19] width 993 height 39
click at [63, 27] on div "Home & Utilities Details Edit" at bounding box center [496, 19] width 993 height 39
click at [61, 24] on span "Home & Utilities" at bounding box center [59, 19] width 76 height 14
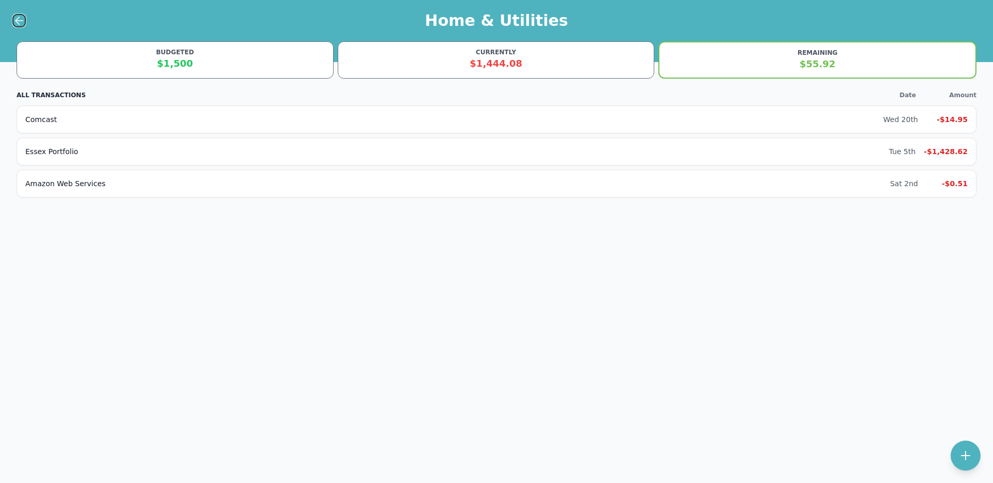
click at [23, 23] on icon at bounding box center [19, 20] width 12 height 12
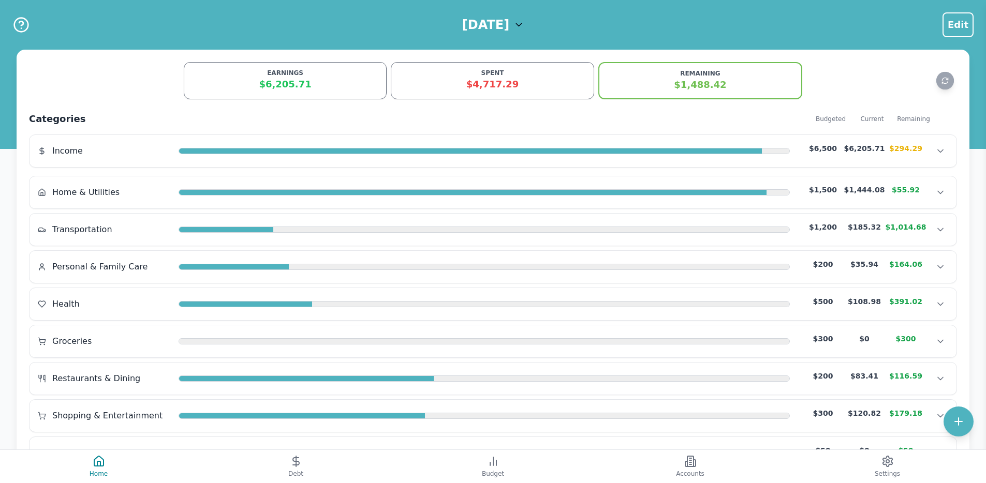
click at [474, 28] on h1 "August 2025" at bounding box center [485, 25] width 47 height 17
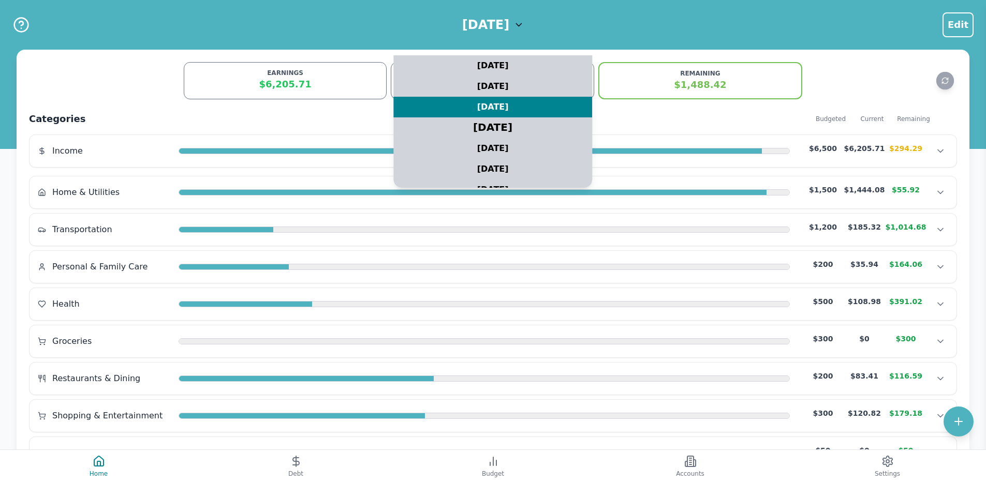
click at [464, 129] on div "July 2025" at bounding box center [493, 128] width 248 height 26
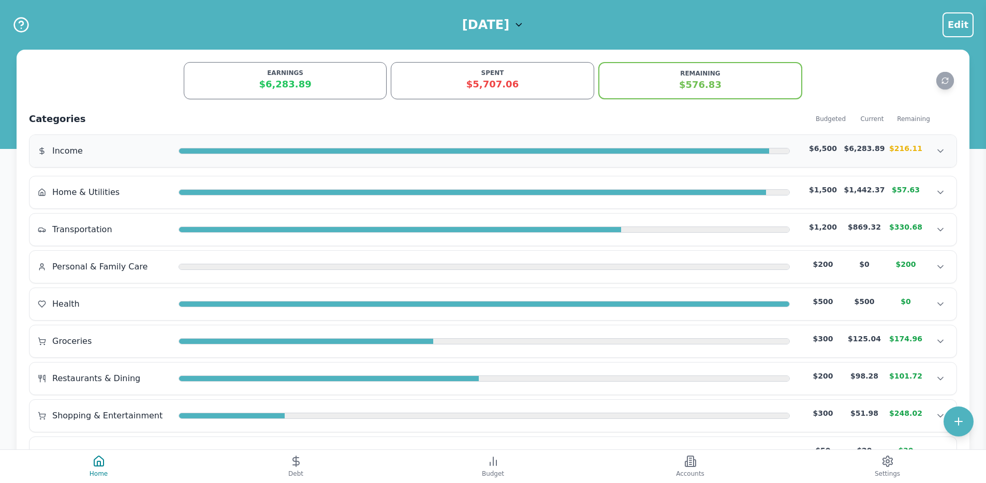
click at [486, 155] on div at bounding box center [484, 151] width 611 height 8
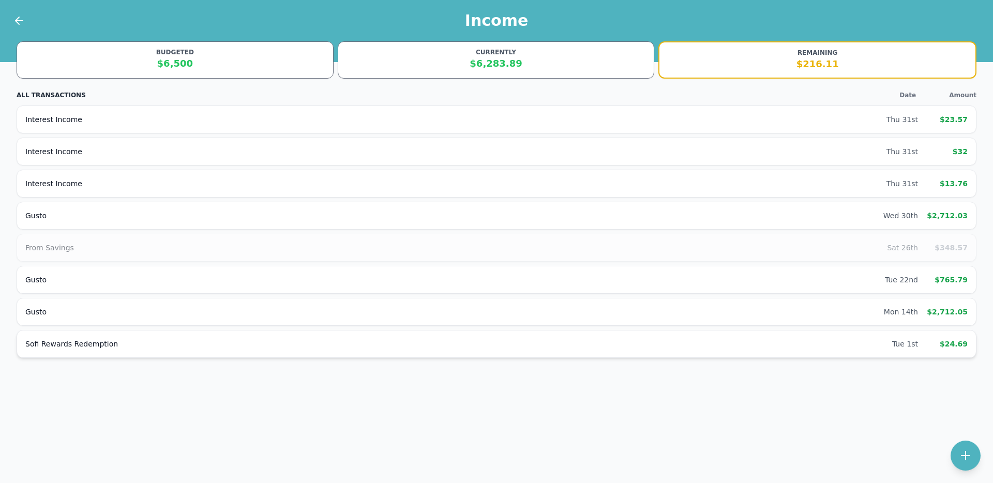
click at [910, 338] on div "Sofi Rewards Redemption Tue 1st $24.69" at bounding box center [497, 344] width 960 height 28
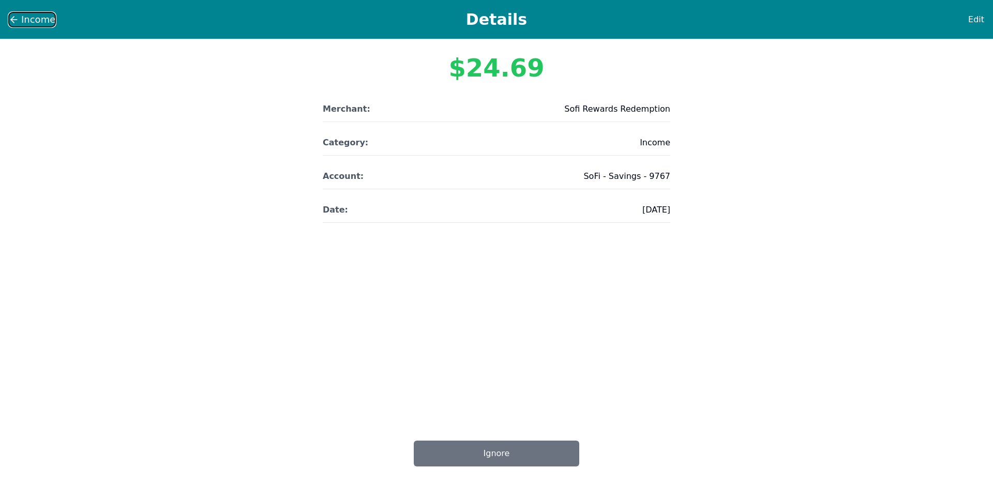
click at [18, 18] on icon at bounding box center [14, 19] width 10 height 10
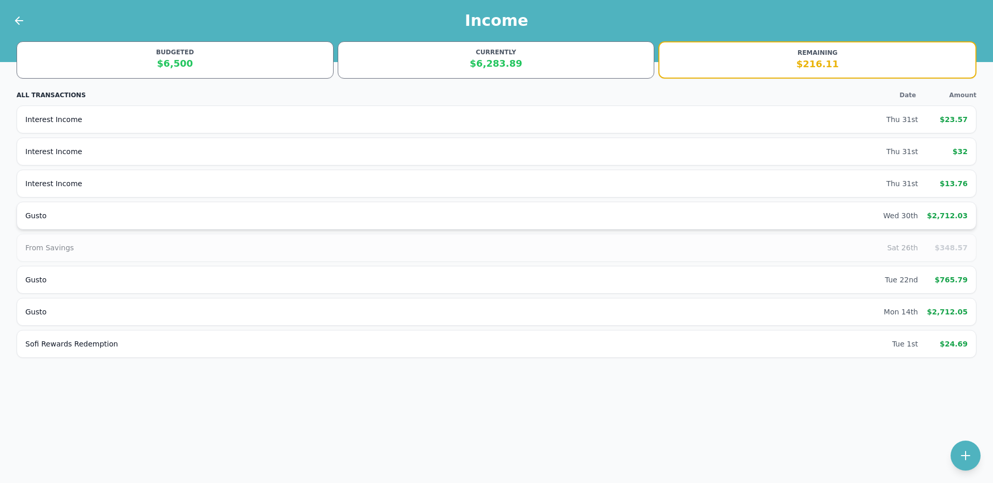
click at [916, 212] on div "Wed 30th" at bounding box center [901, 216] width 35 height 10
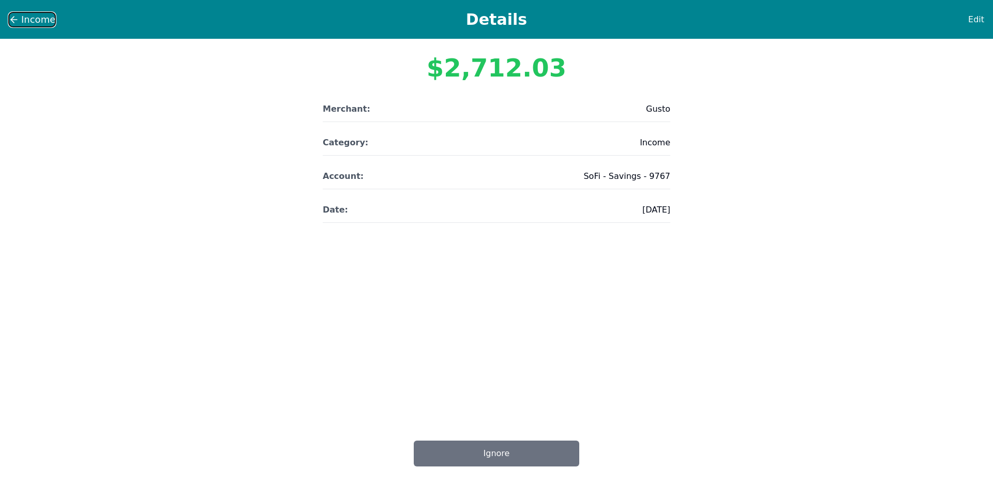
click at [9, 16] on icon at bounding box center [14, 19] width 10 height 10
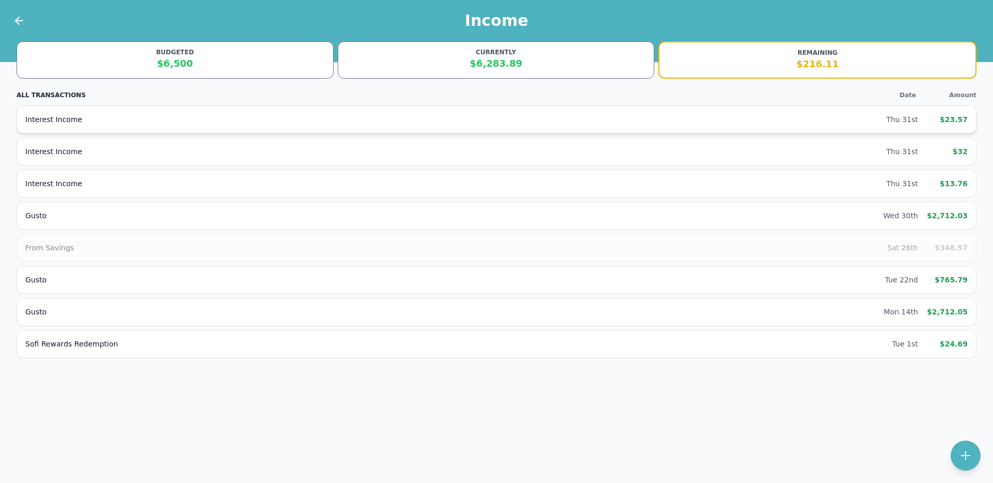
click at [886, 109] on div "Interest Income Thu 31st $23.57" at bounding box center [497, 120] width 960 height 28
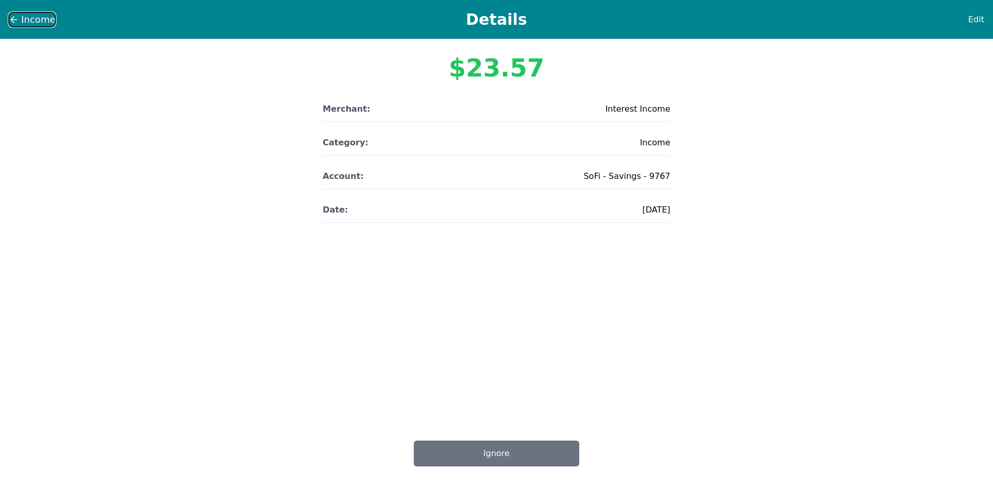
click at [29, 20] on span "Income" at bounding box center [38, 19] width 34 height 14
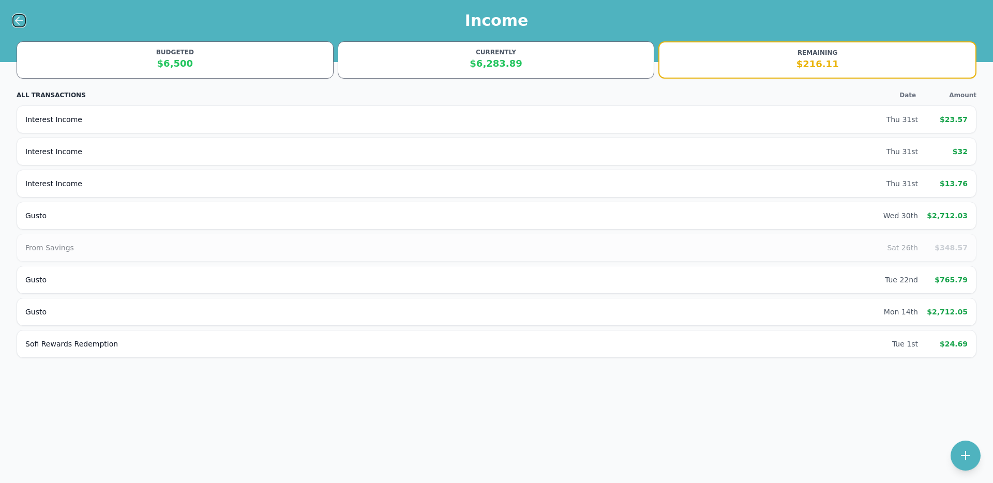
click at [23, 20] on icon at bounding box center [19, 20] width 12 height 12
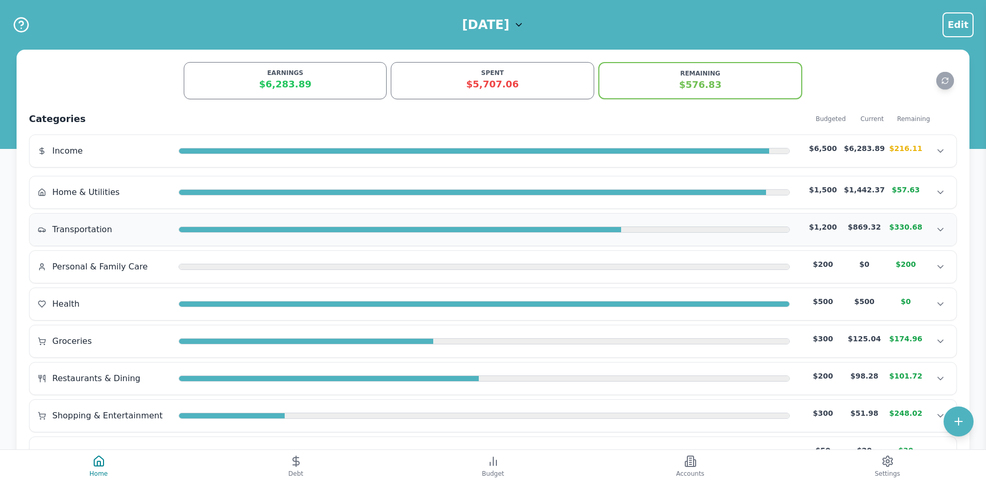
click at [632, 243] on div "Transportation $1,200 $869.32 $330.68 Transportation $1,200 $869.32 $330.68 Tra…" at bounding box center [492, 230] width 927 height 32
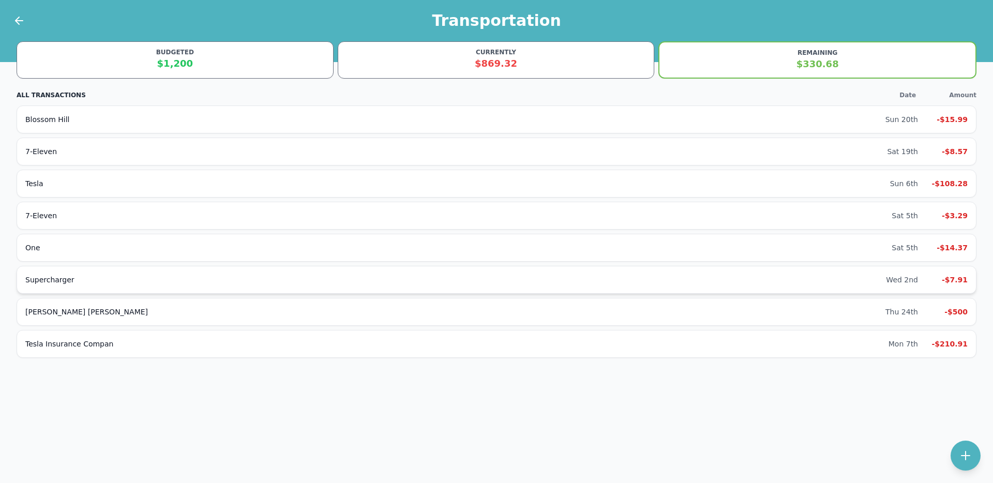
click at [909, 285] on div "Supercharger Wed 2nd -$7.91" at bounding box center [497, 280] width 960 height 28
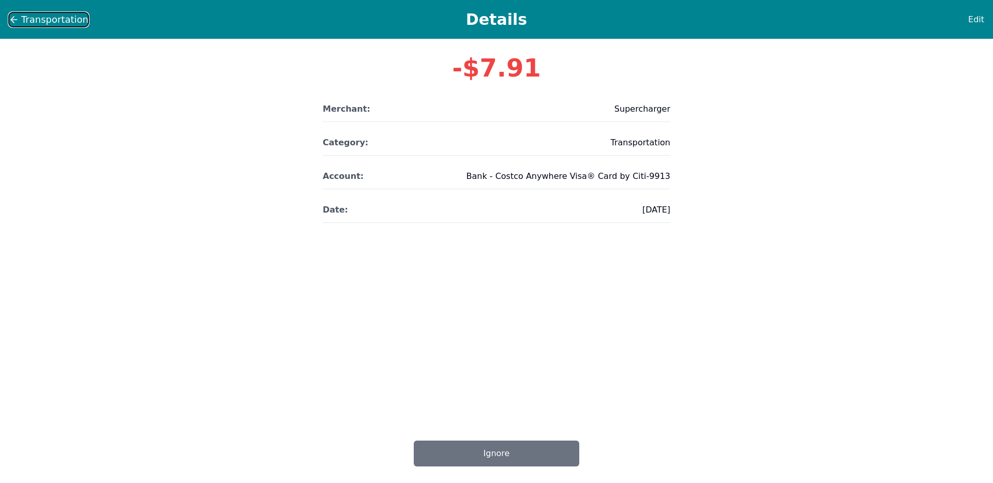
click at [13, 26] on button "Transportation" at bounding box center [48, 20] width 81 height 16
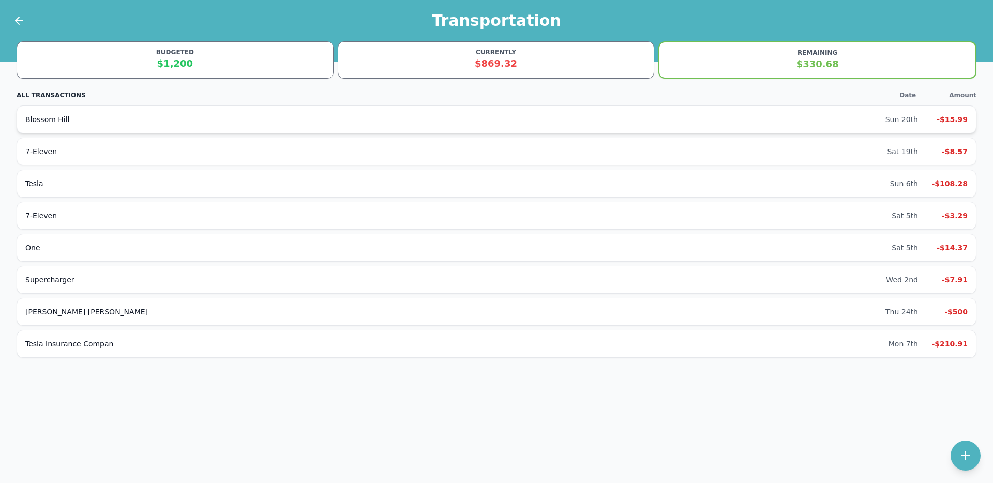
click at [916, 118] on div "Sun 20th" at bounding box center [902, 119] width 33 height 10
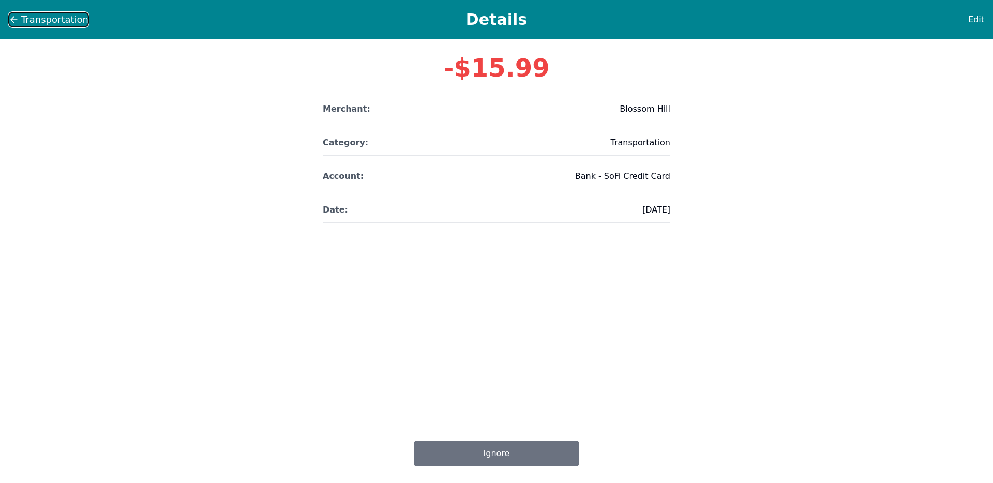
click at [12, 23] on icon at bounding box center [14, 19] width 10 height 10
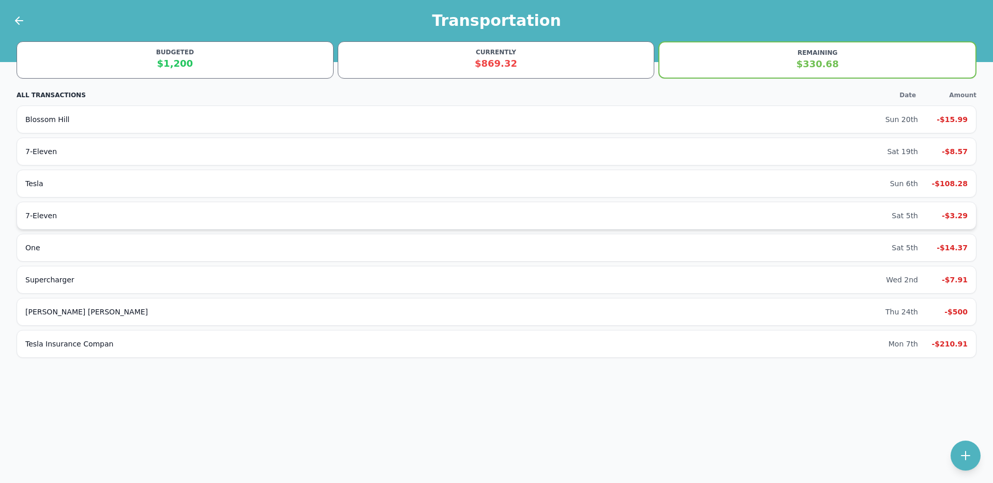
click at [891, 214] on div "7-Eleven" at bounding box center [458, 216] width 867 height 10
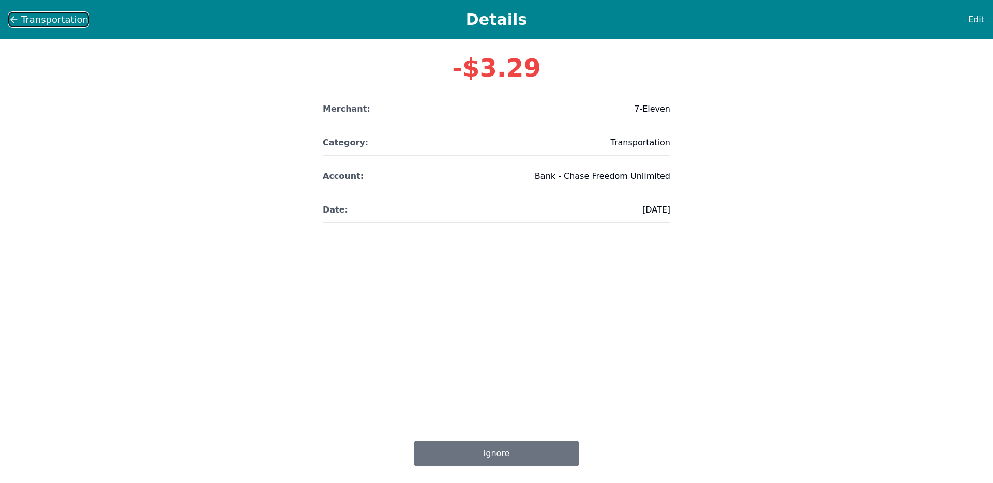
click at [55, 26] on span "Transportation" at bounding box center [54, 19] width 67 height 14
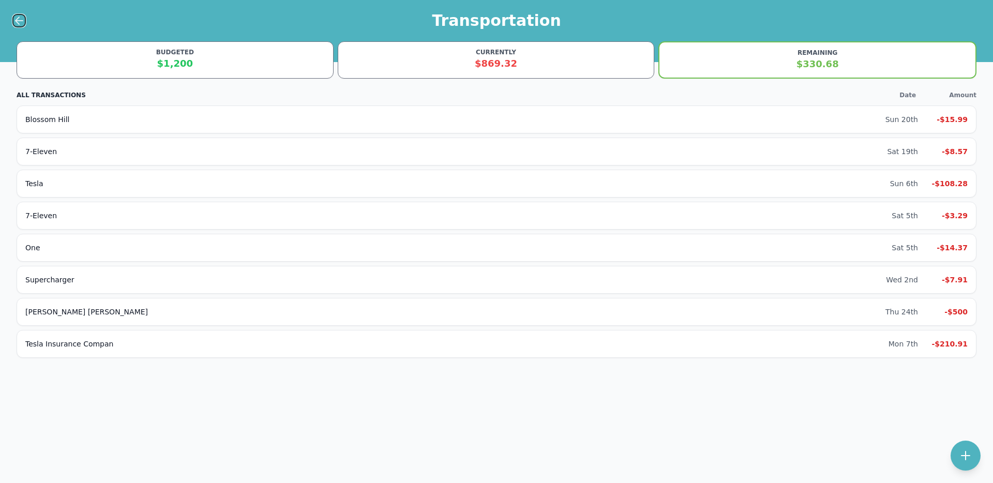
click at [17, 18] on icon at bounding box center [19, 20] width 12 height 12
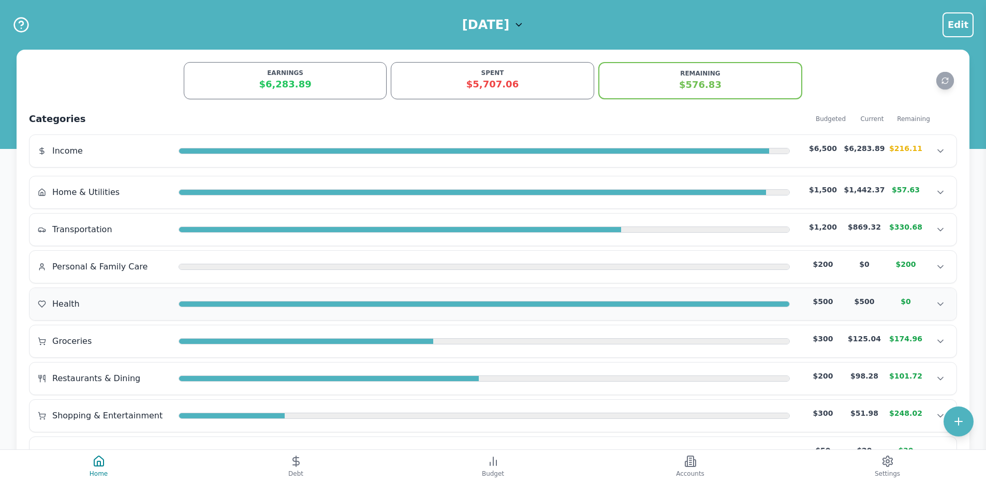
click at [192, 303] on div at bounding box center [484, 305] width 610 height 6
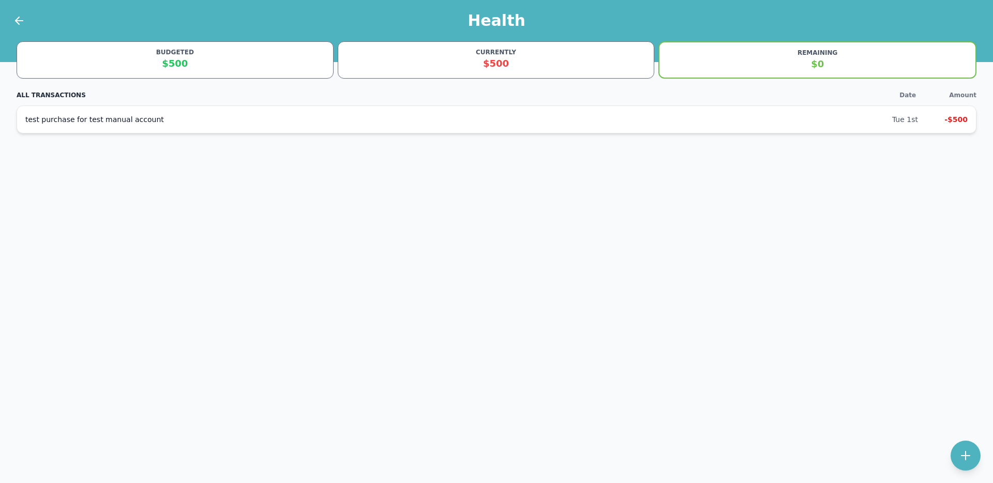
click at [625, 117] on div "test purchase for test manual account" at bounding box center [458, 119] width 867 height 10
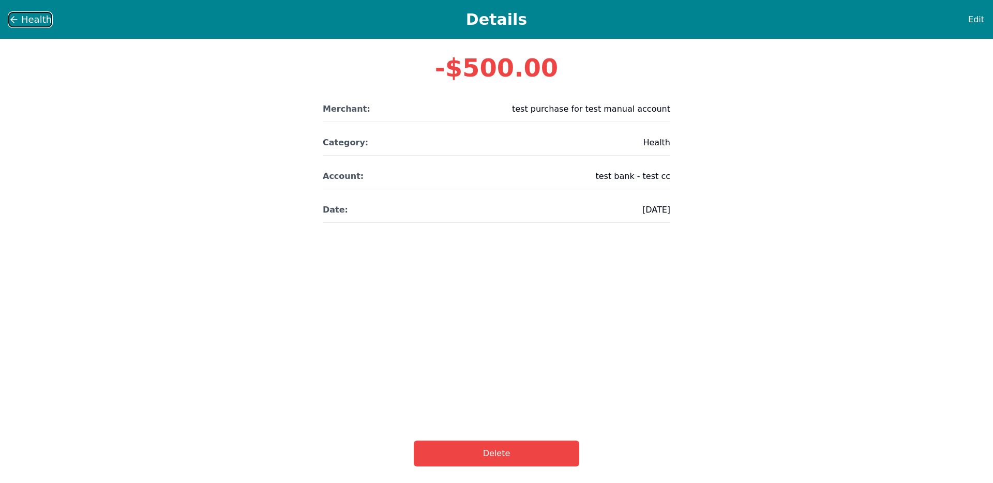
click at [36, 26] on span "Health" at bounding box center [36, 19] width 31 height 14
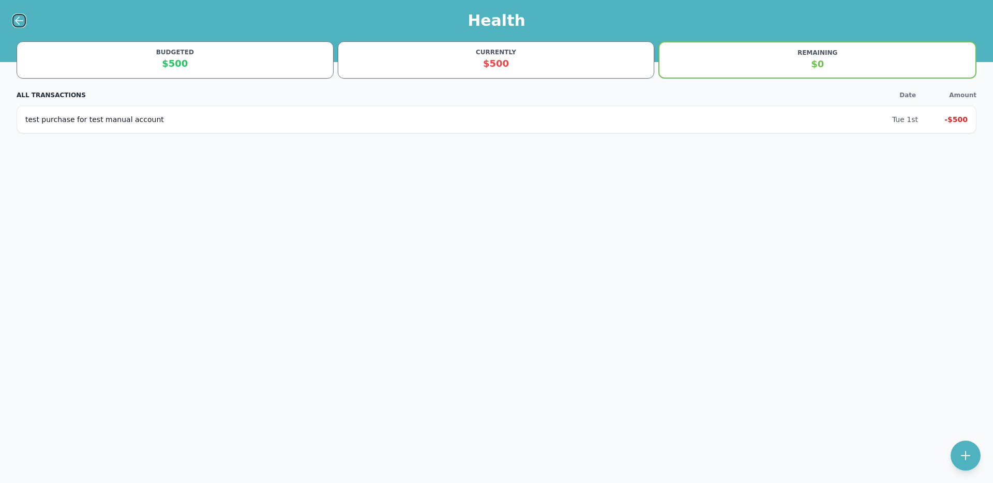
drag, startPoint x: 20, startPoint y: 18, endPoint x: 21, endPoint y: 23, distance: 5.7
click at [21, 23] on icon at bounding box center [19, 20] width 12 height 12
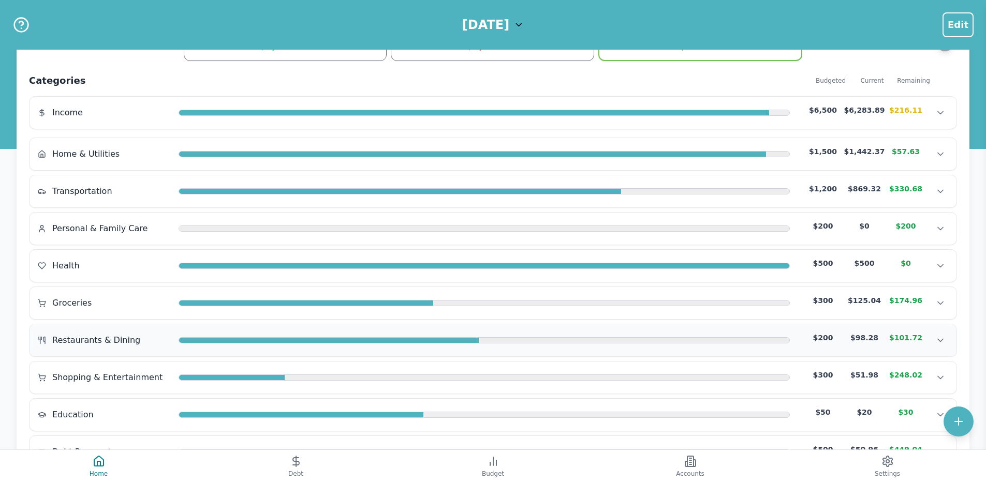
scroll to position [165, 0]
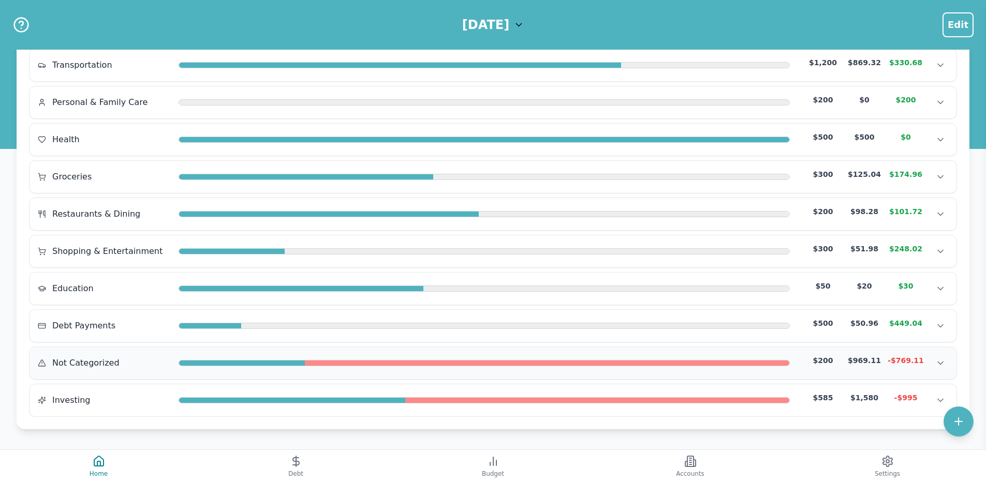
click at [335, 353] on div "Not Categorized $200 $969.11 -$769.11 Not Categorized $200 $969.11 -$769.11 Not…" at bounding box center [492, 363] width 927 height 32
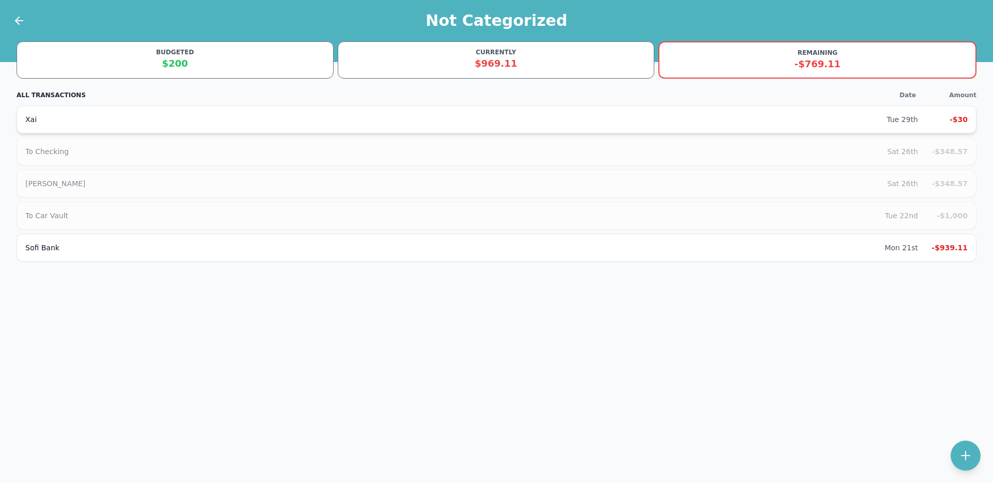
click at [903, 120] on div "Tue 29th" at bounding box center [903, 119] width 32 height 10
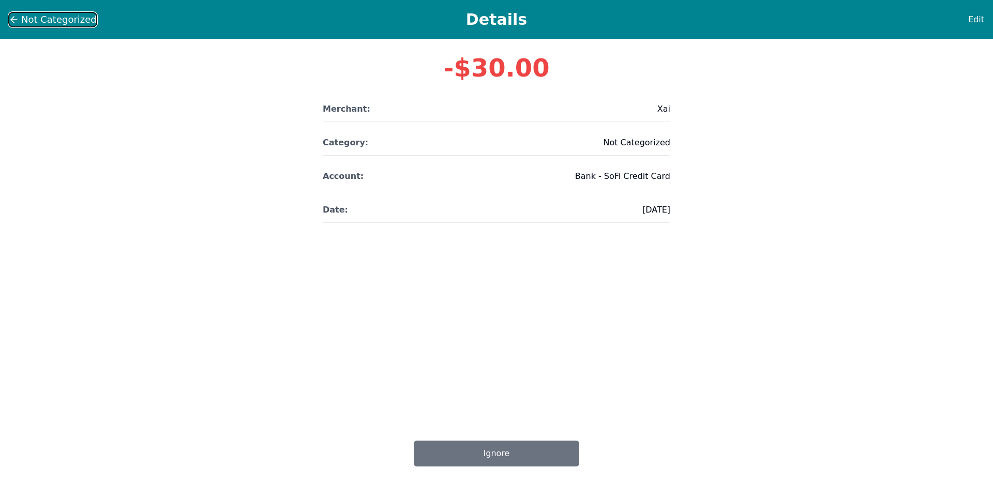
click at [22, 13] on span "Not Categorized" at bounding box center [59, 19] width 76 height 14
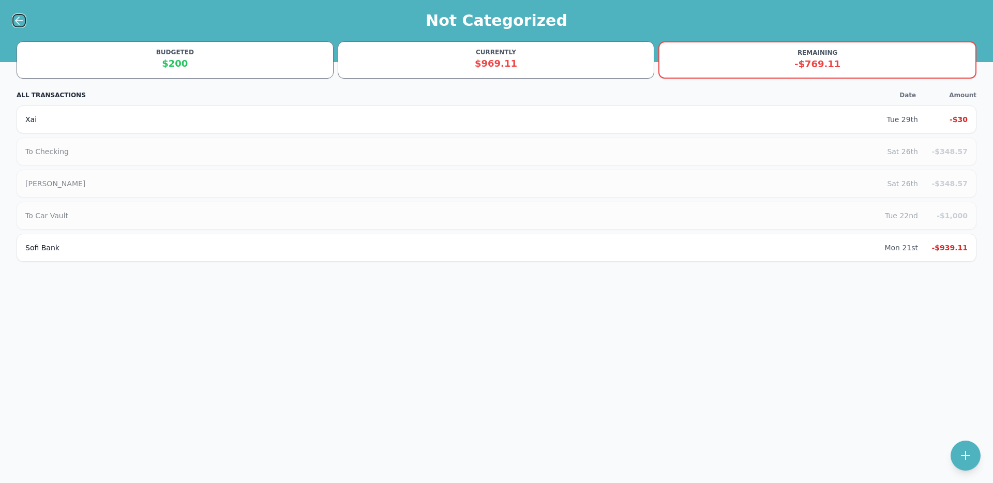
click at [21, 22] on icon at bounding box center [19, 20] width 12 height 12
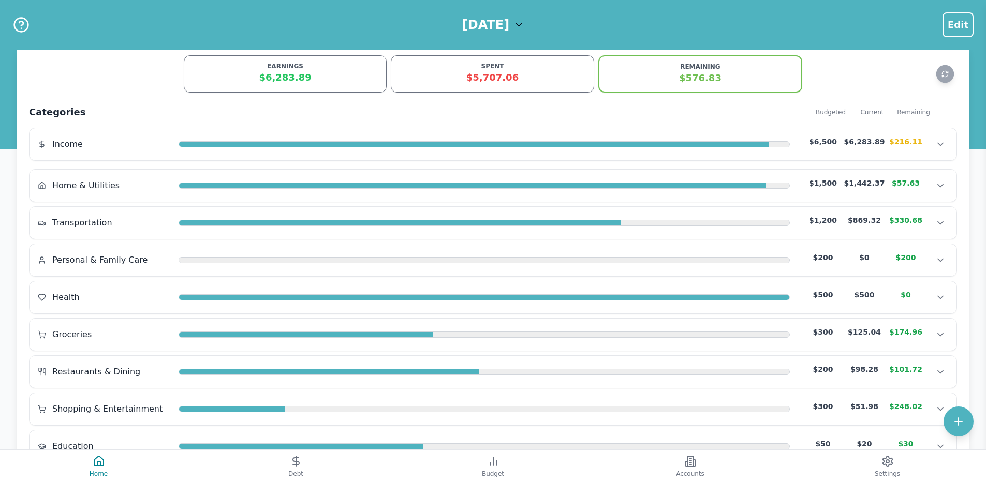
scroll to position [165, 0]
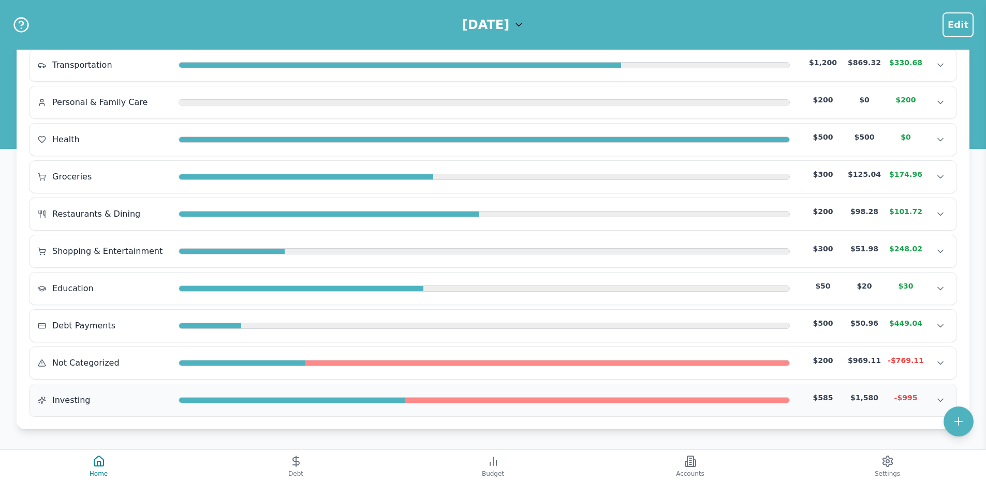
click at [255, 392] on div "Investing $585 $1,580 -$995 Investing $585 $1,580 -$995 Investing $585 $1,580 -…" at bounding box center [492, 400] width 927 height 32
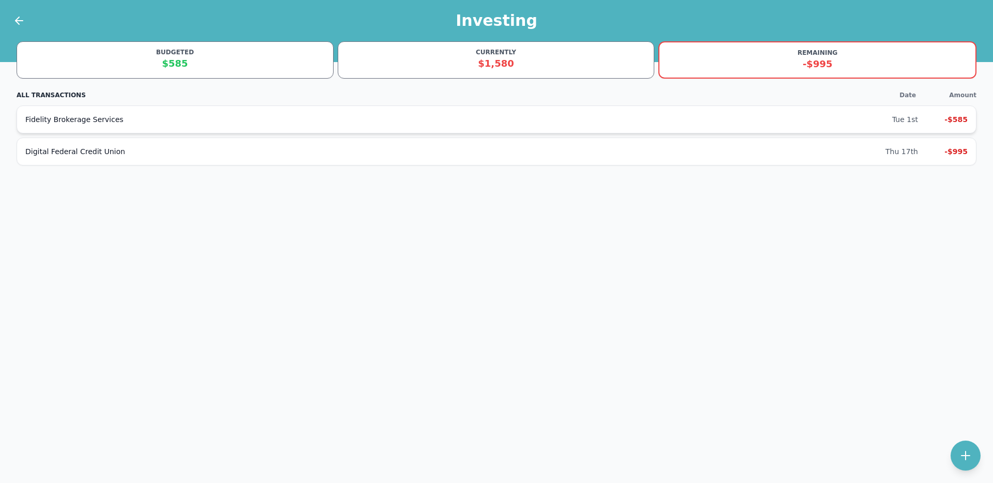
click at [926, 116] on div "Tue 1st -$585" at bounding box center [931, 119] width 76 height 10
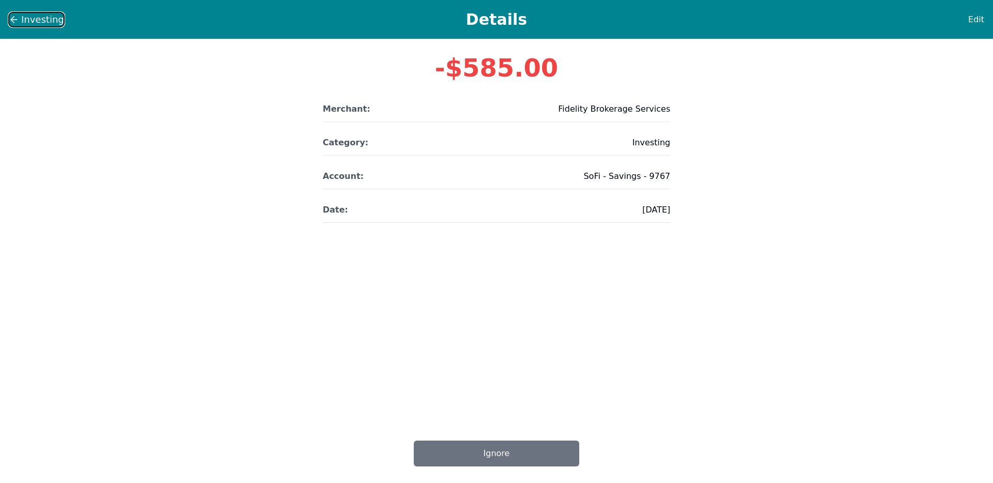
click at [12, 18] on icon at bounding box center [12, 20] width 3 height 6
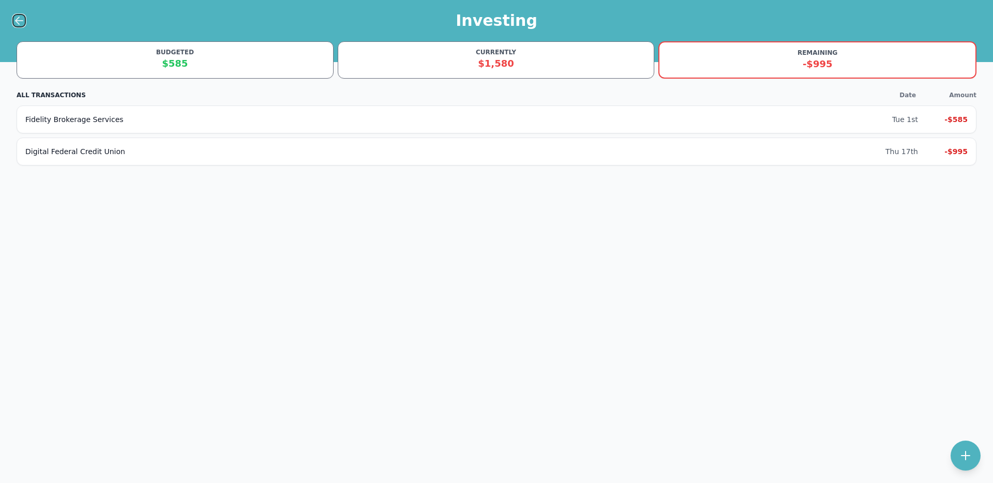
click at [18, 19] on icon at bounding box center [19, 20] width 12 height 12
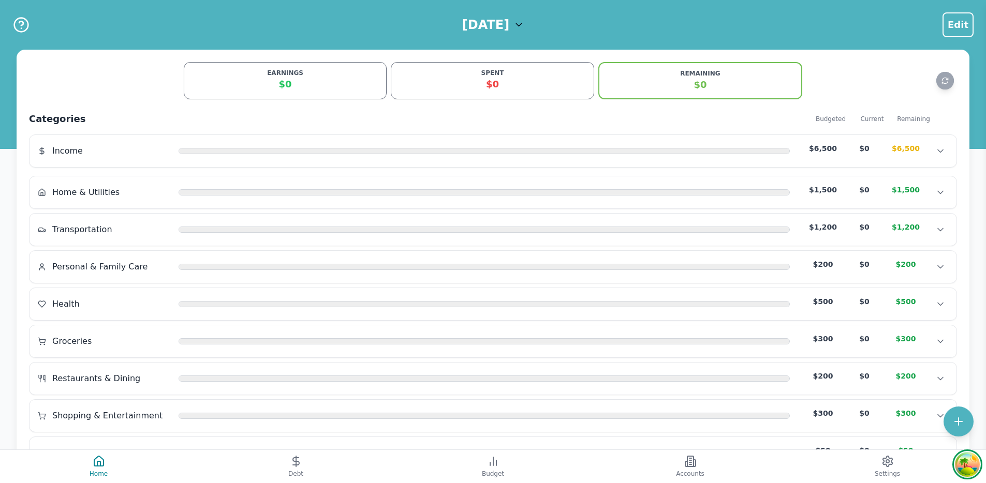
click at [961, 459] on circle "Open Tanstack query devtools" at bounding box center [967, 464] width 21 height 21
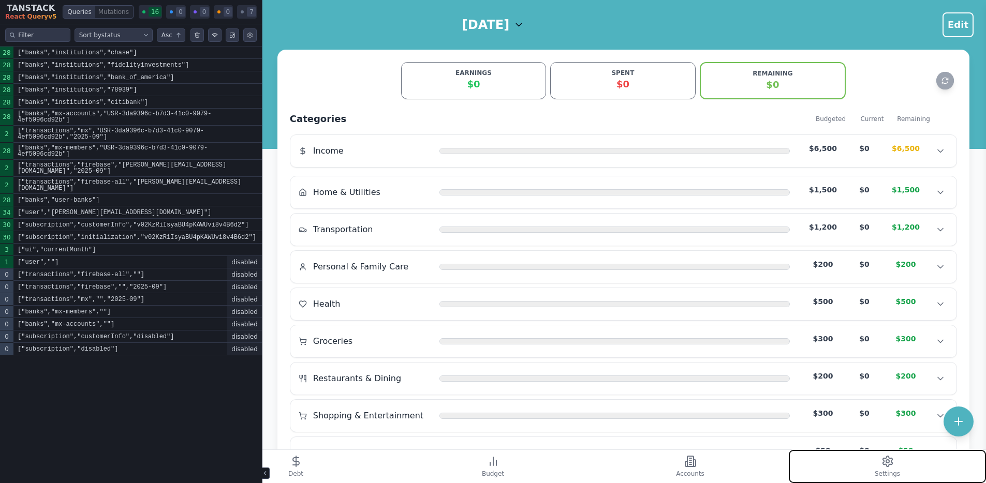
click at [873, 465] on button "Settings" at bounding box center [887, 466] width 197 height 33
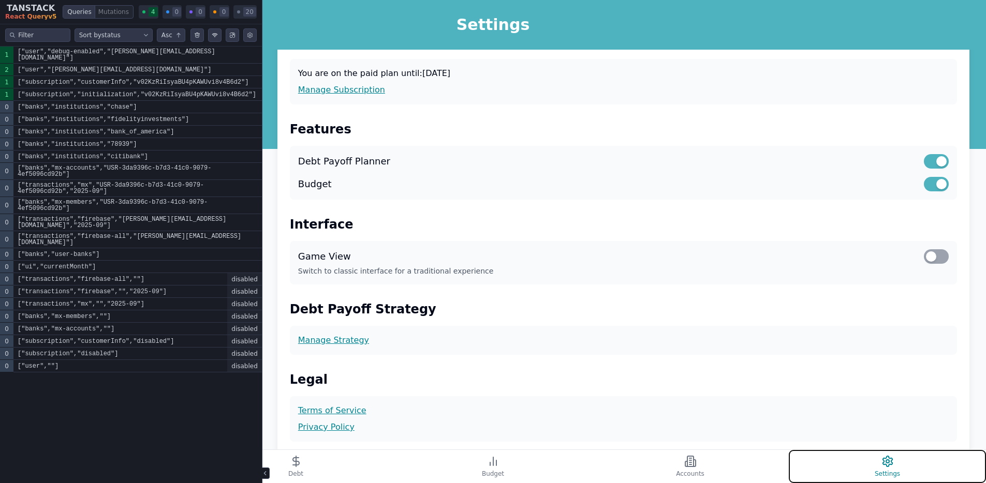
scroll to position [264, 0]
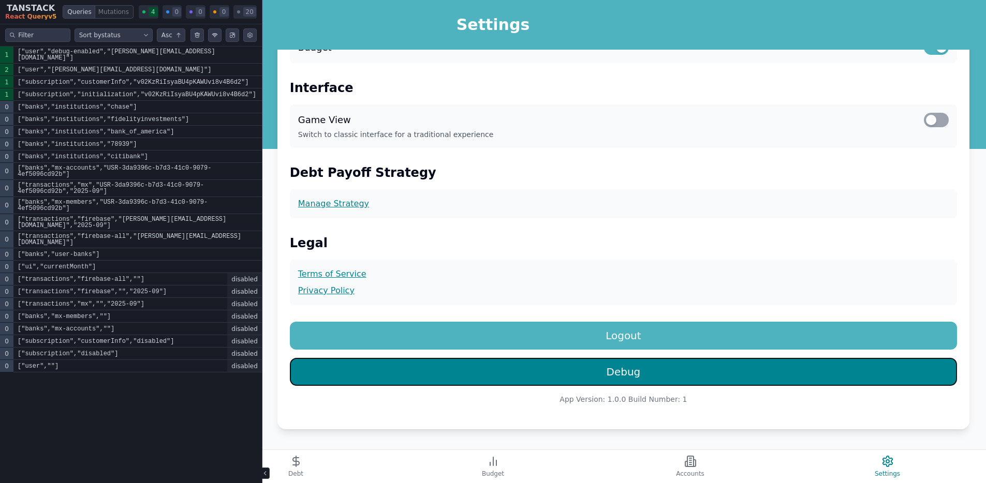
click at [578, 371] on button "Debug" at bounding box center [623, 372] width 667 height 28
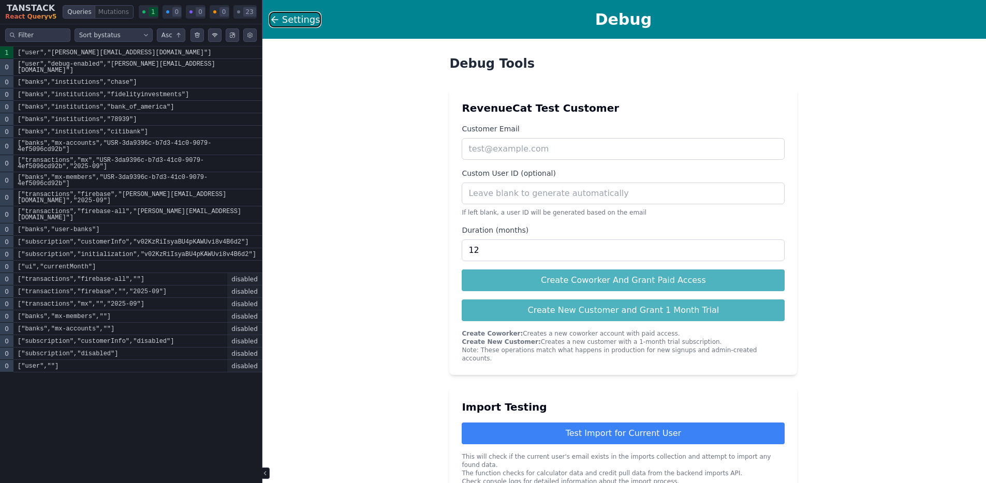
click at [272, 17] on icon at bounding box center [275, 19] width 10 height 10
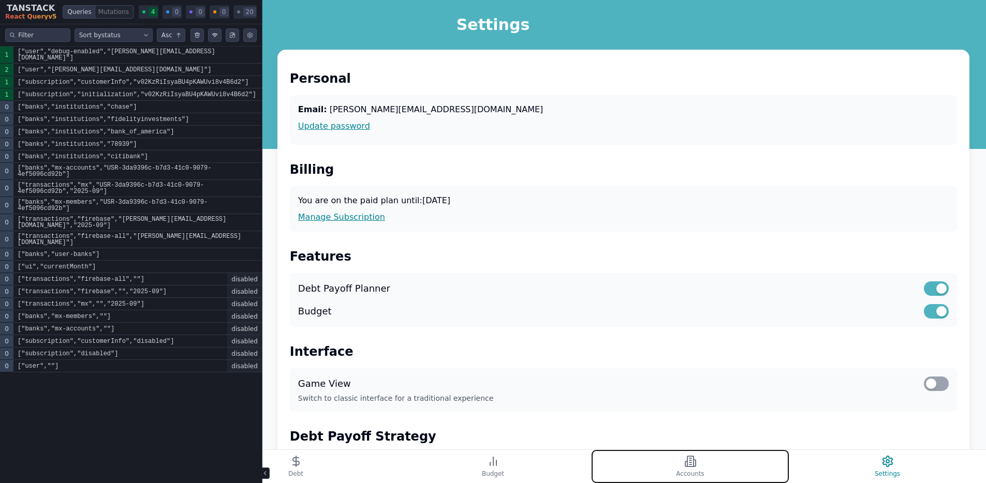
click at [610, 466] on button "Accounts" at bounding box center [689, 466] width 197 height 33
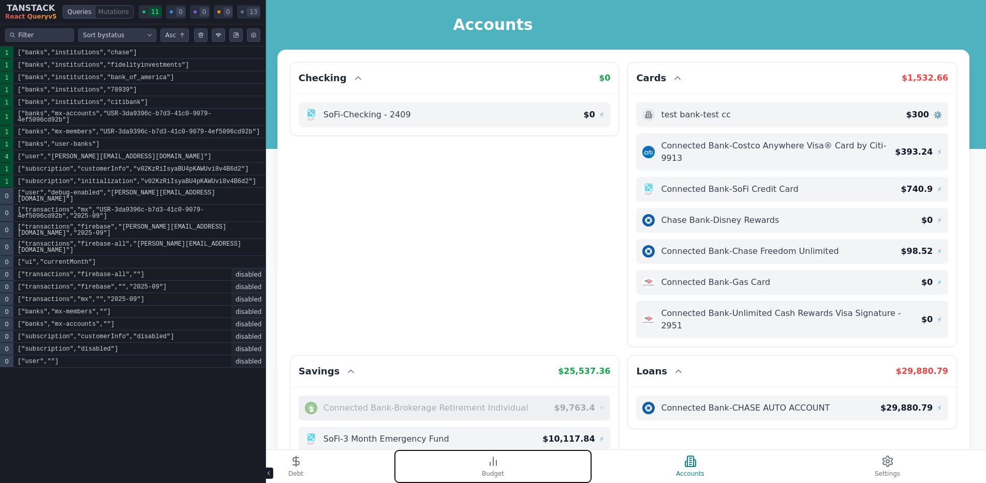
click at [558, 452] on button "Budget" at bounding box center [492, 466] width 197 height 33
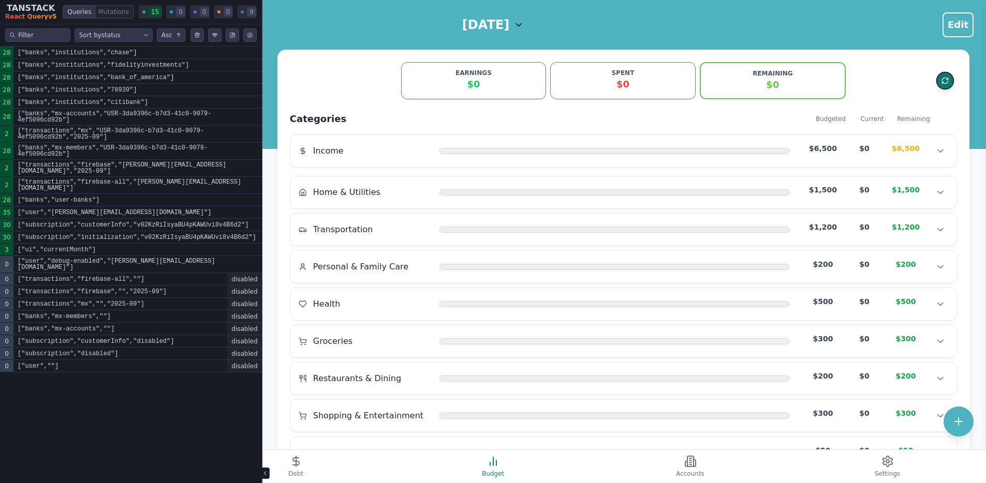
click at [939, 78] on button "Refresh data" at bounding box center [945, 81] width 18 height 18
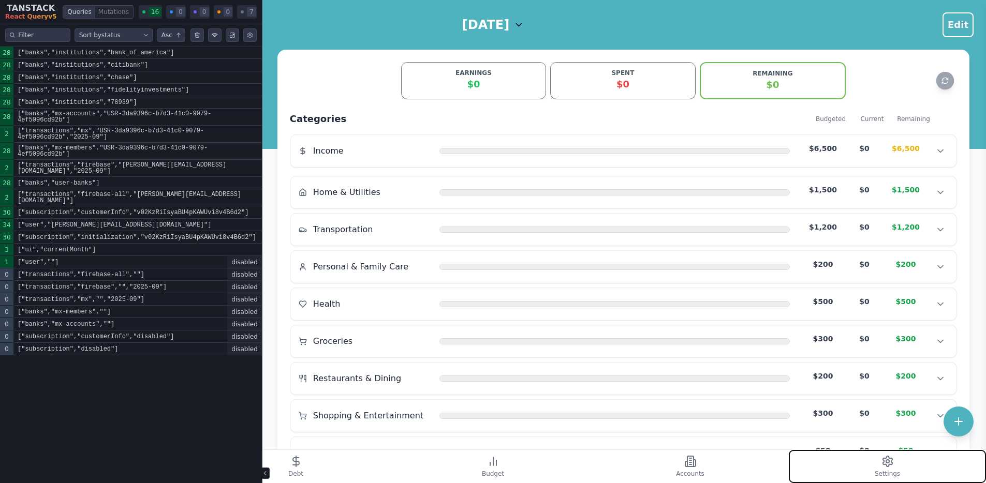
click at [882, 465] on icon at bounding box center [887, 461] width 12 height 12
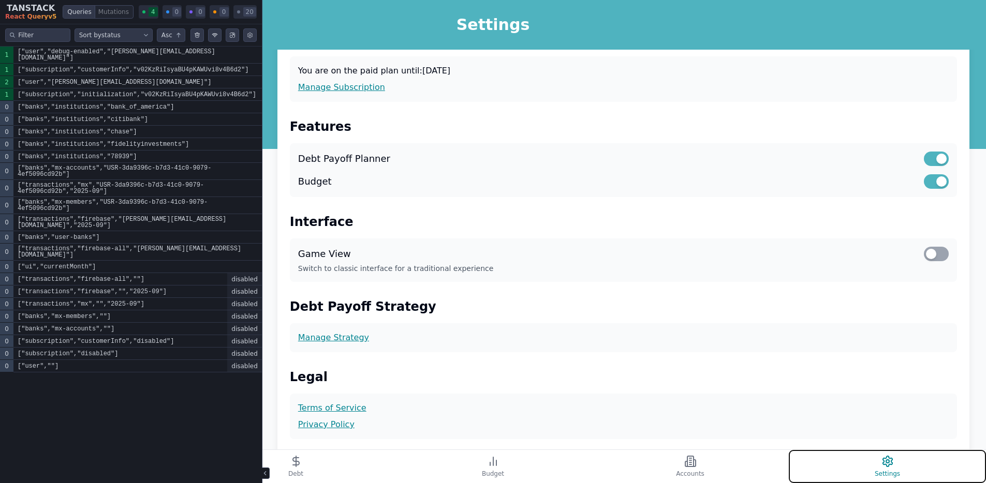
scroll to position [264, 0]
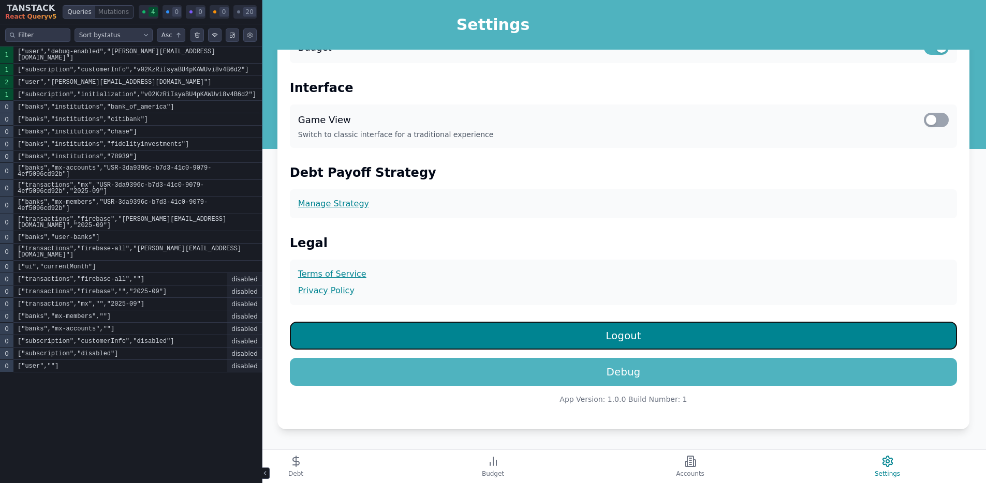
click at [619, 325] on button "Logout" at bounding box center [623, 336] width 667 height 28
